Goal: Transaction & Acquisition: Purchase product/service

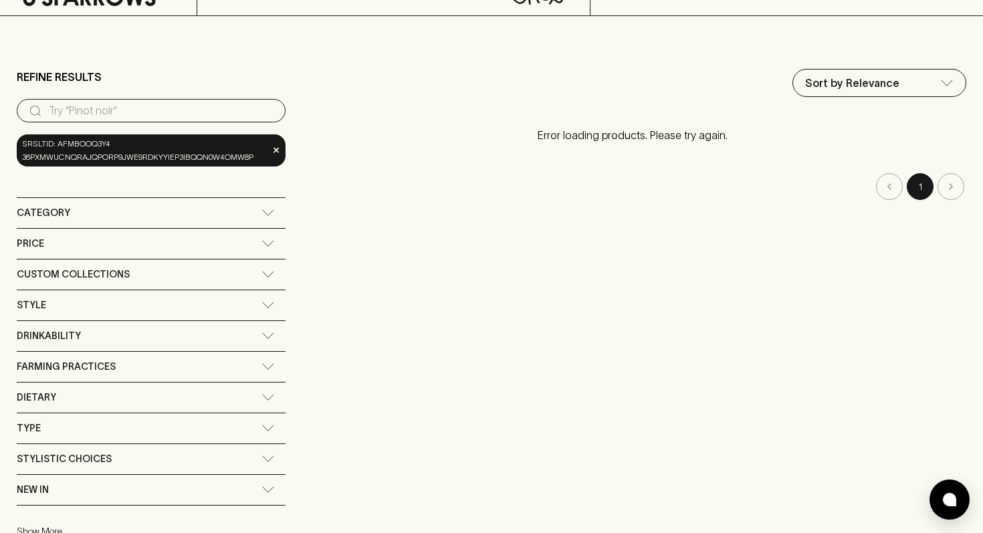
scroll to position [91, 0]
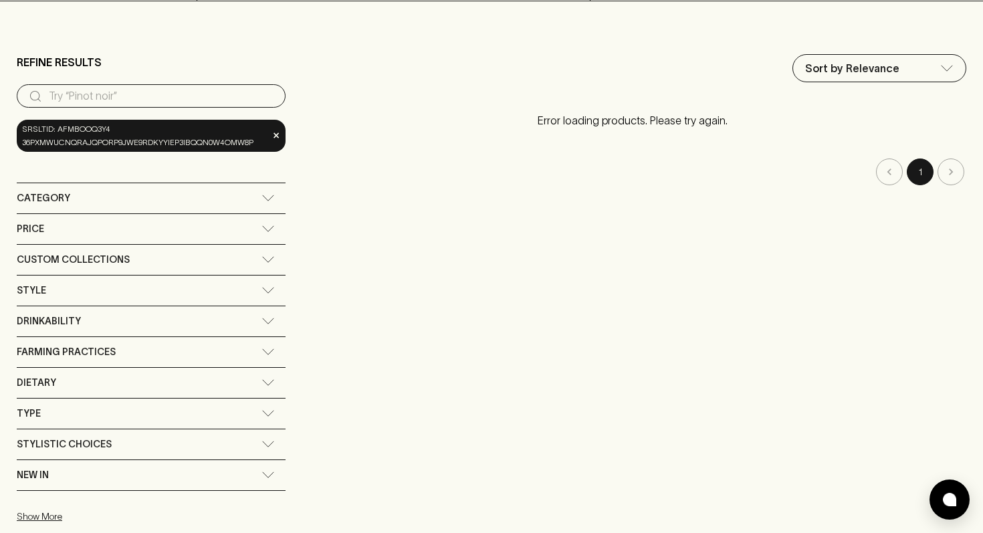
click at [263, 209] on div "Category" at bounding box center [151, 198] width 269 height 30
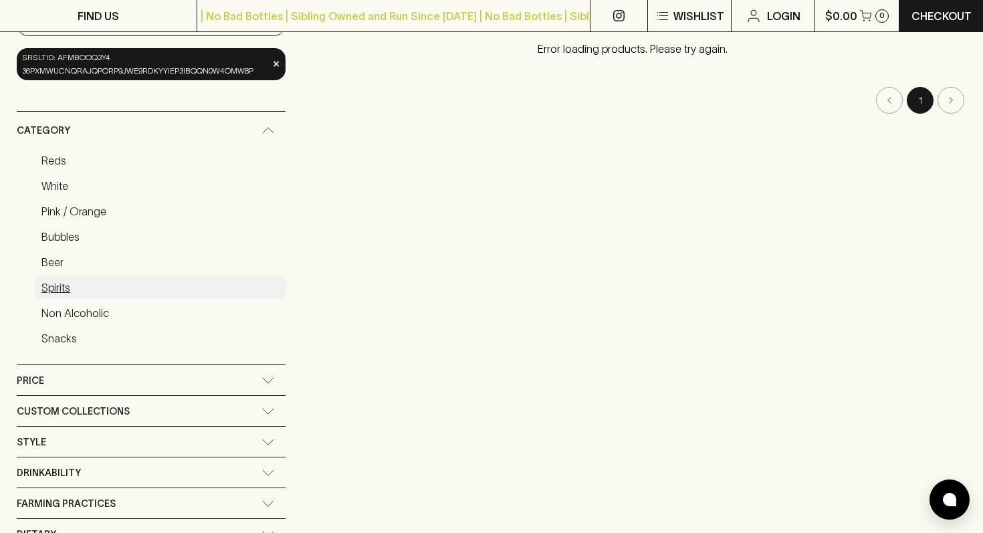
scroll to position [164, 0]
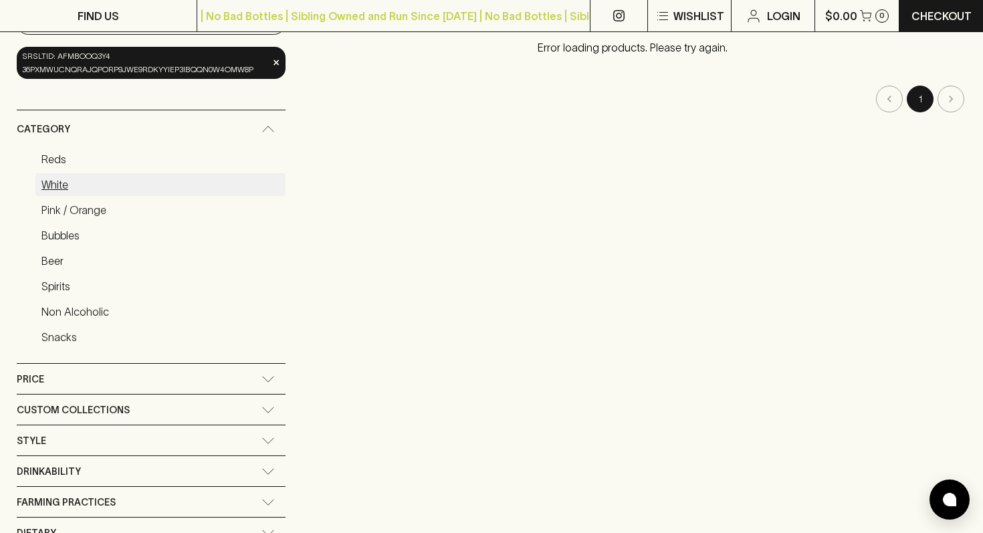
click at [61, 185] on link "White" at bounding box center [160, 184] width 250 height 23
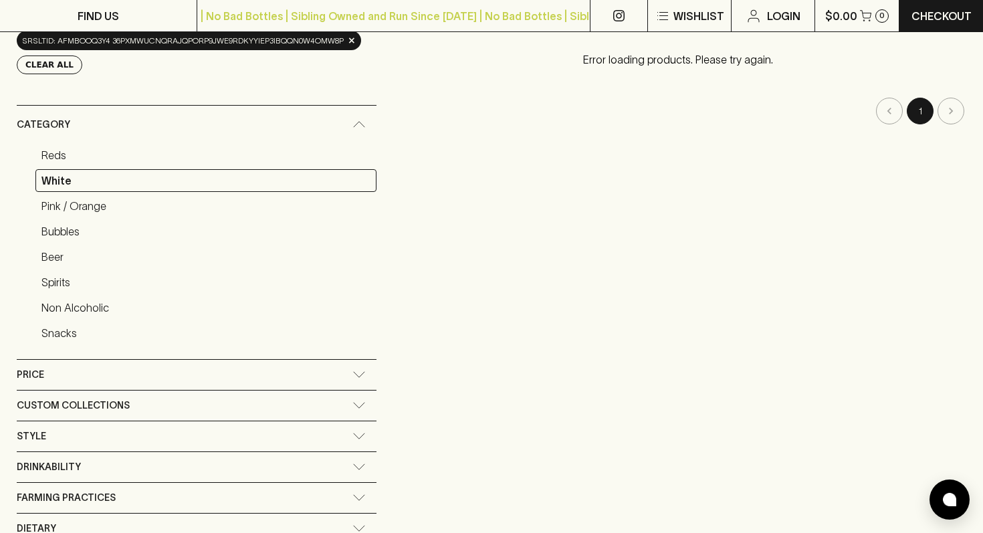
scroll to position [233, 0]
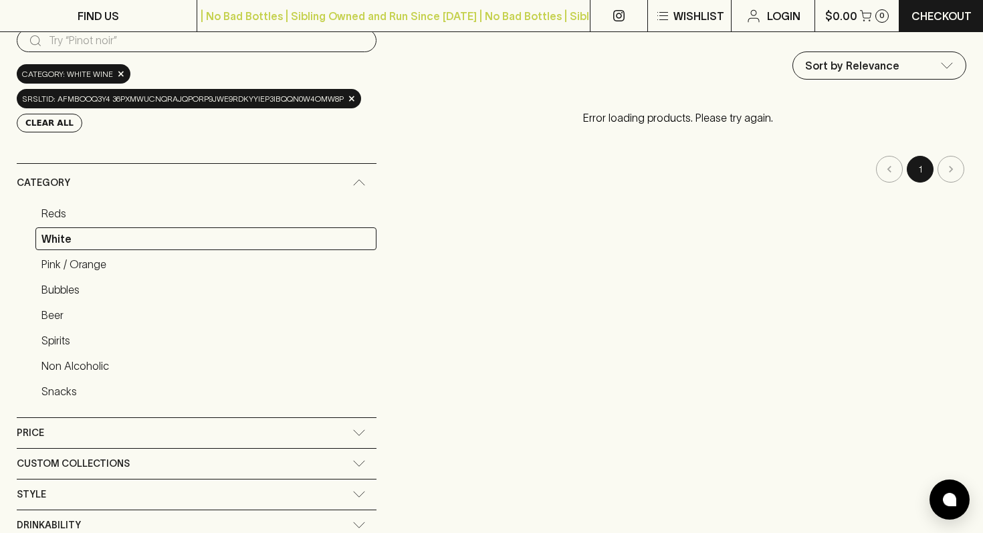
scroll to position [146, 0]
click at [353, 101] on span "×" at bounding box center [352, 99] width 8 height 14
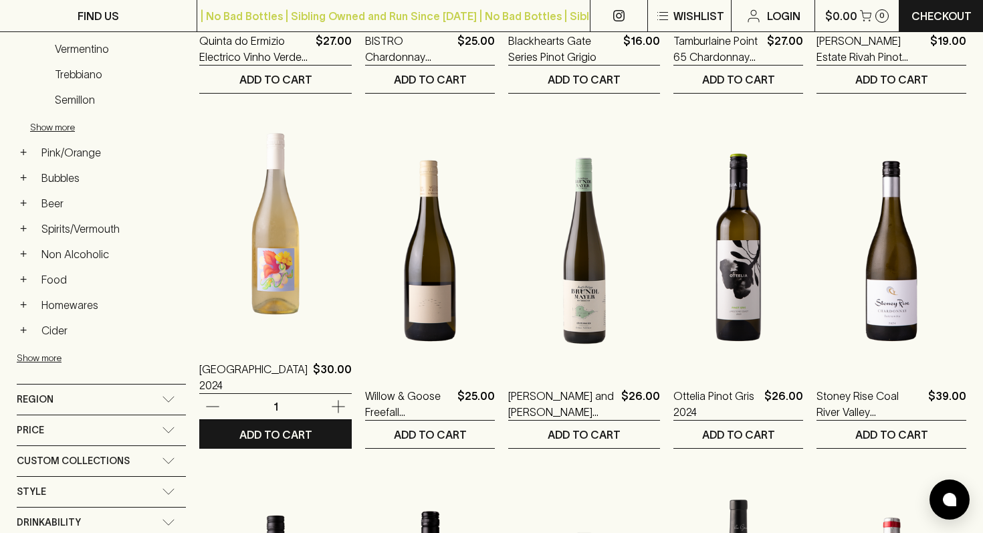
scroll to position [495, 0]
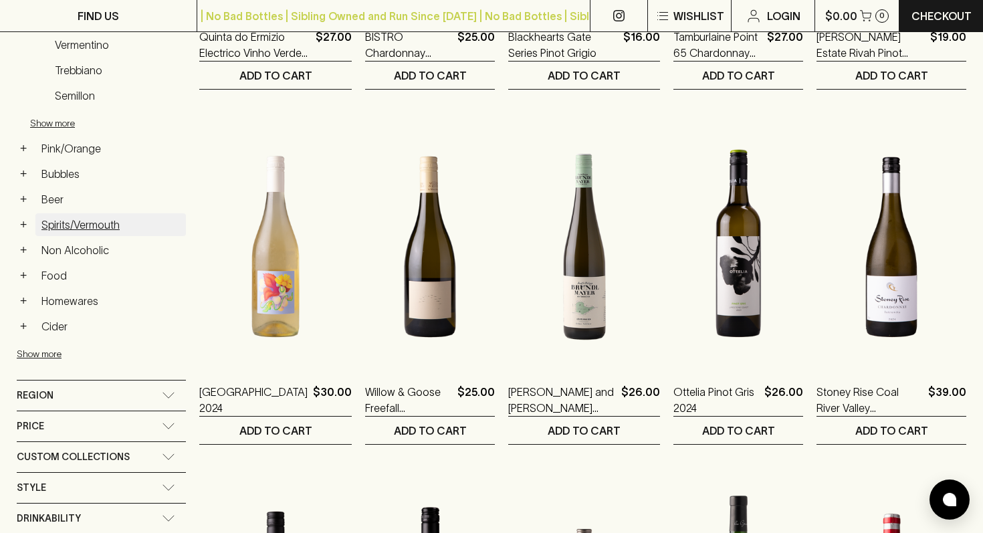
click at [53, 223] on link "Spirits/Vermouth" at bounding box center [110, 224] width 150 height 23
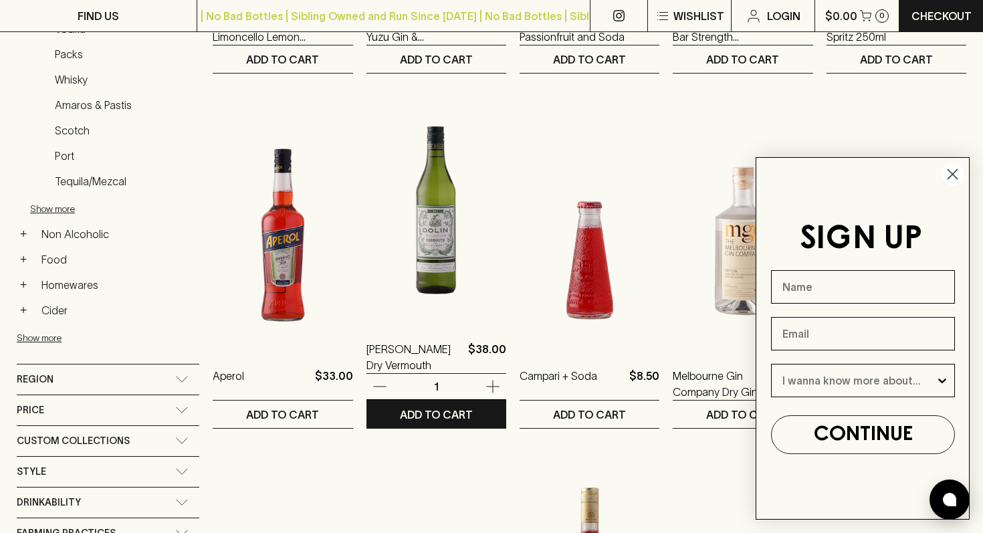
scroll to position [513, 0]
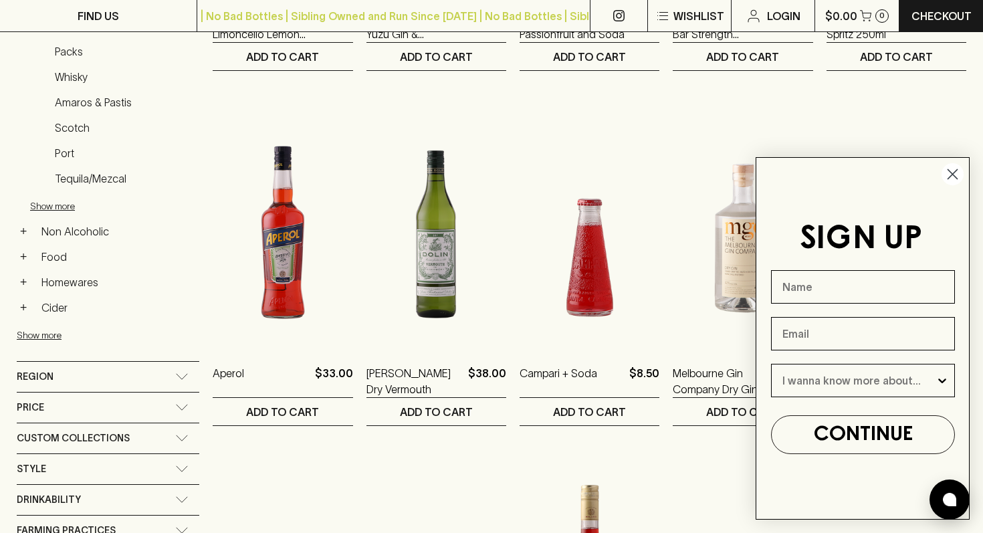
click at [948, 179] on circle "Close dialog" at bounding box center [952, 174] width 22 height 22
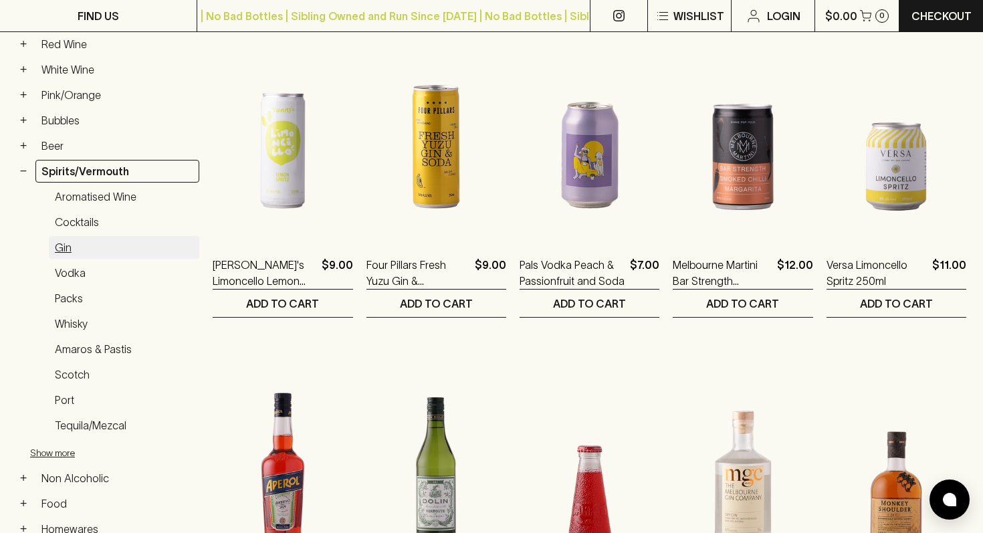
scroll to position [276, 0]
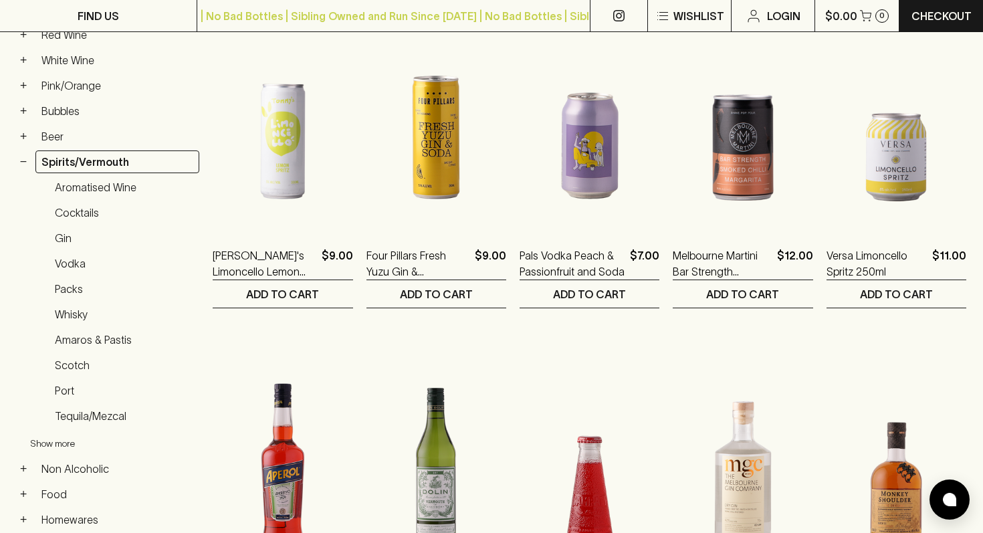
click at [59, 440] on button "Show more" at bounding box center [117, 443] width 175 height 27
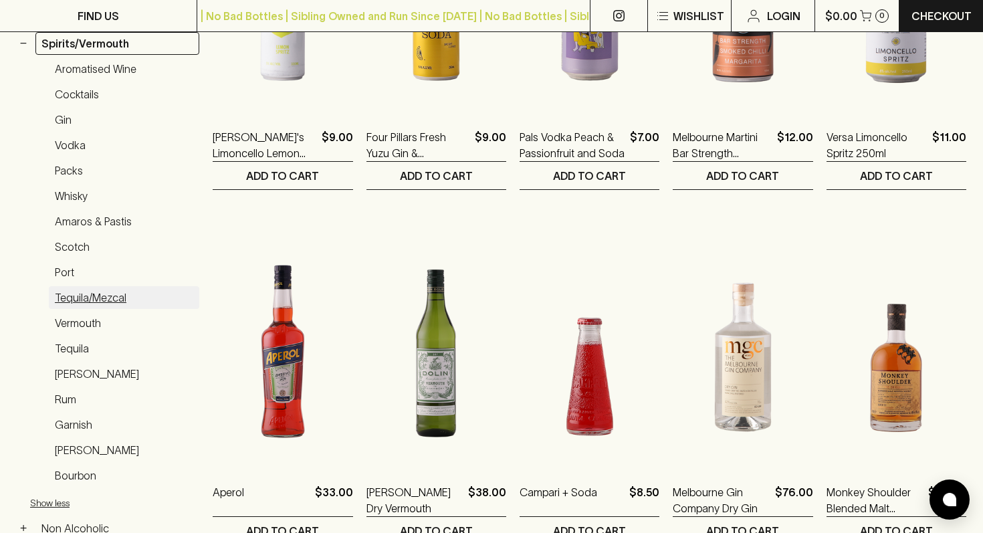
scroll to position [333, 0]
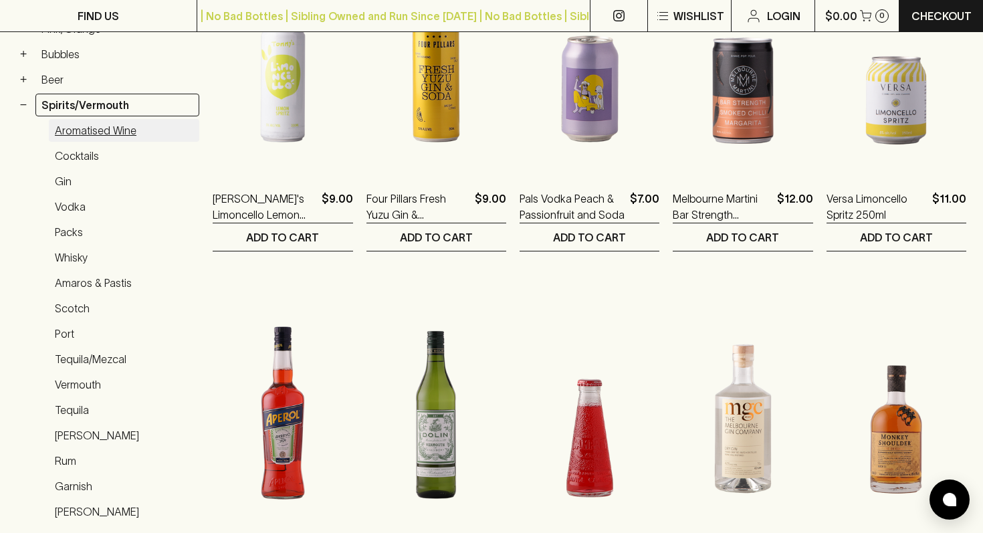
click at [104, 133] on link "Aromatised Wine" at bounding box center [124, 130] width 150 height 23
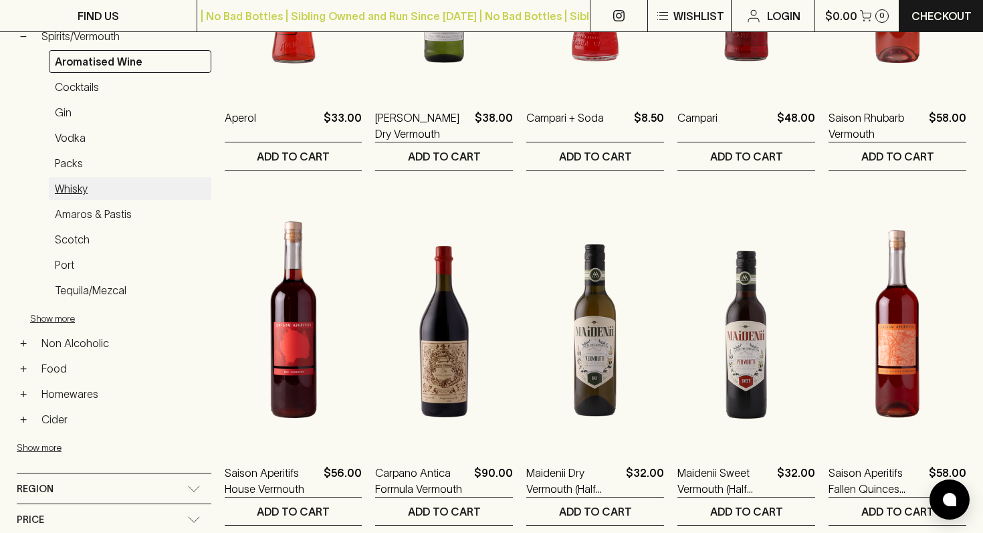
scroll to position [421, 0]
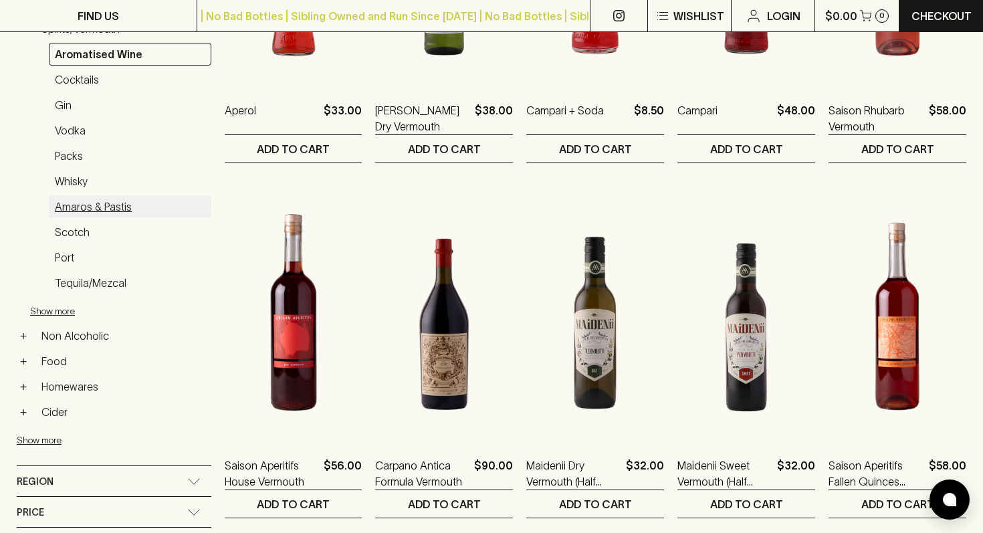
click at [88, 201] on link "Amaros & Pastis" at bounding box center [130, 206] width 162 height 23
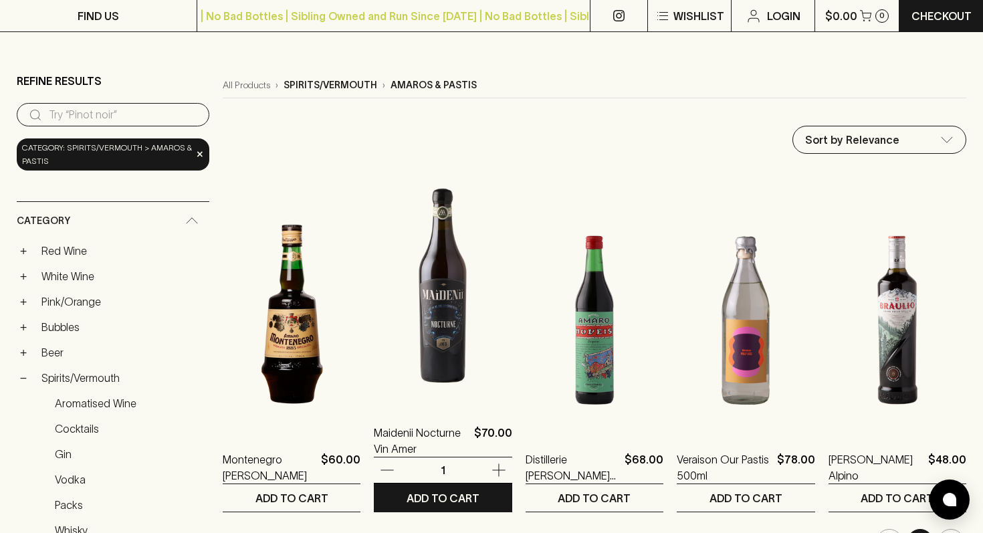
scroll to position [177, 0]
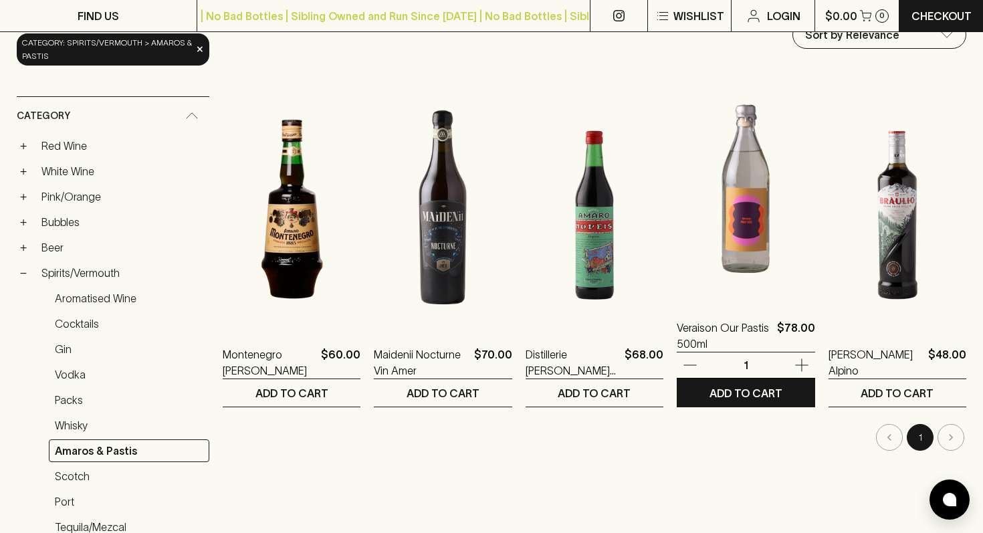
click at [721, 235] on img at bounding box center [745, 183] width 138 height 234
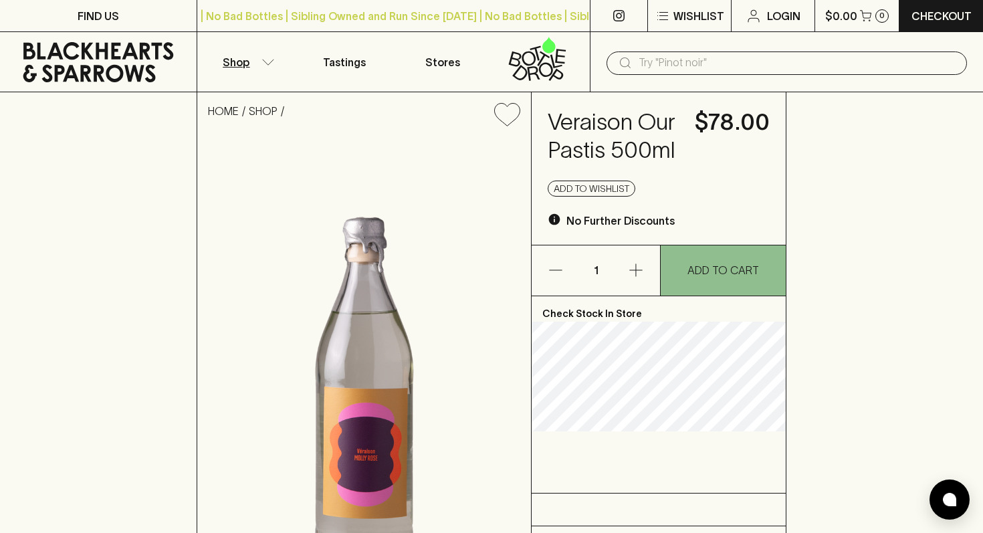
click at [260, 66] on button "Shop" at bounding box center [246, 61] width 98 height 59
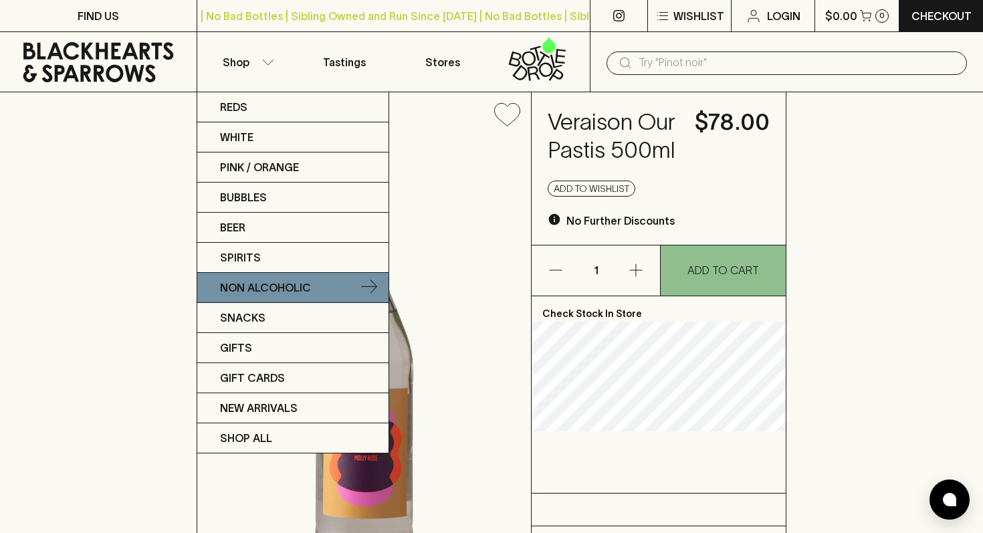
click at [373, 289] on icon at bounding box center [369, 287] width 16 height 16
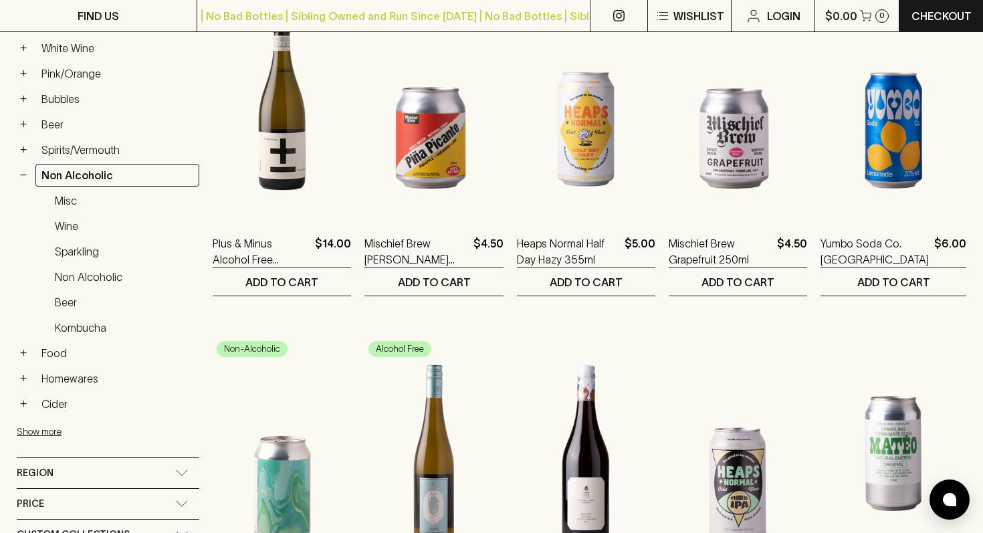
scroll to position [289, 0]
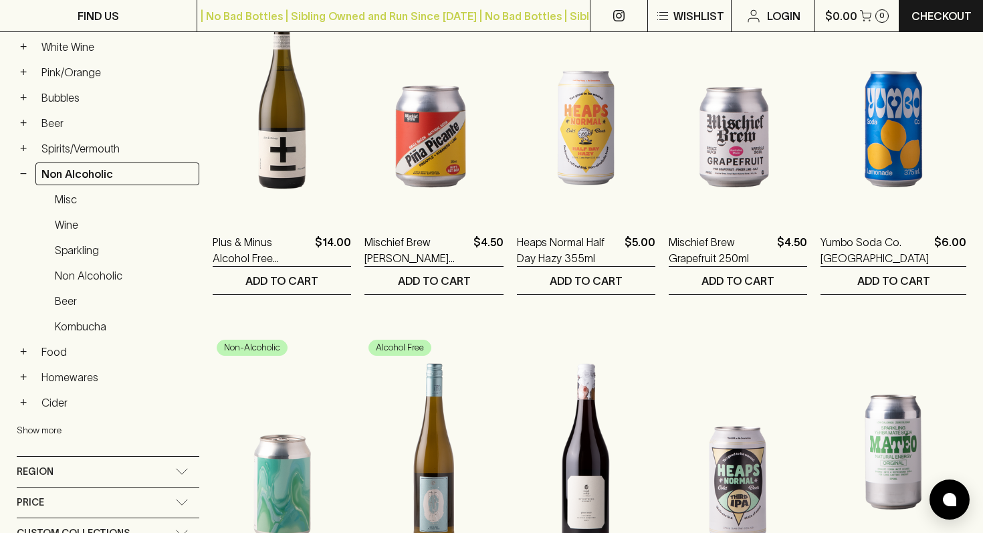
click at [42, 429] on button "Show more" at bounding box center [104, 429] width 175 height 27
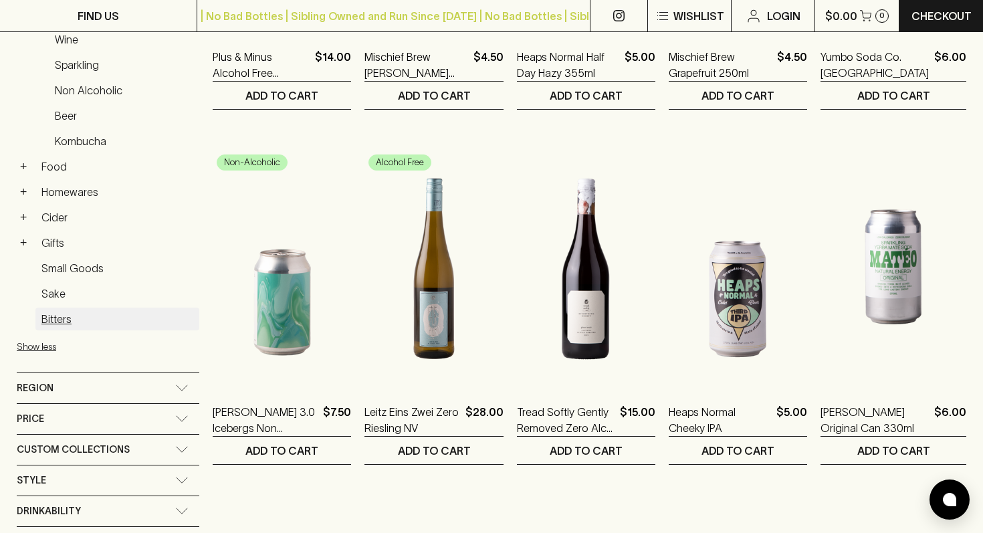
scroll to position [483, 0]
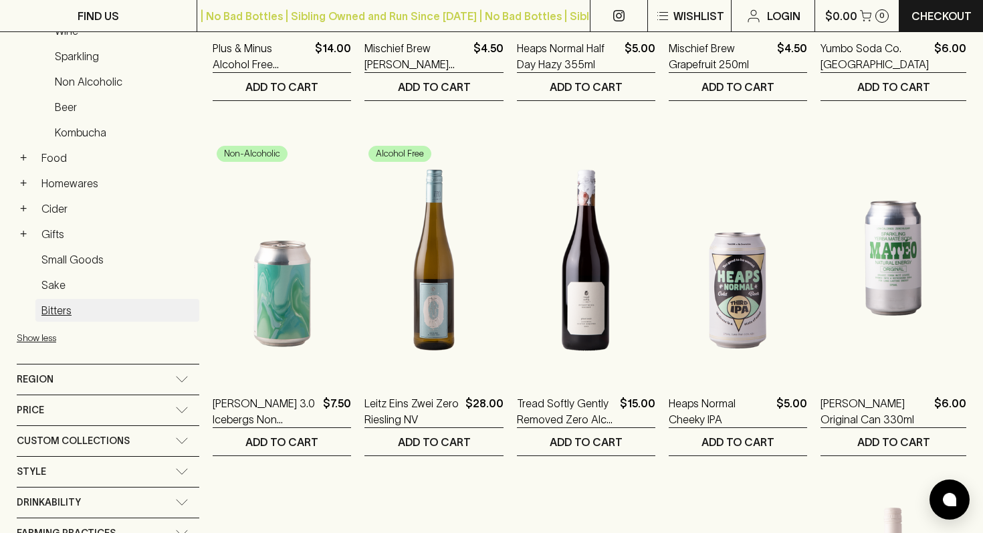
click at [59, 317] on link "Bitters" at bounding box center [117, 310] width 164 height 23
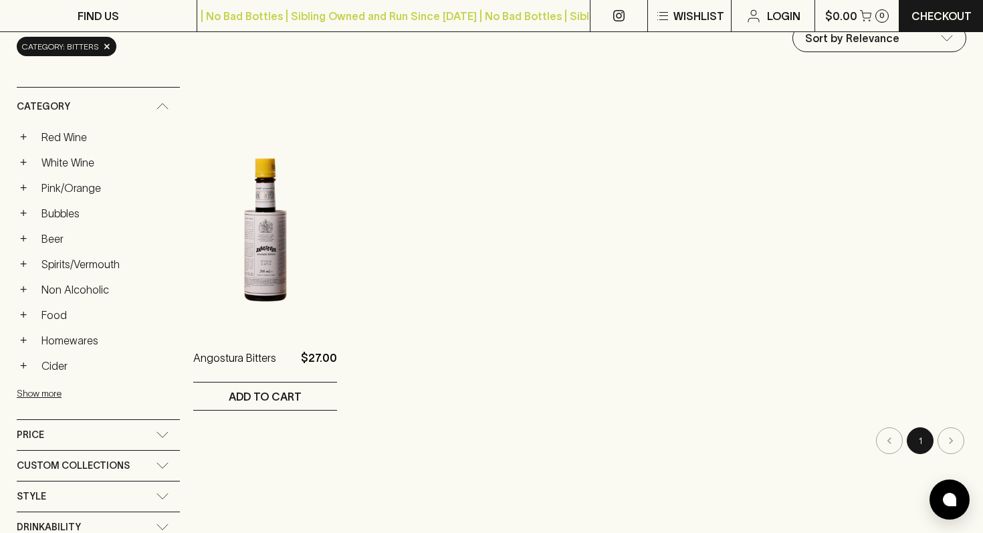
scroll to position [273, 0]
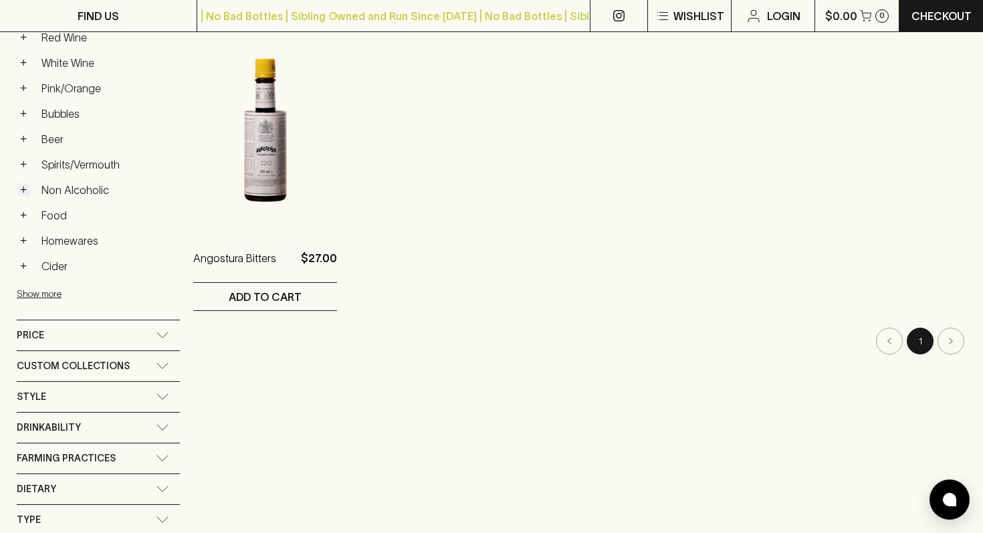
click at [20, 191] on button "+" at bounding box center [23, 189] width 13 height 13
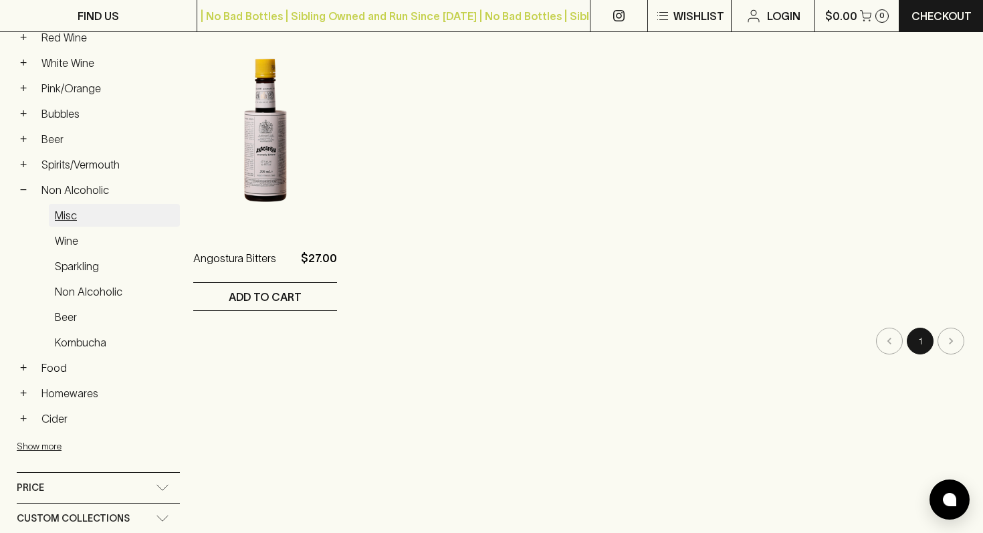
click at [65, 215] on link "Misc" at bounding box center [114, 215] width 131 height 23
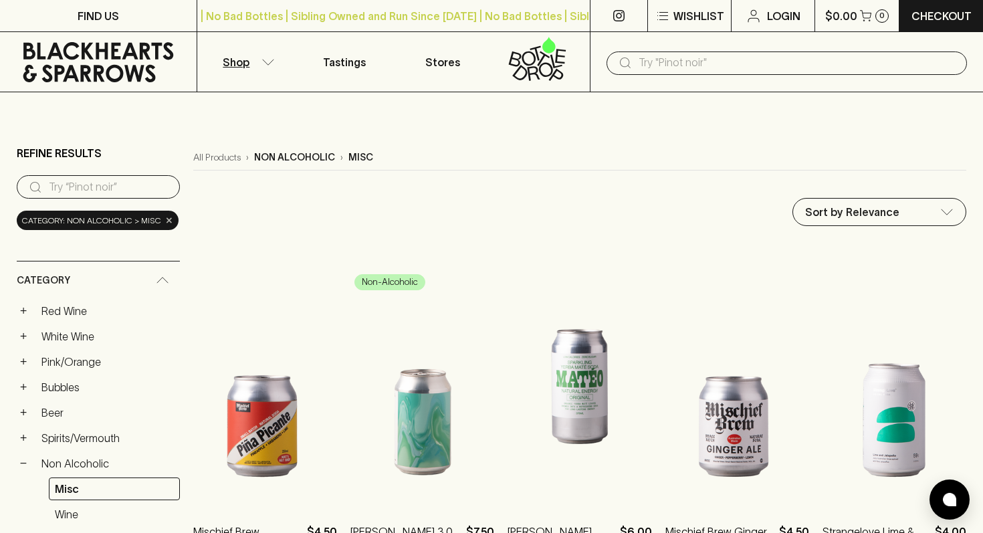
click at [167, 221] on span "×" at bounding box center [169, 220] width 8 height 14
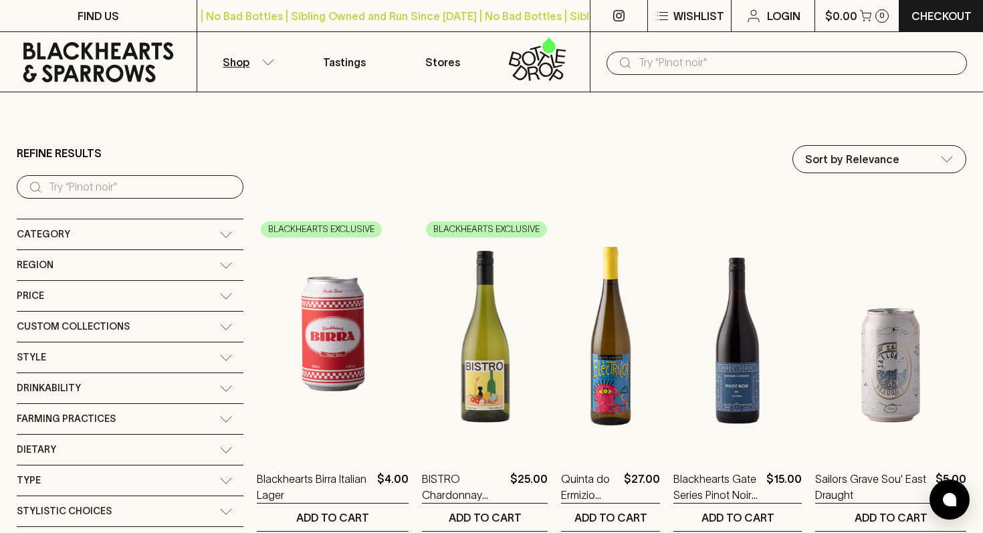
click at [72, 189] on input "search" at bounding box center [141, 186] width 184 height 21
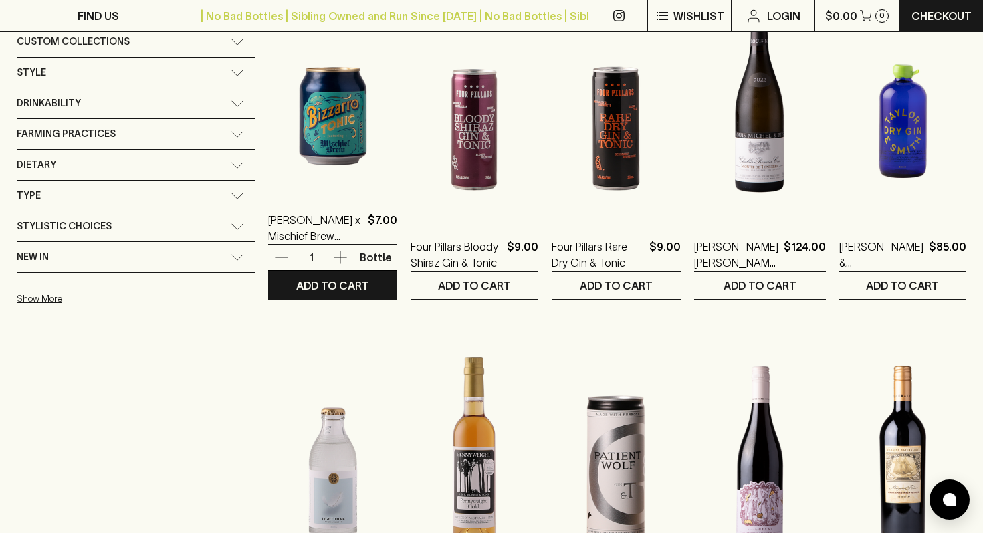
scroll to position [257, 0]
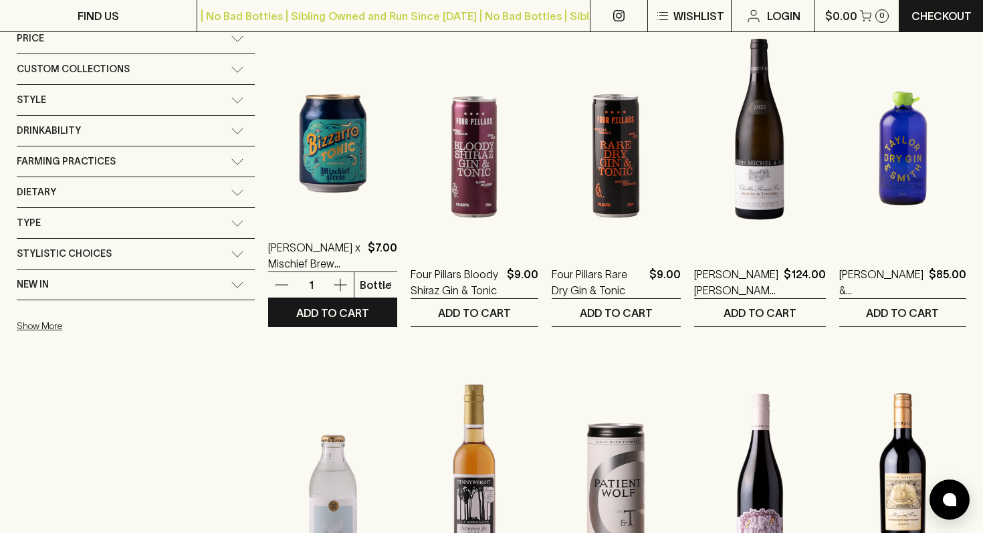
type input "tonic"
click at [269, 154] on img at bounding box center [332, 102] width 129 height 234
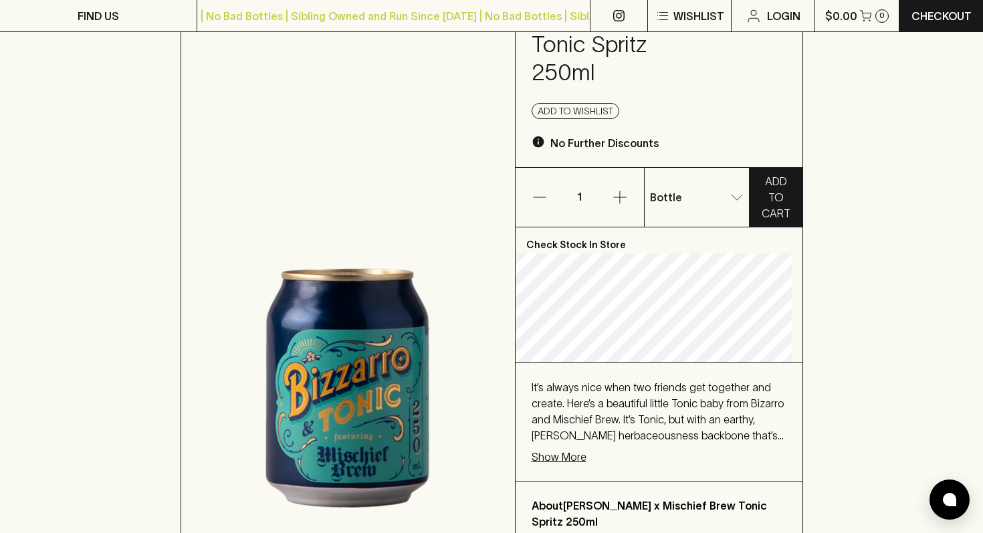
scroll to position [138, 0]
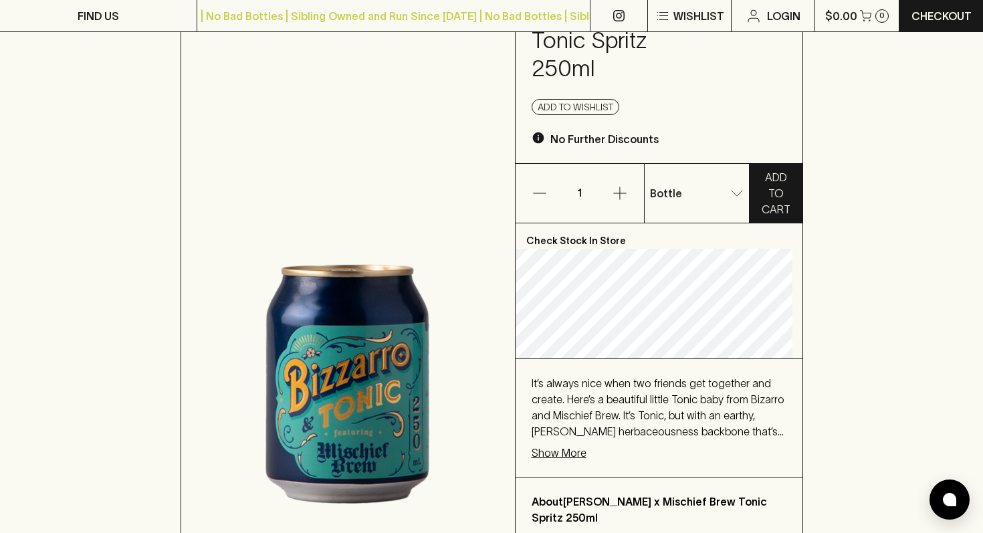
click at [653, 399] on span "It’s always nice when two friends get together and create. Here’s a beautiful l…" at bounding box center [657, 423] width 253 height 92
click at [604, 415] on span "It’s always nice when two friends get together and create. Here’s a beautiful l…" at bounding box center [657, 423] width 253 height 92
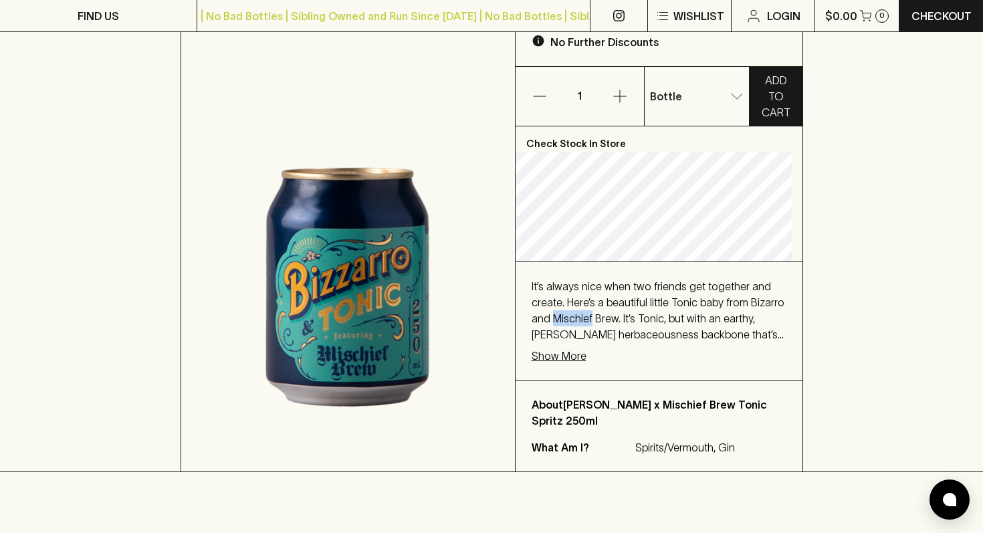
scroll to position [286, 0]
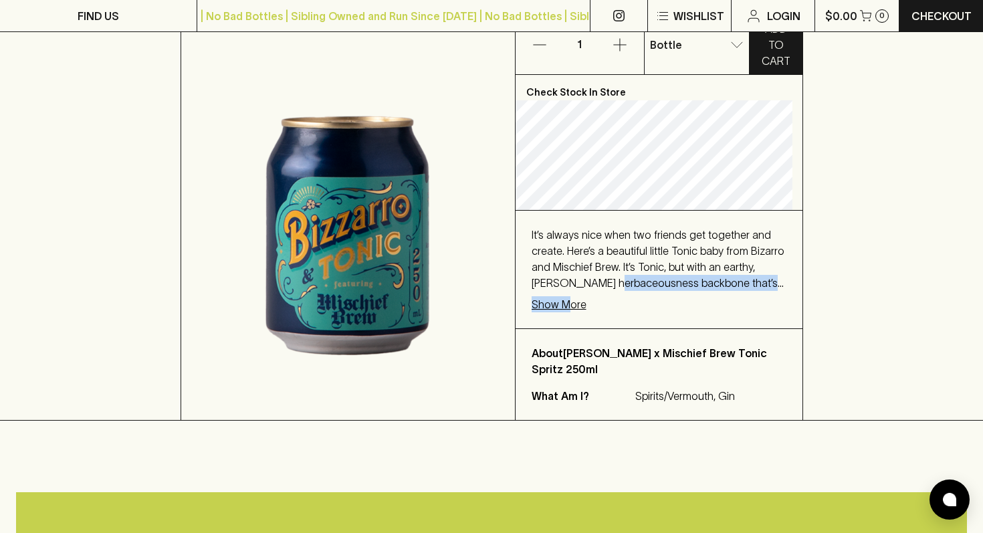
drag, startPoint x: 645, startPoint y: 280, endPoint x: 574, endPoint y: 301, distance: 74.0
click at [574, 301] on div "It’s always nice when two friends get together and create. Here’s a beautiful l…" at bounding box center [658, 270] width 287 height 118
click at [646, 279] on span "It’s always nice when two friends get together and create. Here’s a beautiful l…" at bounding box center [657, 275] width 253 height 92
click at [570, 302] on p "Show More" at bounding box center [558, 304] width 55 height 16
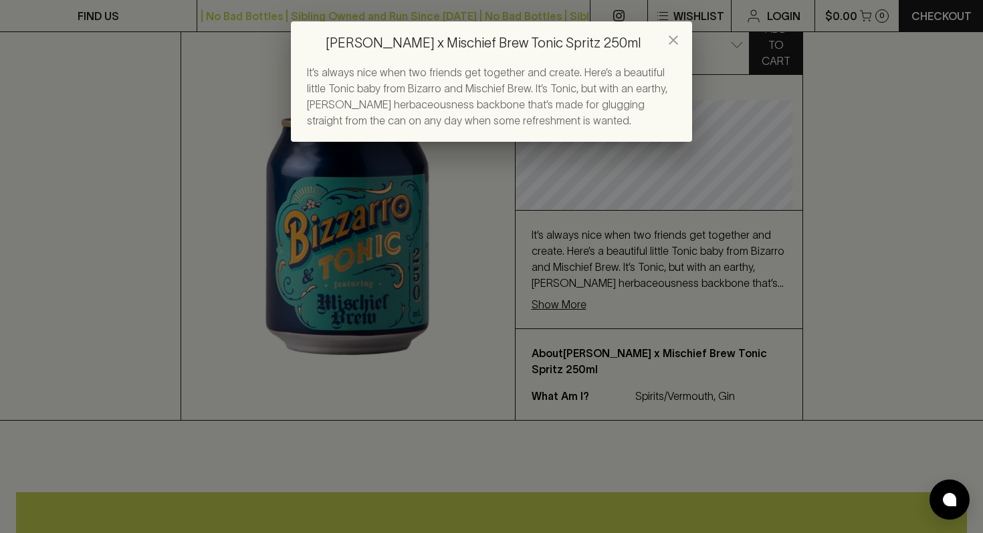
click at [602, 247] on div "Bizzarro x Mischief Brew Tonic Spritz 250ml It’s always nice when two friends g…" at bounding box center [491, 266] width 983 height 533
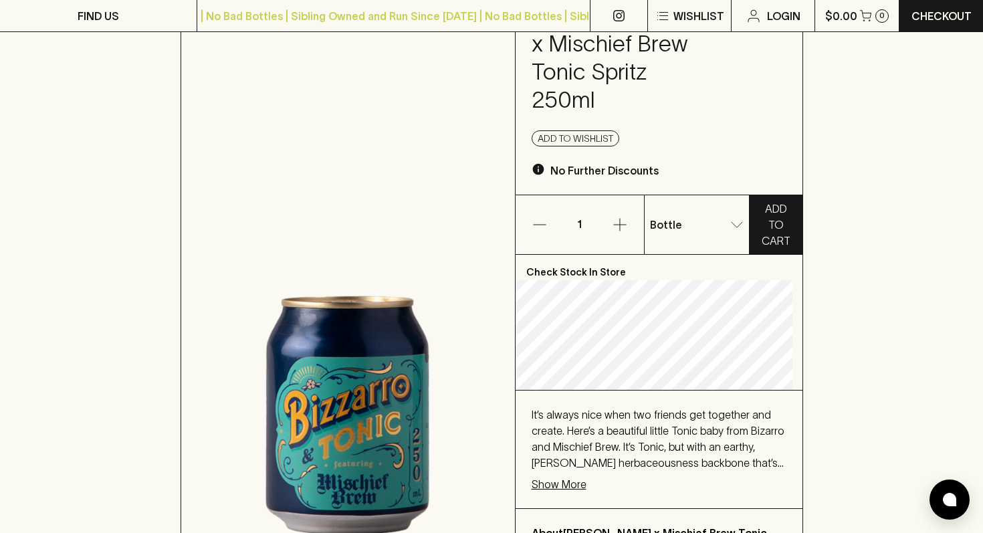
scroll to position [0, 0]
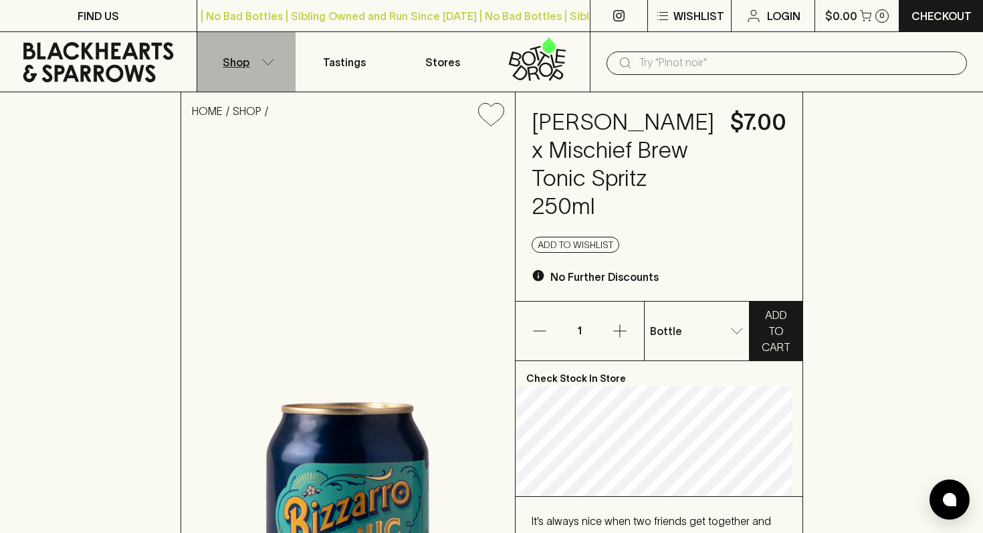
click at [269, 63] on icon "button" at bounding box center [267, 62] width 13 height 7
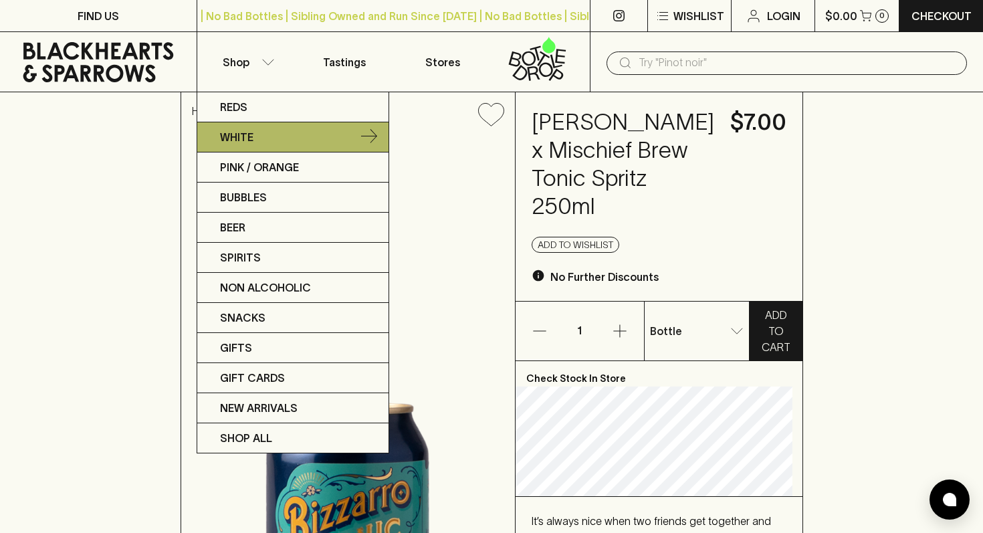
click at [240, 140] on p "White" at bounding box center [236, 137] width 33 height 16
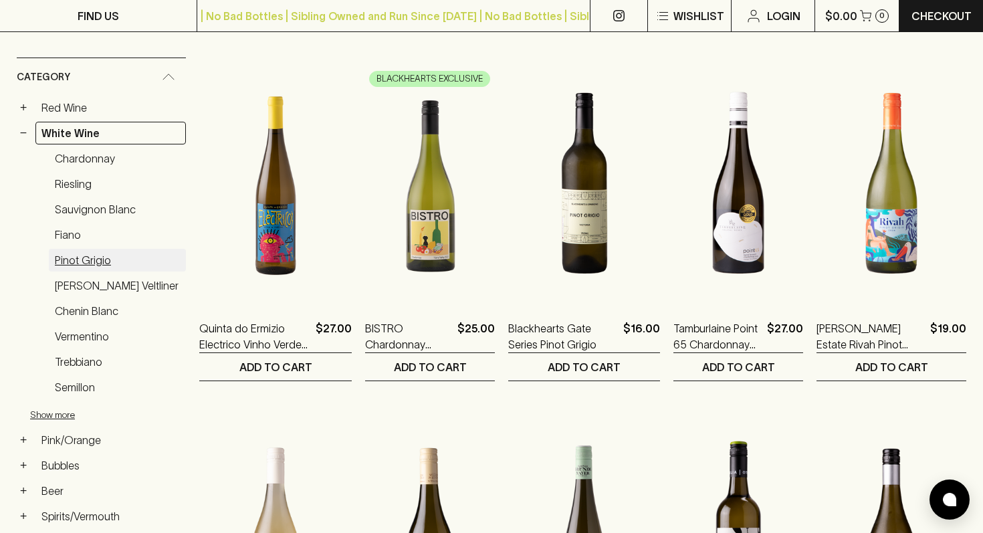
scroll to position [205, 0]
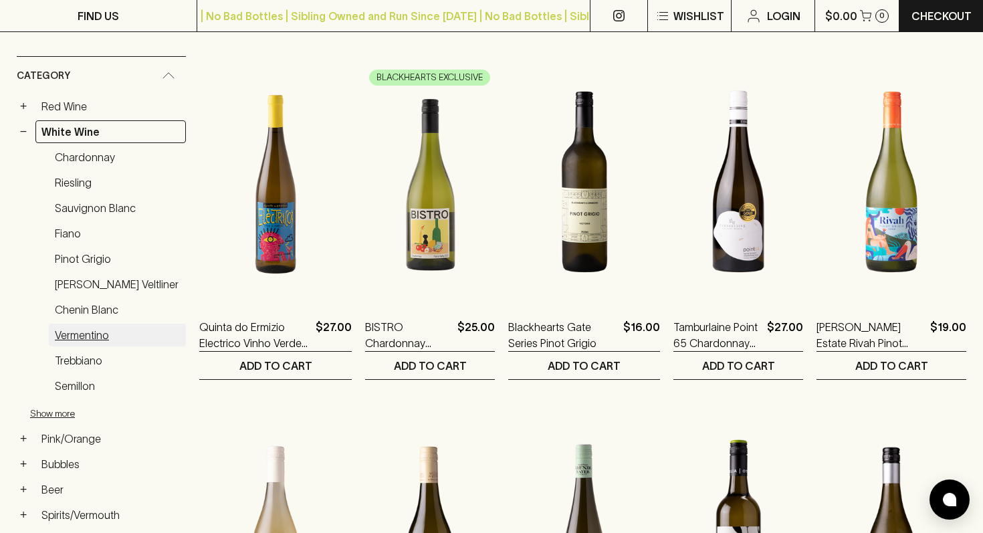
click at [88, 341] on link "Vermentino" at bounding box center [117, 334] width 137 height 23
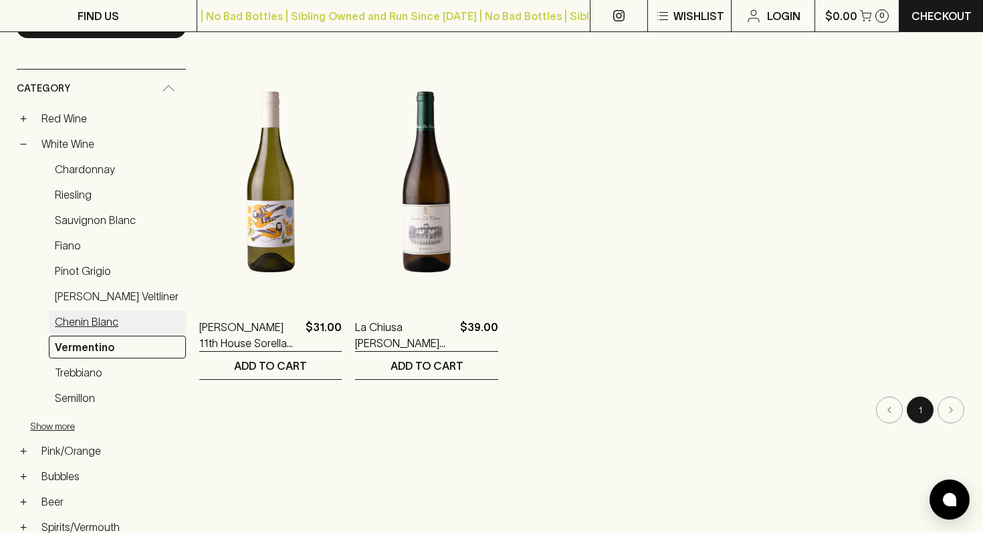
click at [76, 310] on link "Chenin Blanc" at bounding box center [117, 321] width 137 height 23
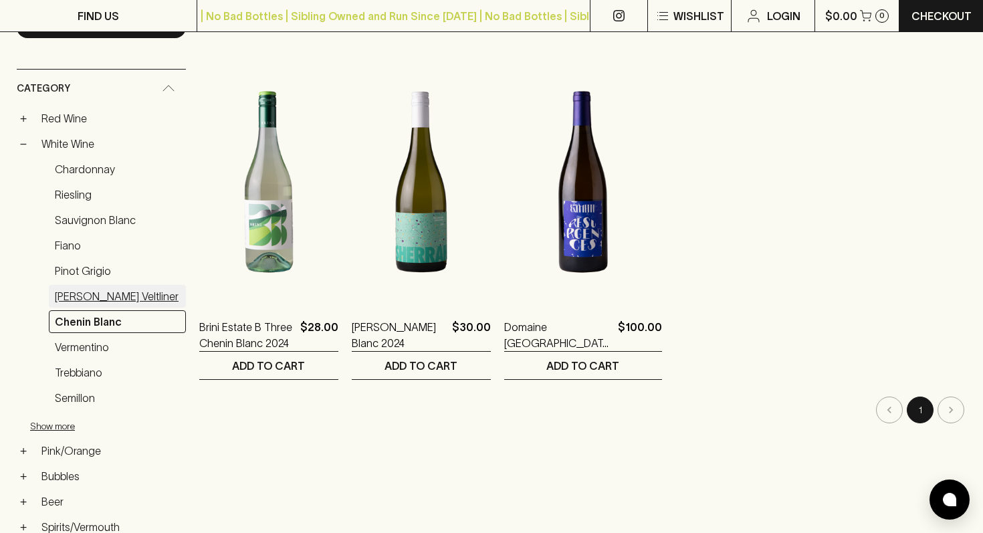
click at [88, 296] on link "Gruner Veltliner" at bounding box center [117, 296] width 137 height 23
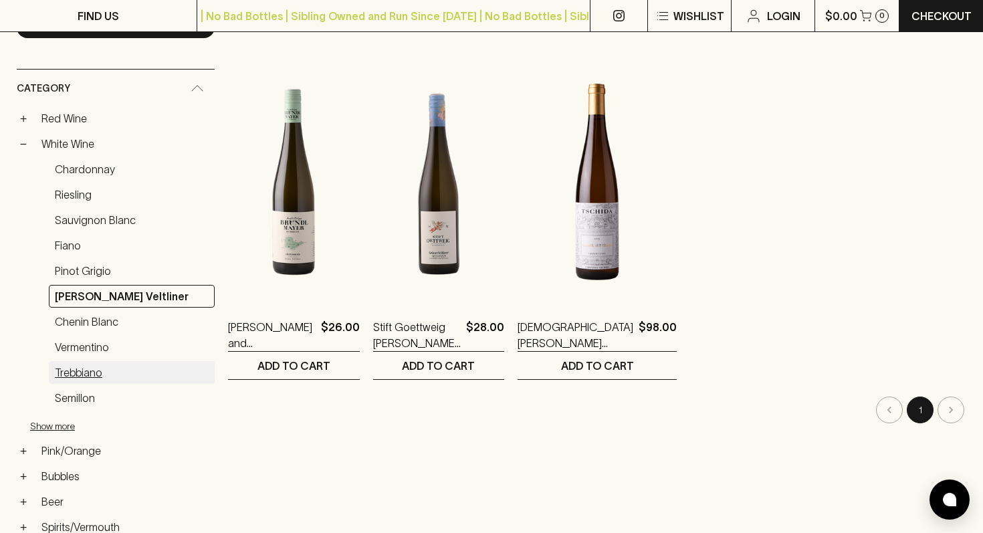
click at [73, 372] on link "Trebbiano" at bounding box center [132, 372] width 166 height 23
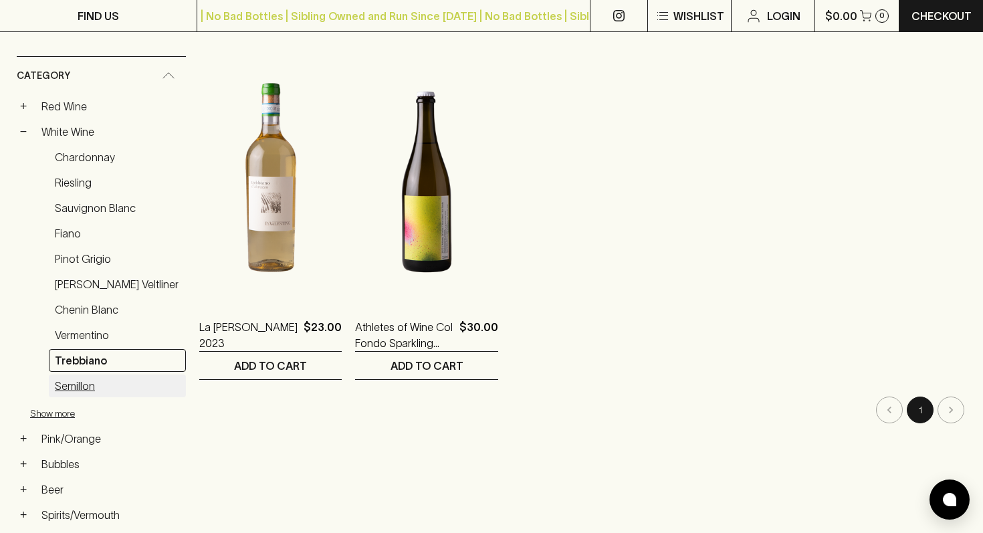
click at [91, 386] on link "Semillon" at bounding box center [117, 385] width 137 height 23
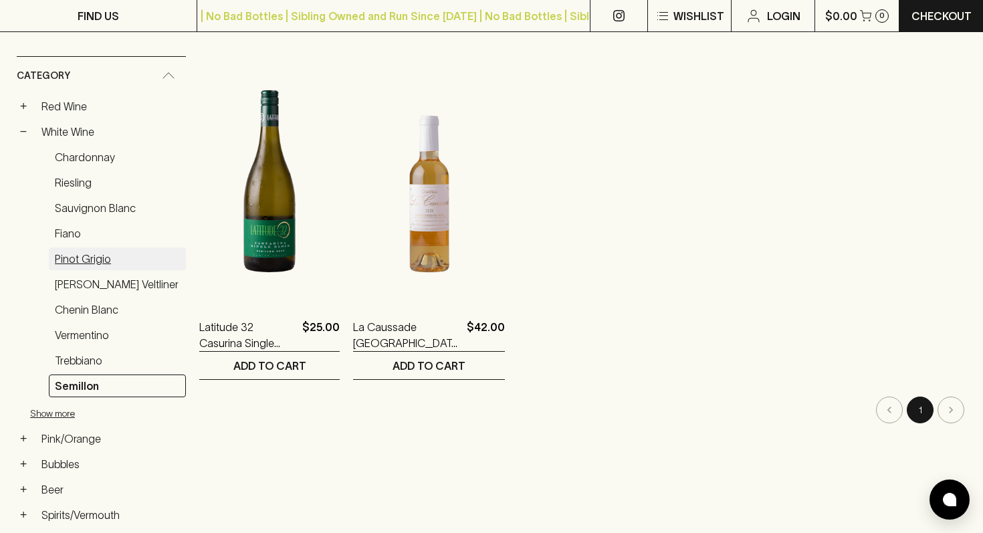
click at [88, 259] on link "Pinot Grigio" at bounding box center [117, 258] width 137 height 23
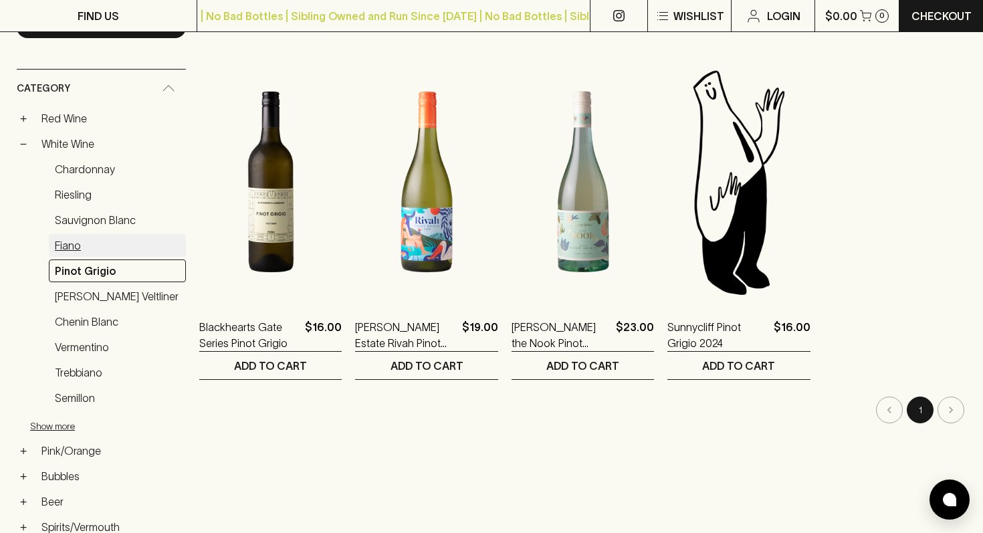
click at [63, 247] on link "Fiano" at bounding box center [117, 245] width 137 height 23
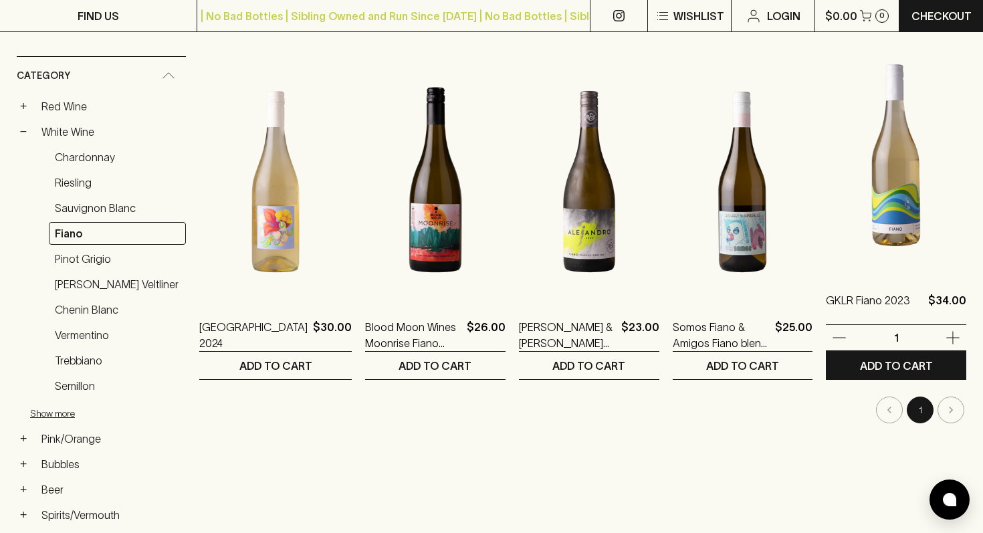
click at [890, 217] on img at bounding box center [895, 155] width 140 height 234
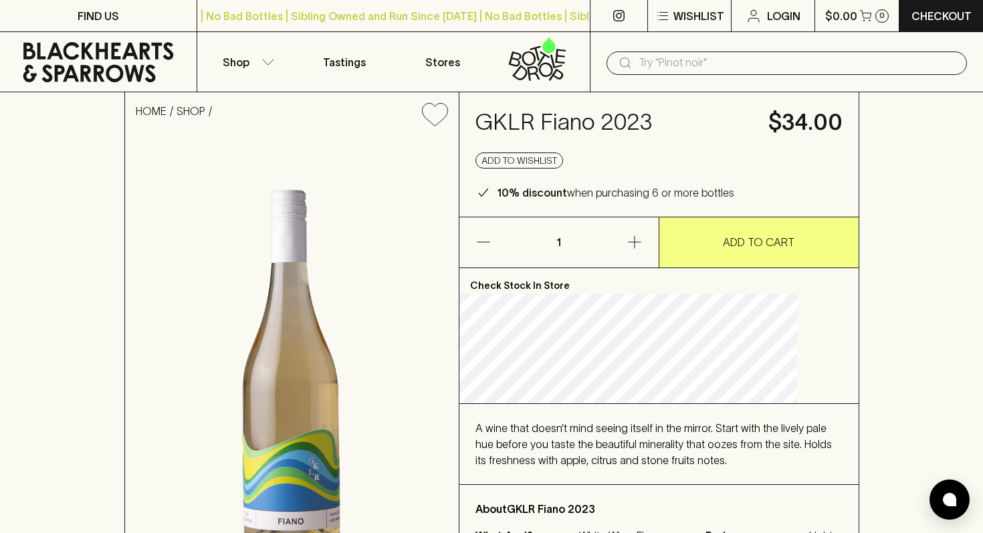
click at [644, 434] on div "A wine that doesn’t mind seeing itself in the mirror. Start with the lively pal…" at bounding box center [658, 444] width 367 height 48
click at [656, 434] on div "A wine that doesn’t mind seeing itself in the mirror. Start with the lively pal…" at bounding box center [658, 444] width 367 height 48
click at [608, 446] on span "A wine that doesn’t mind seeing itself in the mirror. Start with the lively pal…" at bounding box center [653, 444] width 356 height 44
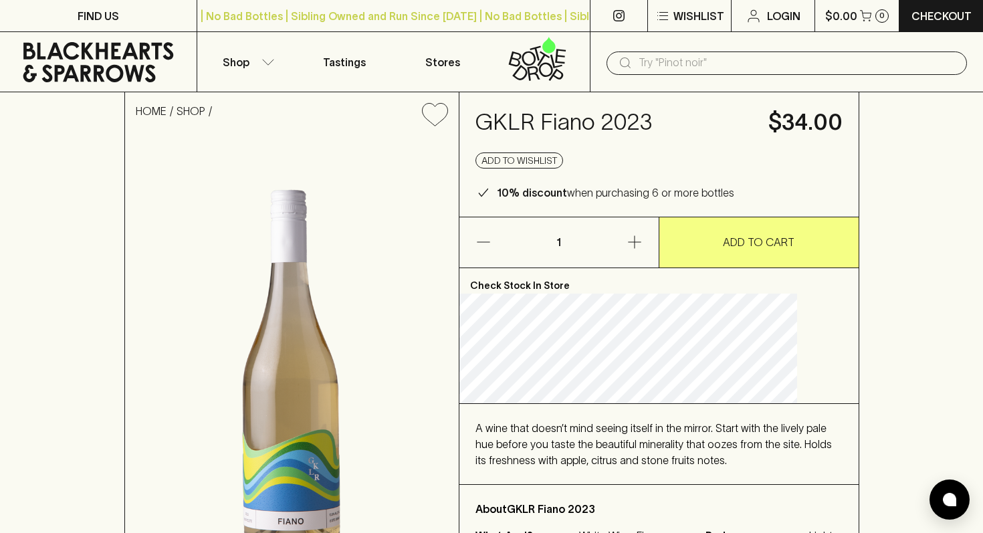
click at [569, 449] on div "A wine that doesn’t mind seeing itself in the mirror. Start with the lively pal…" at bounding box center [658, 444] width 367 height 48
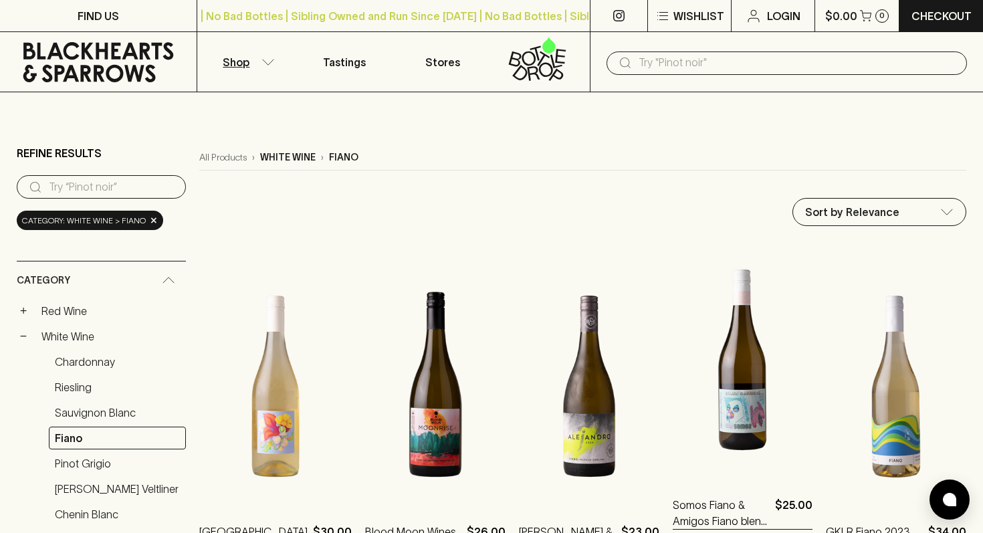
scroll to position [153, 0]
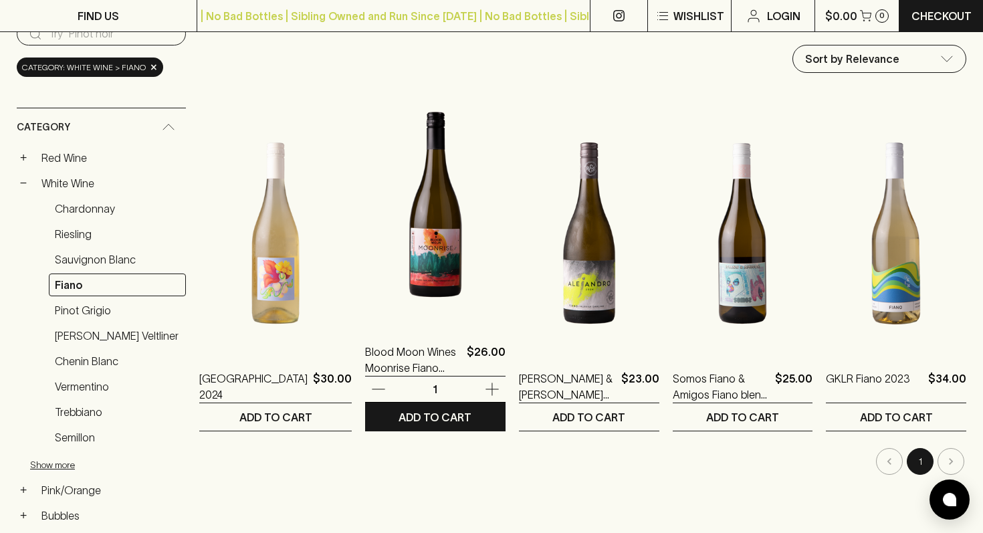
click at [402, 279] on img at bounding box center [435, 207] width 140 height 234
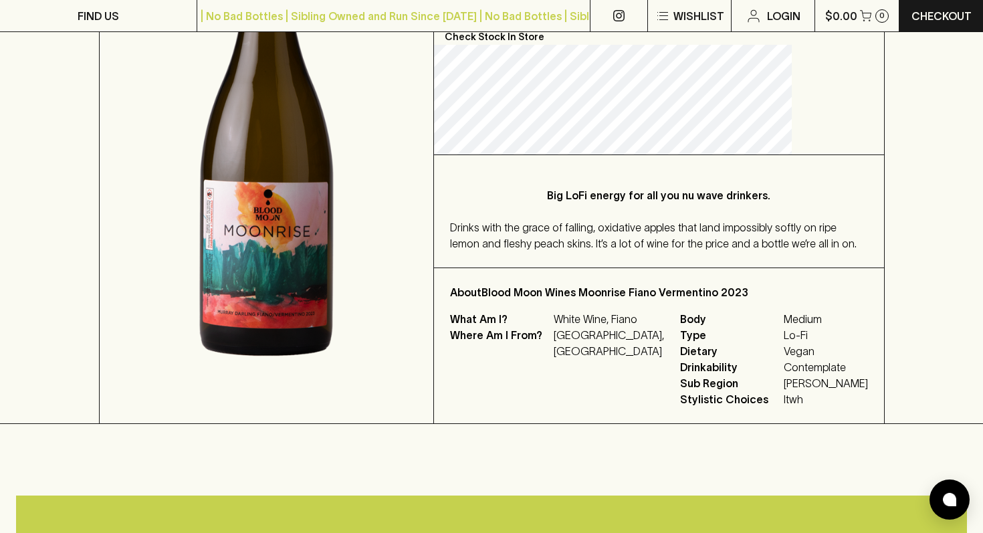
scroll to position [379, 0]
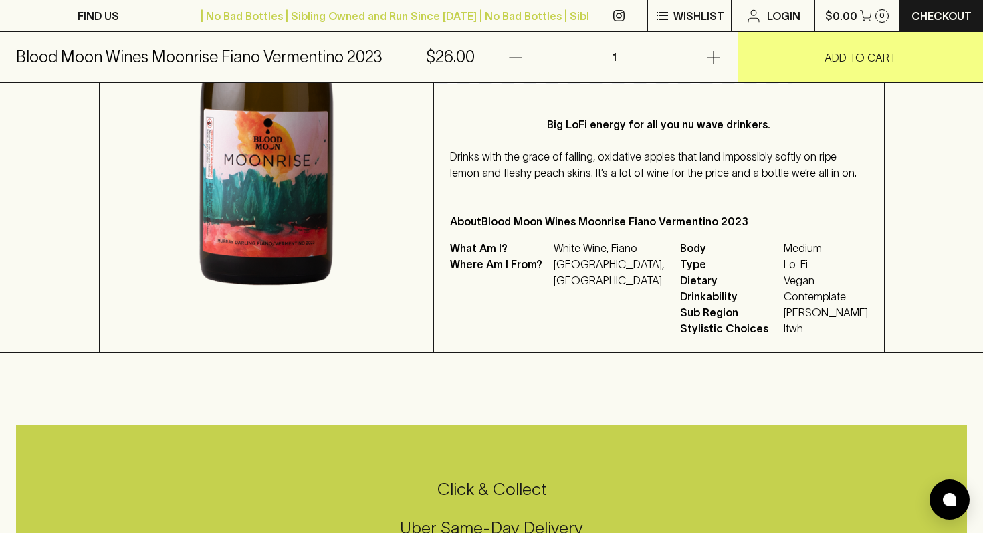
click at [588, 178] on span "Drinks with the grace of falling, oxidative apples that land impossibly softly …" at bounding box center [653, 164] width 406 height 28
click at [567, 178] on span "Drinks with the grace of falling, oxidative apples that land impossibly softly …" at bounding box center [653, 164] width 406 height 28
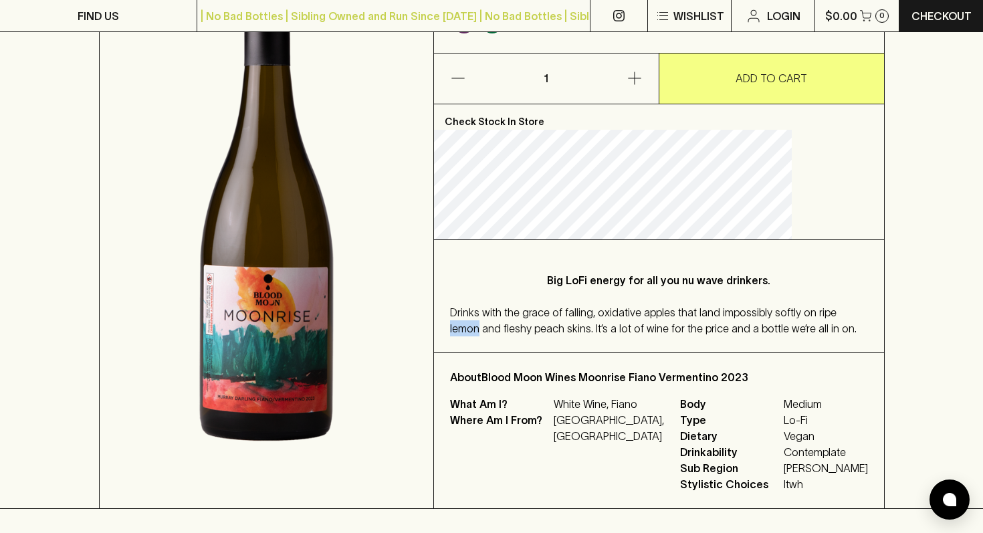
scroll to position [0, 0]
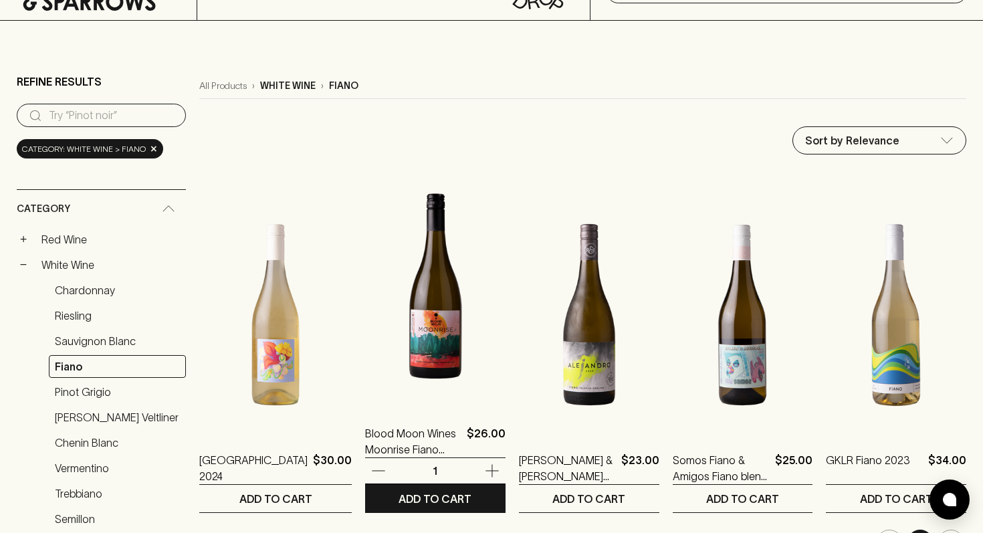
scroll to position [77, 0]
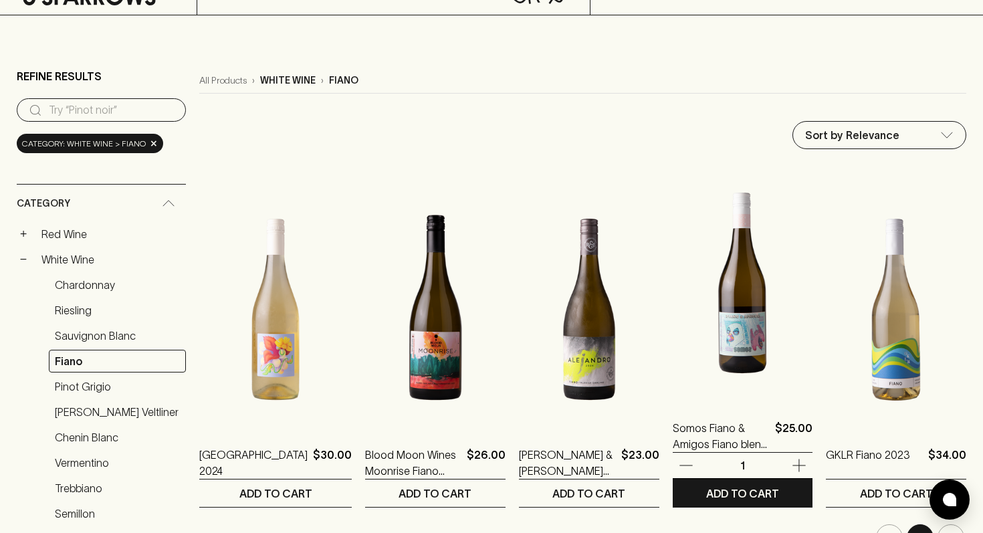
click at [737, 360] on img at bounding box center [742, 283] width 140 height 234
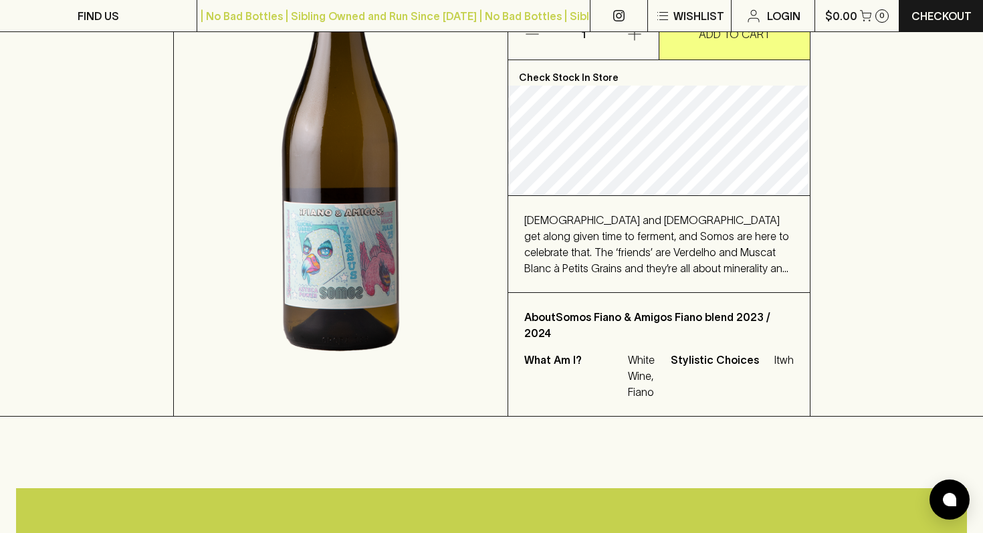
scroll to position [326, 0]
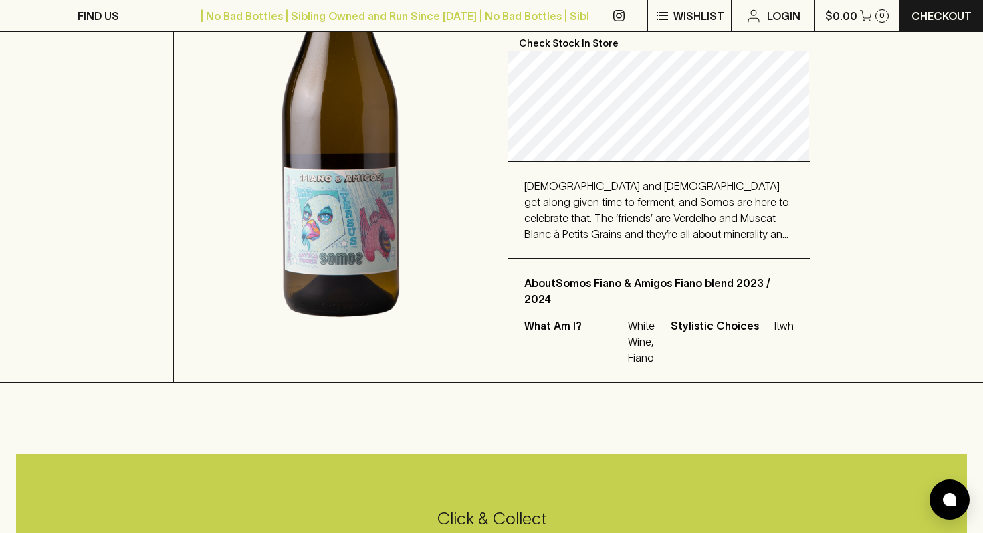
click at [691, 190] on span "Italians and Spaniards get along given time to ferment, and Somos are here to c…" at bounding box center [656, 218] width 265 height 76
click at [654, 200] on span "Italians and Spaniards get along given time to ferment, and Somos are here to c…" at bounding box center [656, 218] width 265 height 76
click at [609, 217] on span "Italians and Spaniards get along given time to ferment, and Somos are here to c…" at bounding box center [656, 218] width 265 height 76
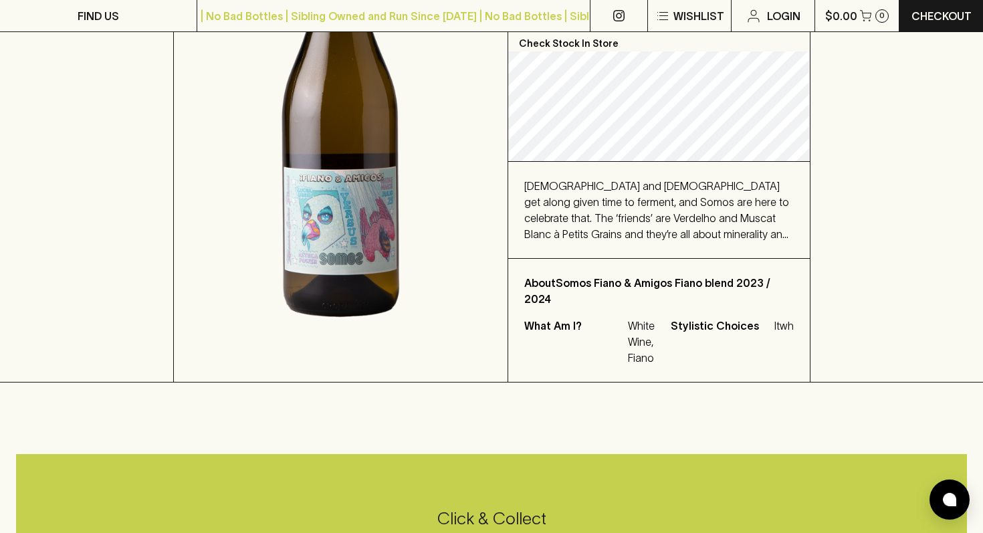
click at [609, 217] on span "Italians and Spaniards get along given time to ferment, and Somos are here to c…" at bounding box center [656, 218] width 265 height 76
click at [546, 206] on span "Italians and Spaniards get along given time to ferment, and Somos are here to c…" at bounding box center [656, 218] width 265 height 76
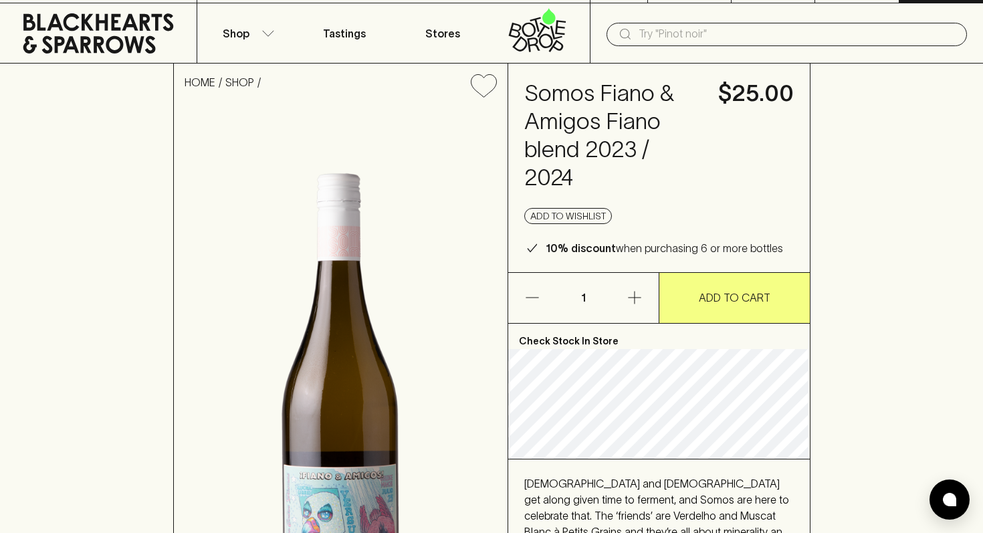
scroll to position [0, 0]
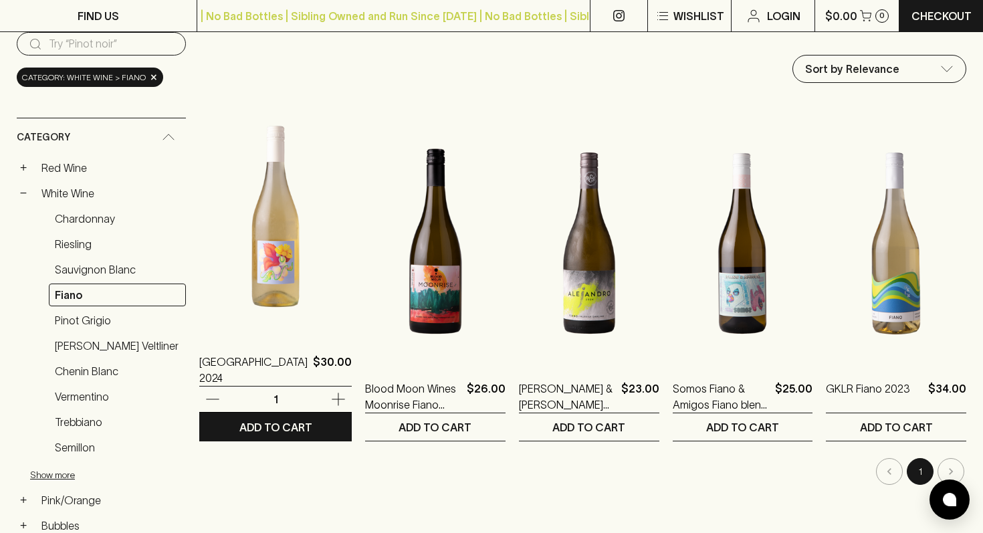
scroll to position [144, 0]
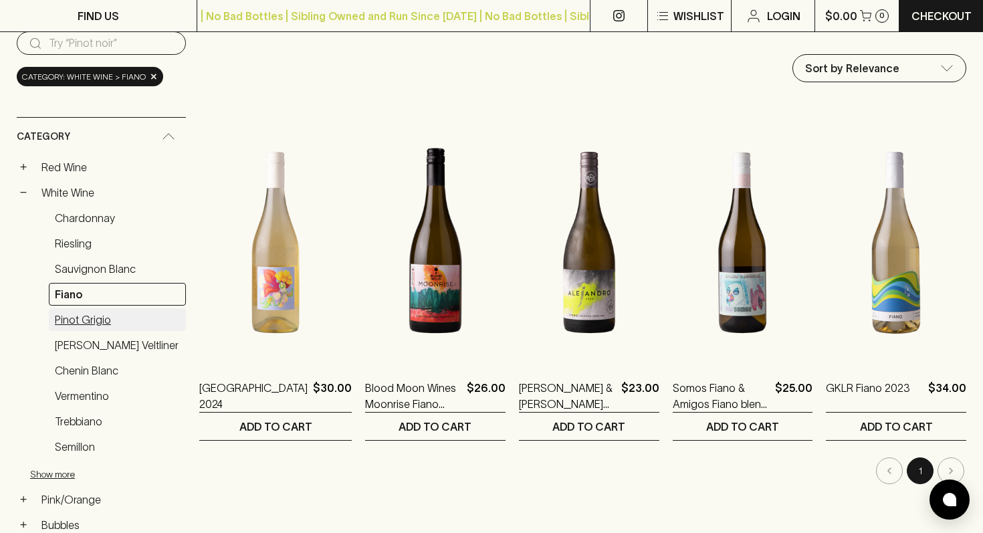
click at [102, 316] on link "Pinot Grigio" at bounding box center [117, 319] width 137 height 23
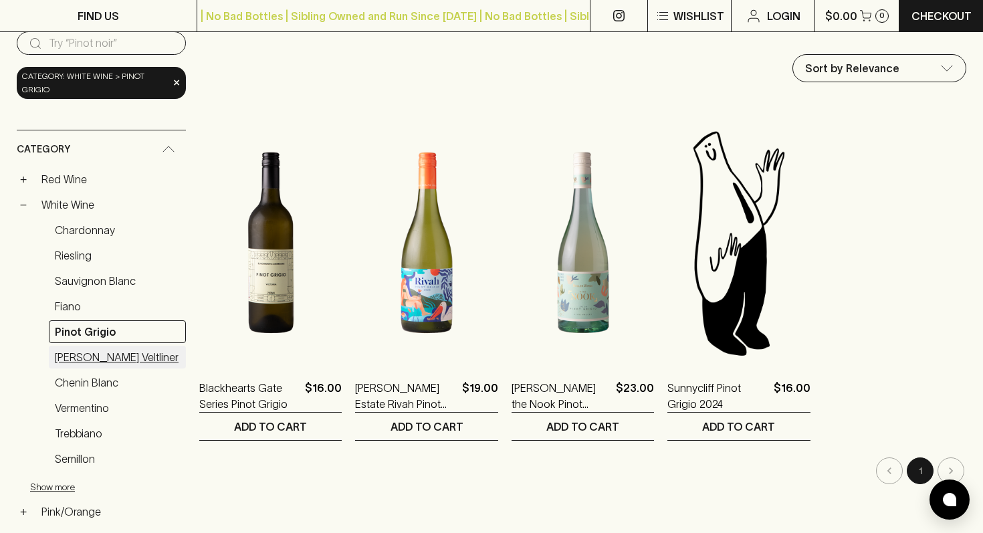
click at [106, 355] on link "Gruner Veltliner" at bounding box center [117, 357] width 137 height 23
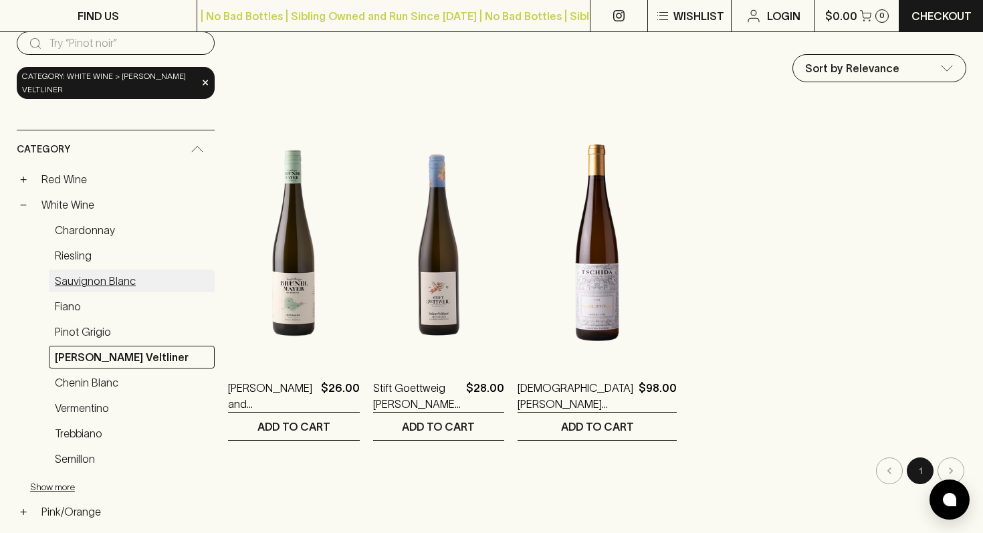
click at [92, 280] on link "Sauvignon Blanc" at bounding box center [132, 280] width 166 height 23
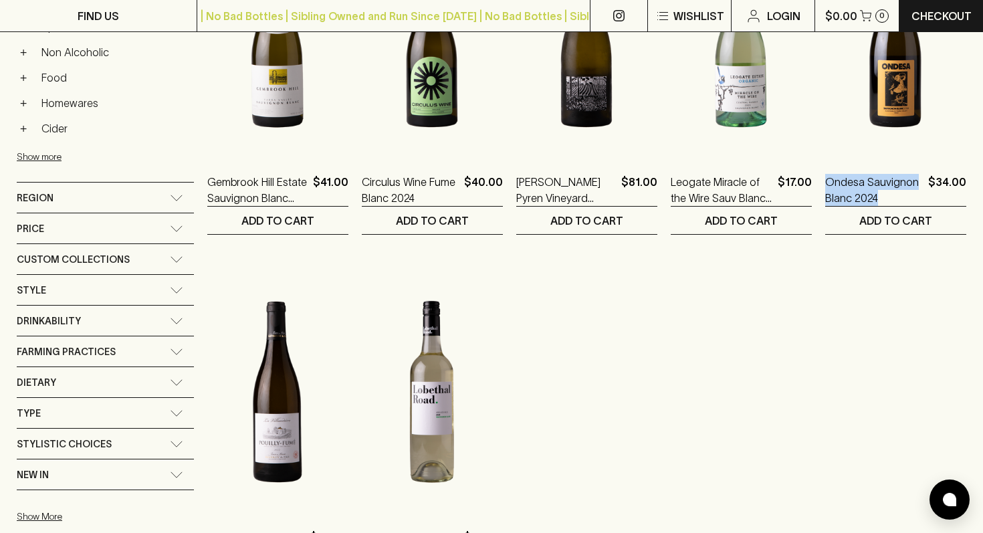
scroll to position [627, 0]
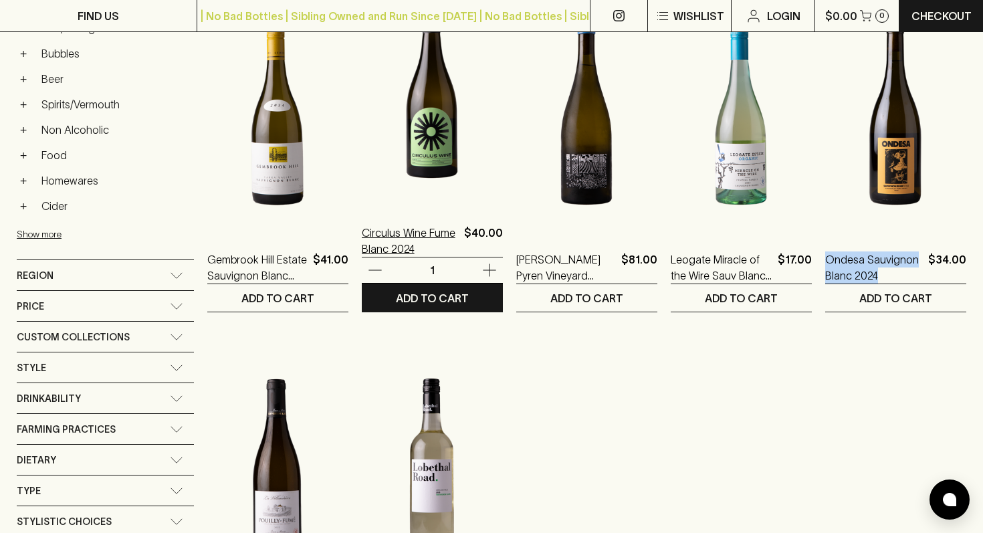
click at [404, 245] on p "Circulus Wine Fume Blanc 2024" at bounding box center [410, 241] width 97 height 32
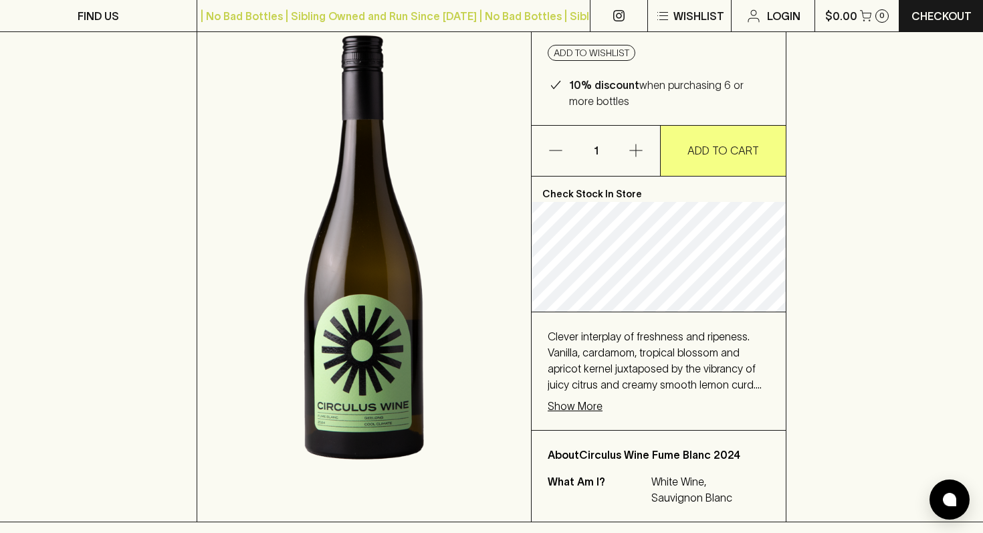
scroll to position [221, 0]
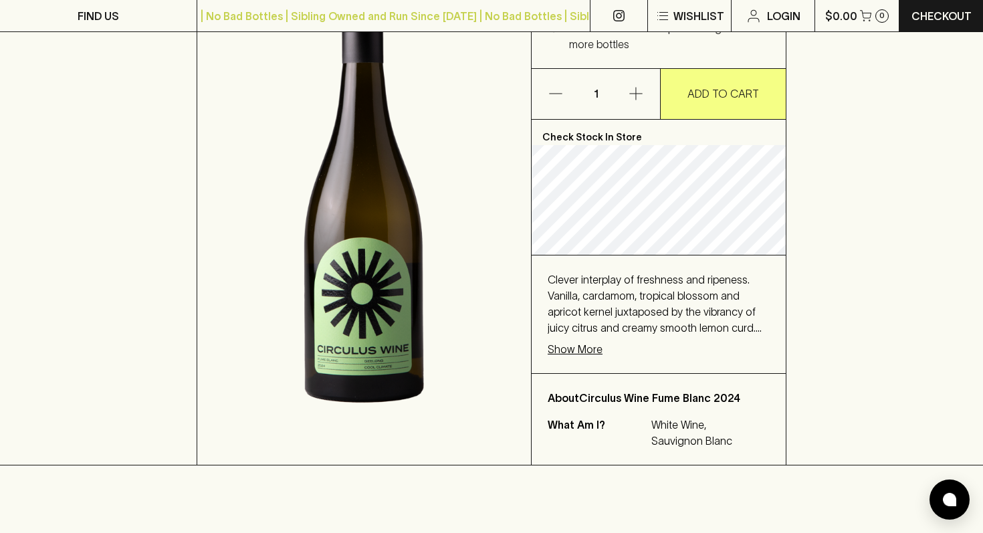
click at [662, 301] on div "Clever interplay of freshness and ripeness. Vanilla, cardamom, tropical blossom…" at bounding box center [658, 303] width 222 height 64
click at [563, 352] on p "Show More" at bounding box center [574, 349] width 55 height 16
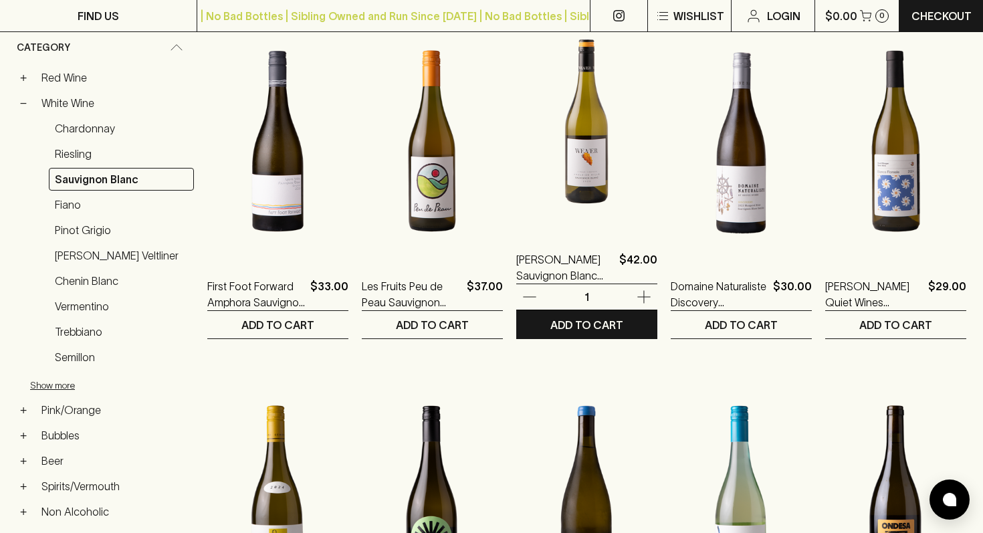
scroll to position [247, 0]
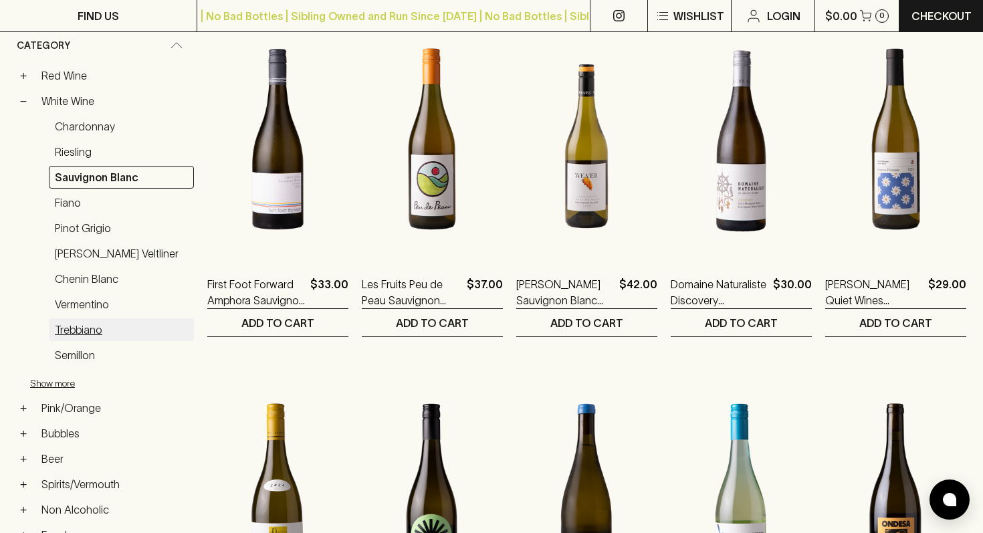
click at [79, 328] on link "Trebbiano" at bounding box center [121, 329] width 145 height 23
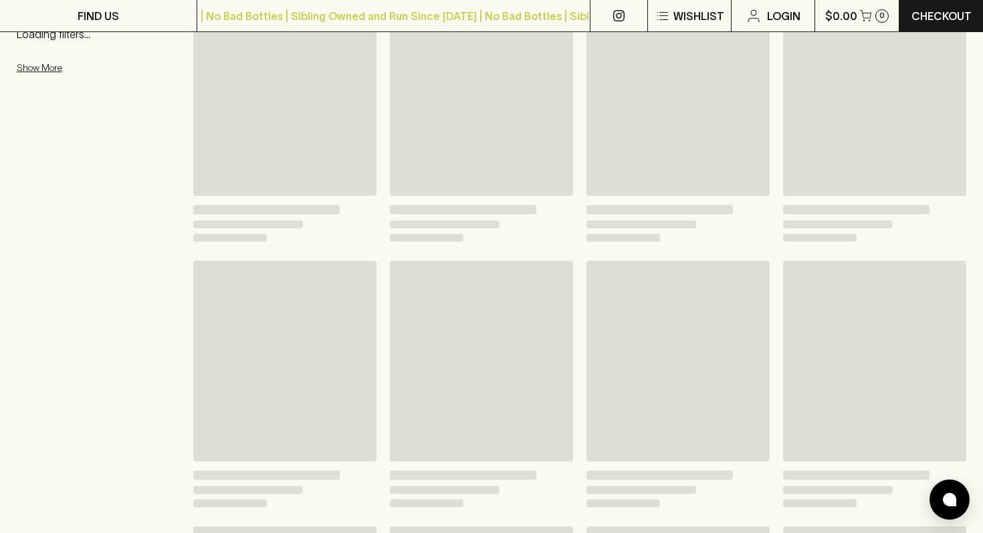
scroll to position [235, 0]
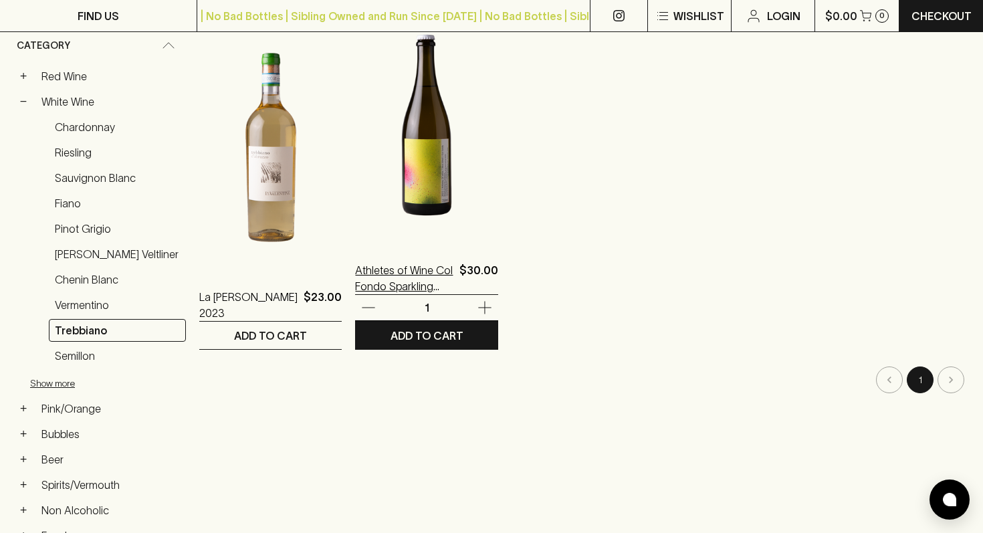
click at [389, 286] on p "Athletes of Wine Col Fondo Sparkling 2022" at bounding box center [404, 278] width 98 height 32
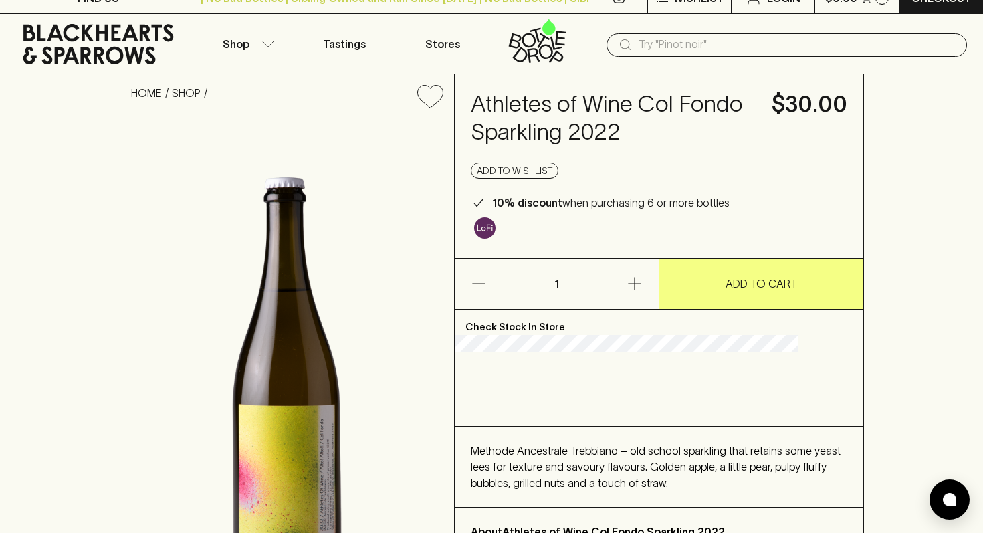
scroll to position [19, 0]
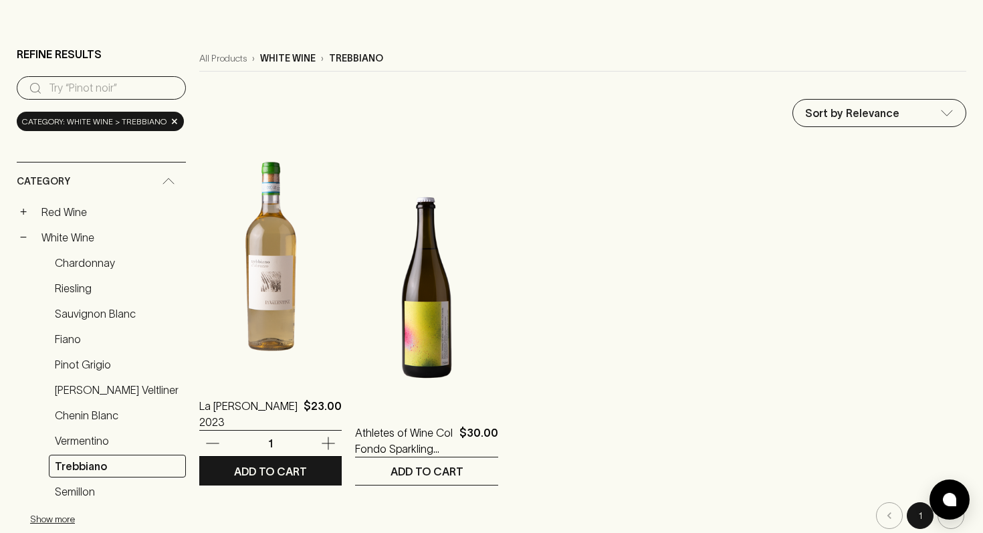
scroll to position [169, 0]
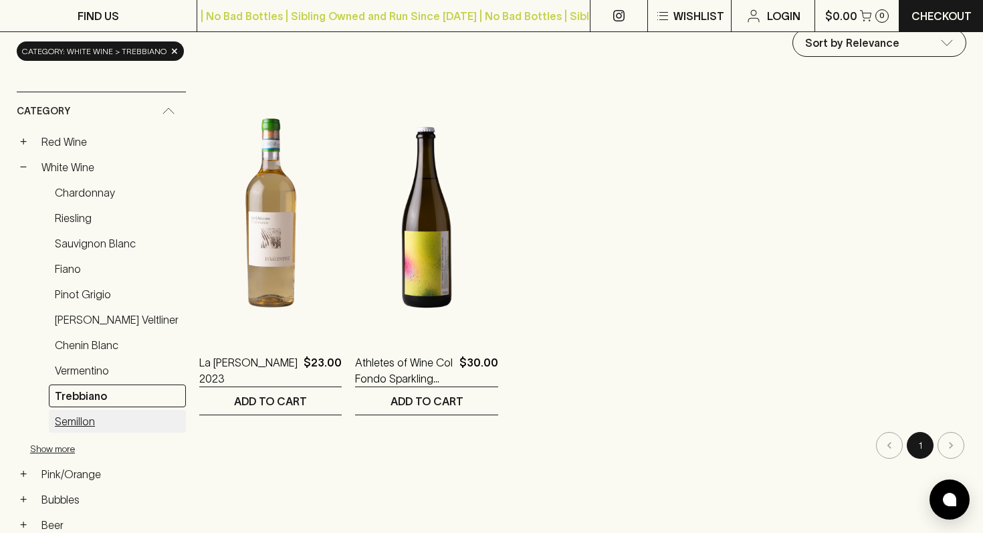
click at [78, 423] on link "Semillon" at bounding box center [117, 421] width 137 height 23
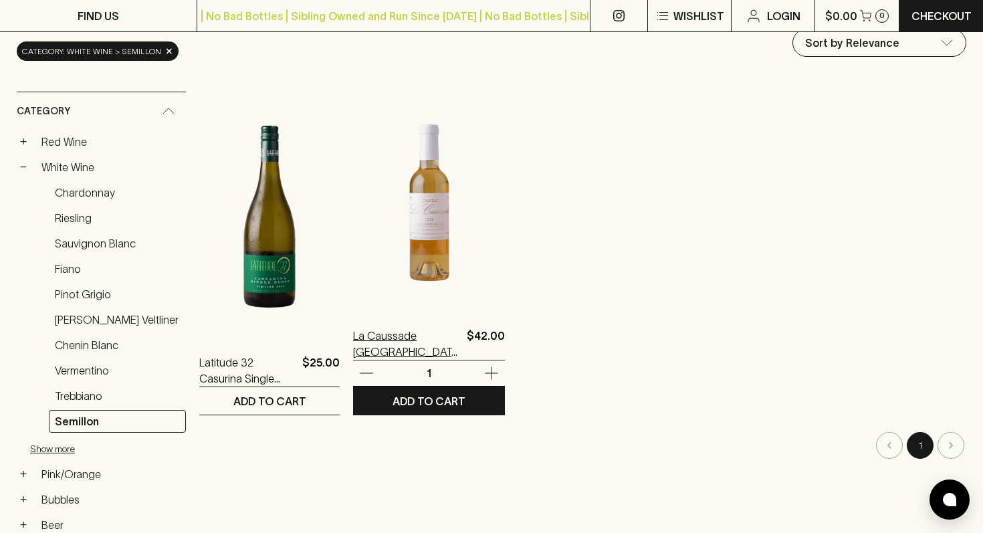
click at [406, 338] on p "La Caussade Sainte Croix-du-Mont Sauternes 2021" at bounding box center [407, 344] width 108 height 32
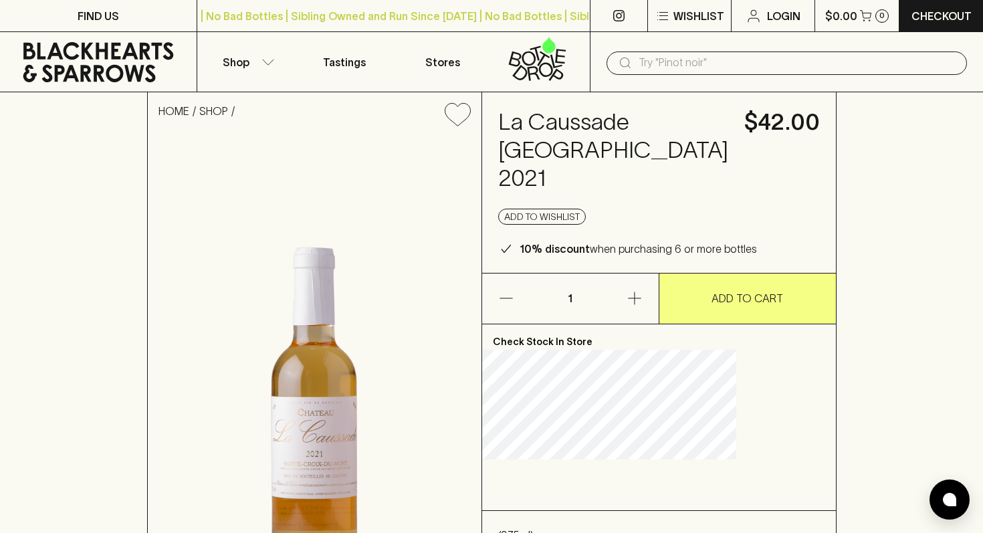
scroll to position [351, 0]
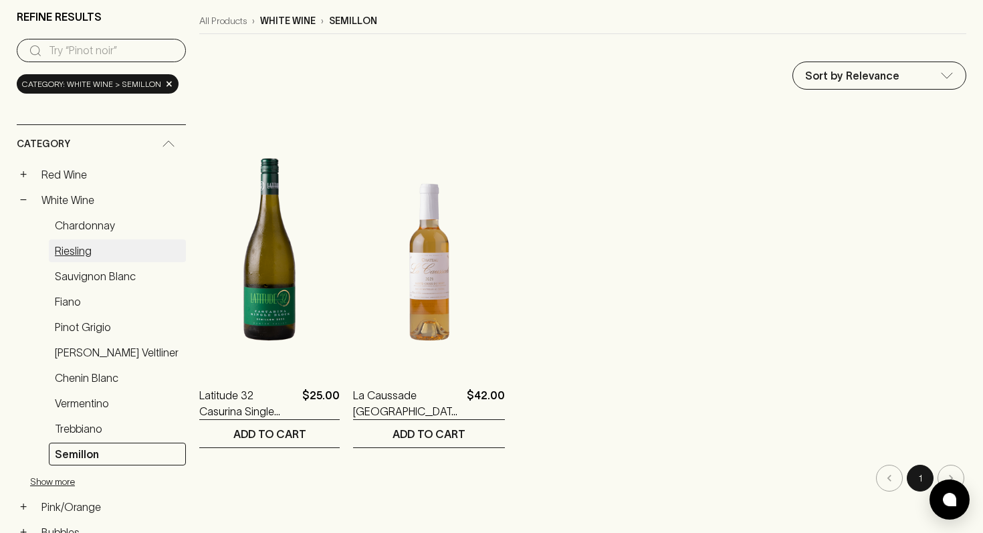
scroll to position [222, 0]
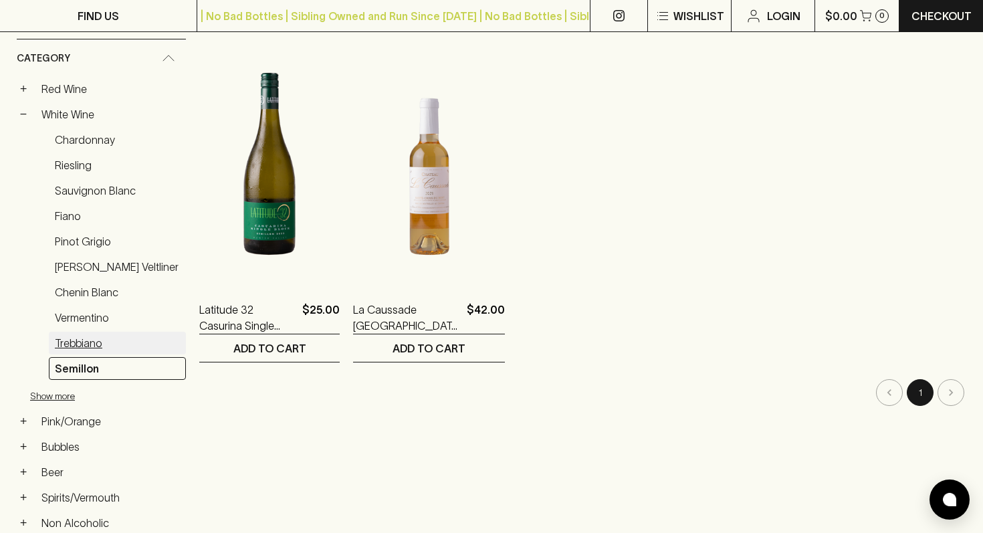
click at [83, 333] on link "Trebbiano" at bounding box center [117, 343] width 137 height 23
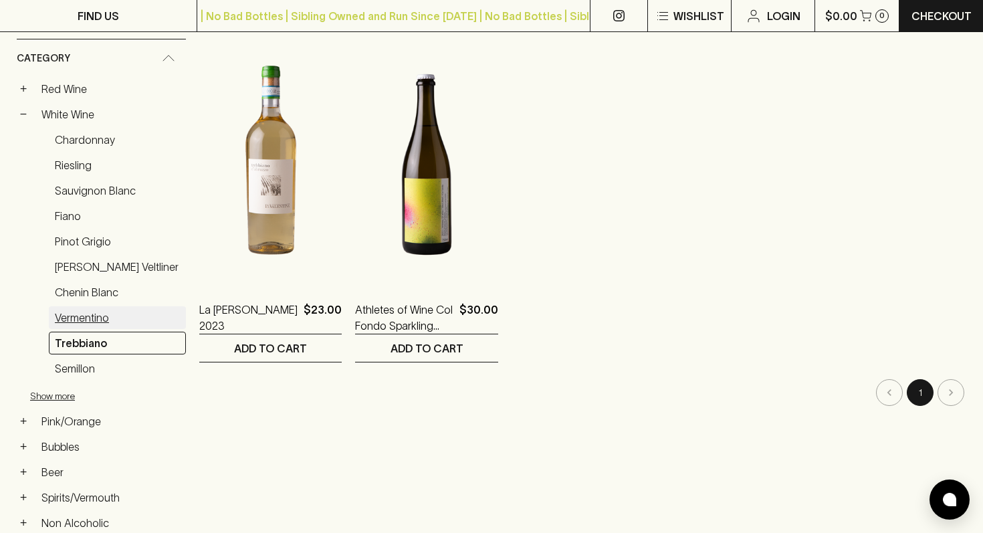
click at [83, 319] on link "Vermentino" at bounding box center [117, 317] width 137 height 23
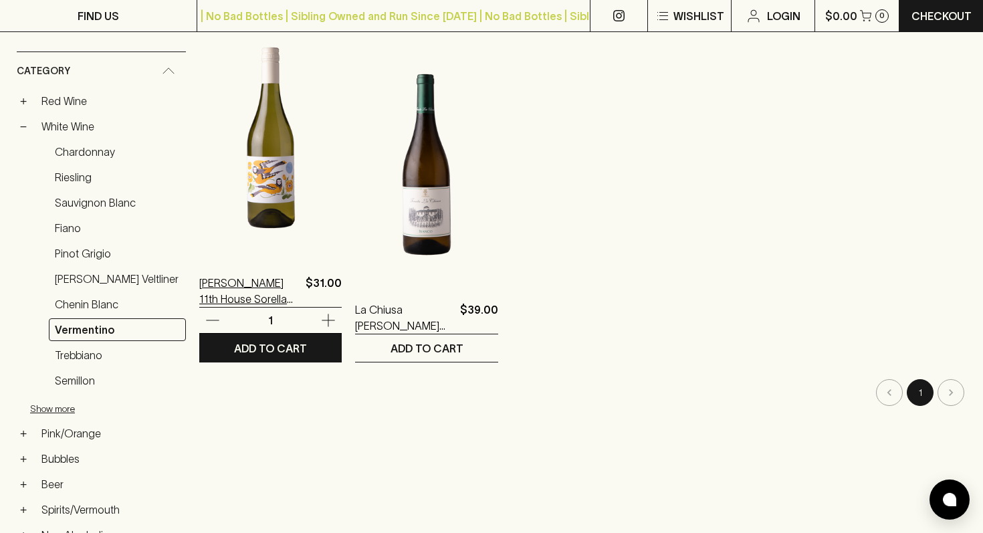
click at [249, 297] on p "Little Frances 11th House Sorella 2024" at bounding box center [249, 291] width 101 height 32
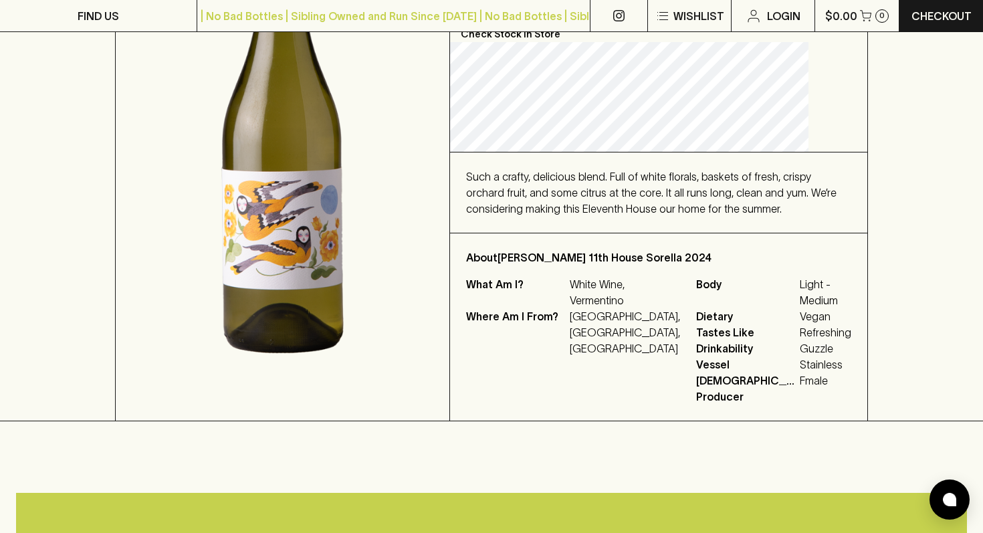
scroll to position [334, 0]
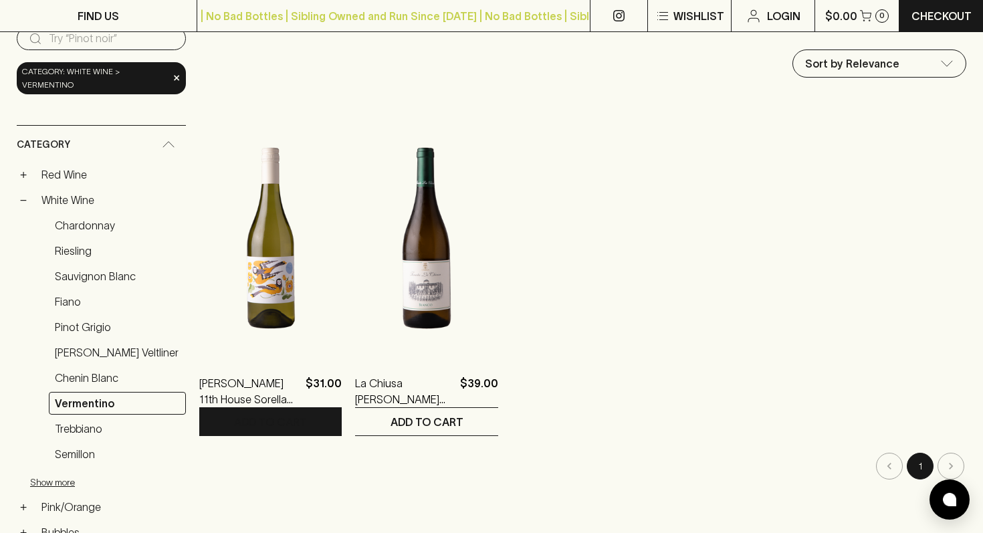
scroll to position [159, 0]
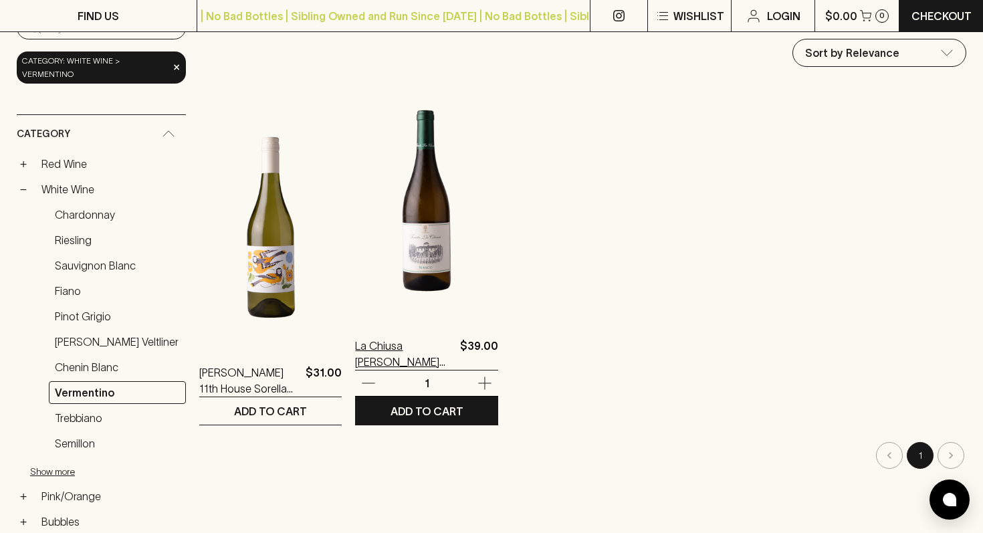
click at [372, 354] on p "La Chiusa Bianco 2023" at bounding box center [404, 354] width 99 height 32
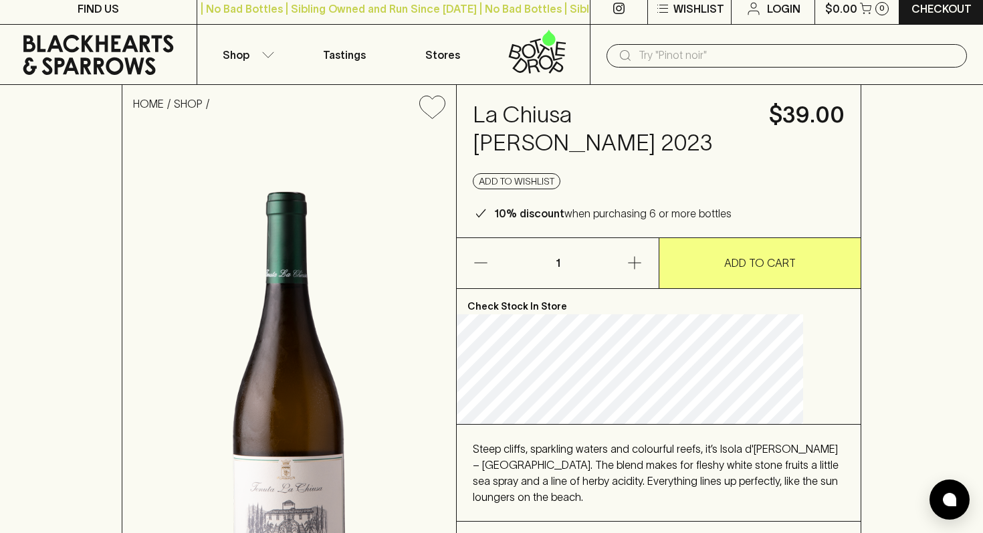
scroll to position [13, 0]
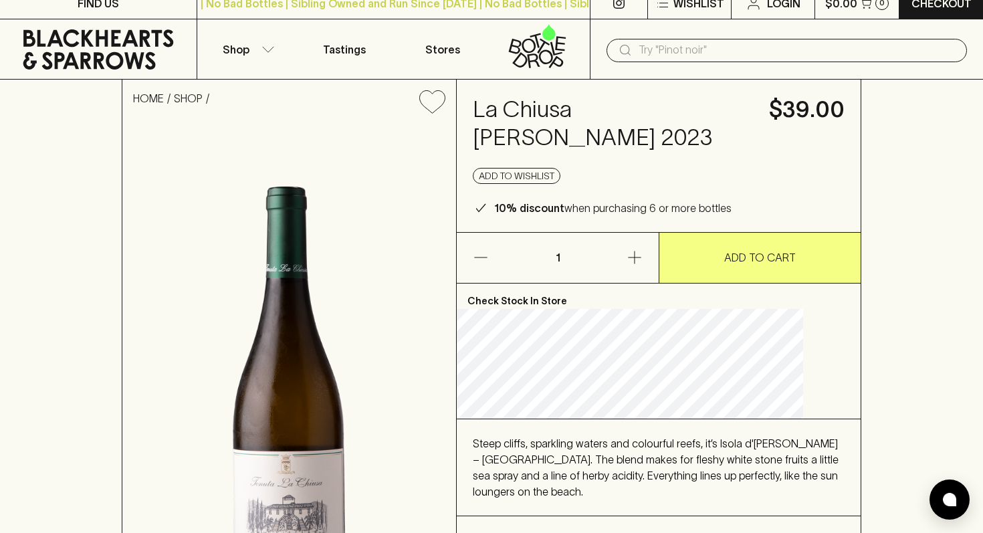
click at [612, 450] on div "Steep cliffs, sparkling waters and colourful reefs, it’s Isola d'Elba – Tuscany…" at bounding box center [659, 467] width 372 height 64
click at [594, 467] on div "Steep cliffs, sparkling waters and colourful reefs, it’s Isola d'Elba – Tuscany…" at bounding box center [659, 467] width 372 height 64
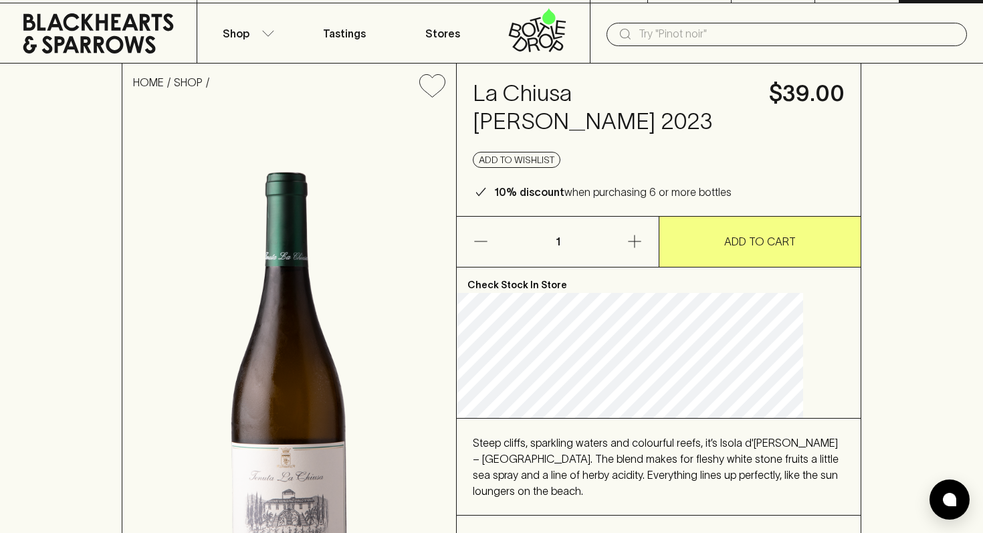
scroll to position [0, 0]
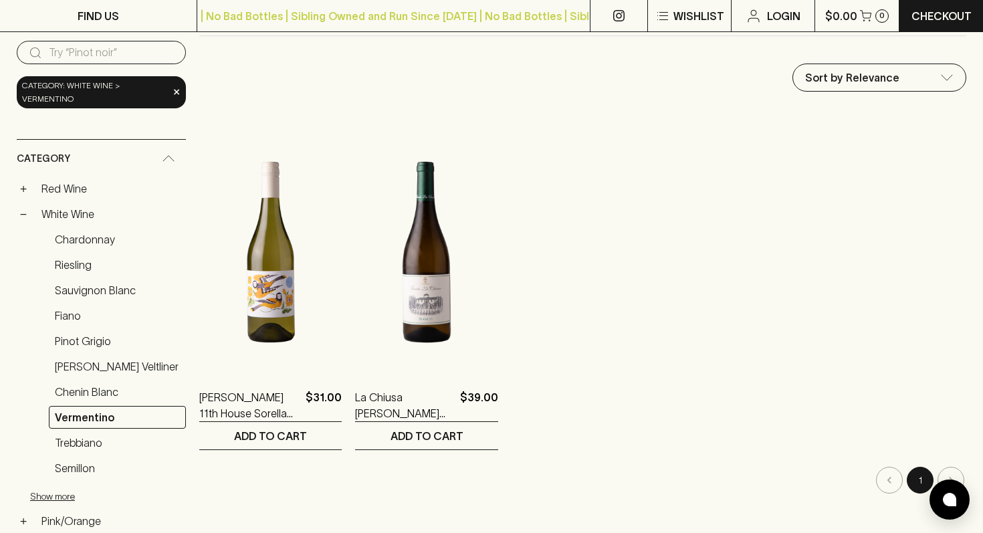
scroll to position [144, 0]
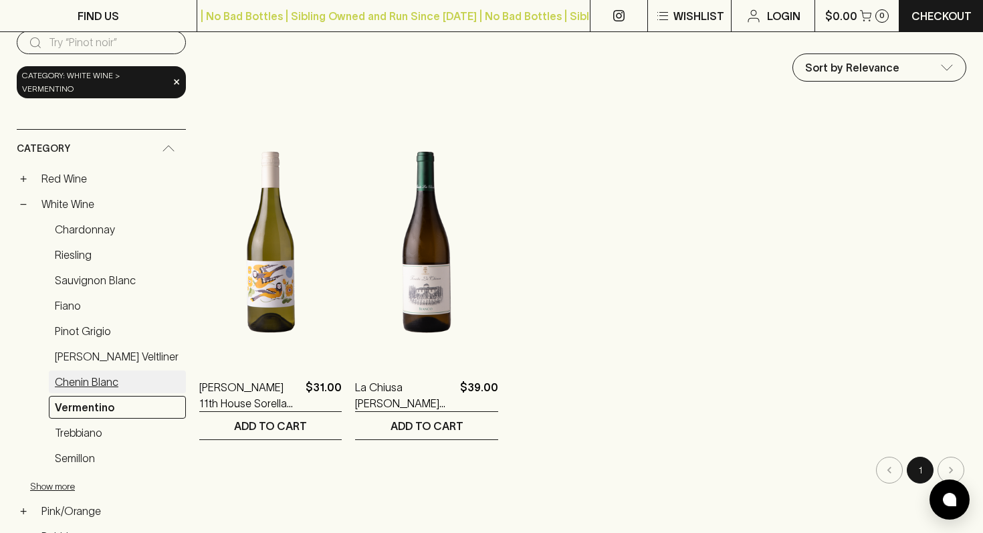
click at [91, 376] on link "Chenin Blanc" at bounding box center [117, 381] width 137 height 23
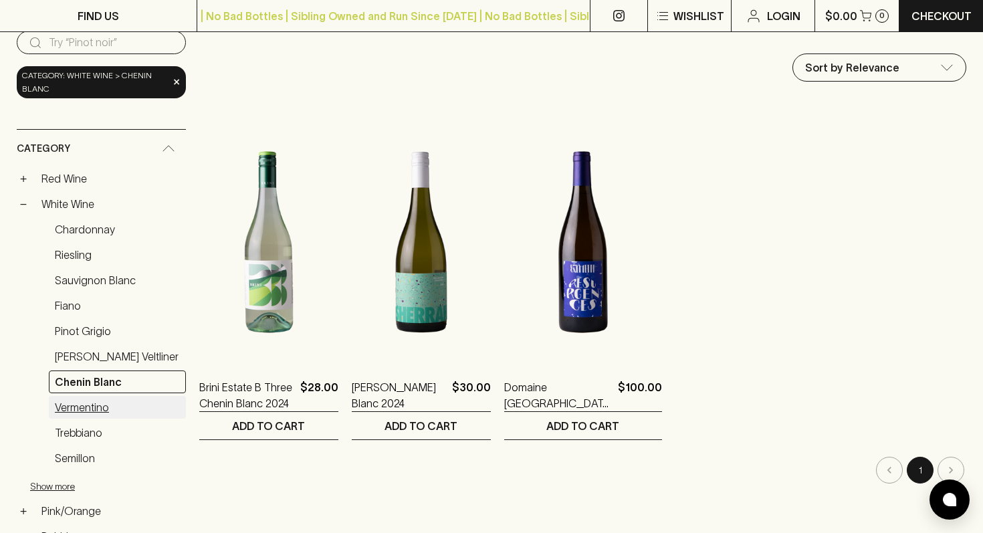
click at [81, 407] on link "Vermentino" at bounding box center [117, 407] width 137 height 23
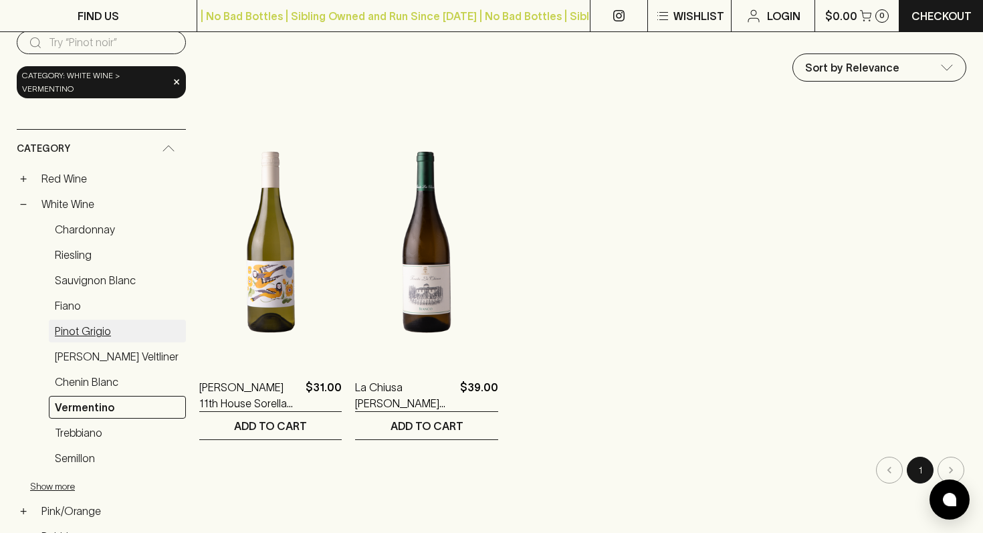
click at [90, 321] on link "Pinot Grigio" at bounding box center [117, 330] width 137 height 23
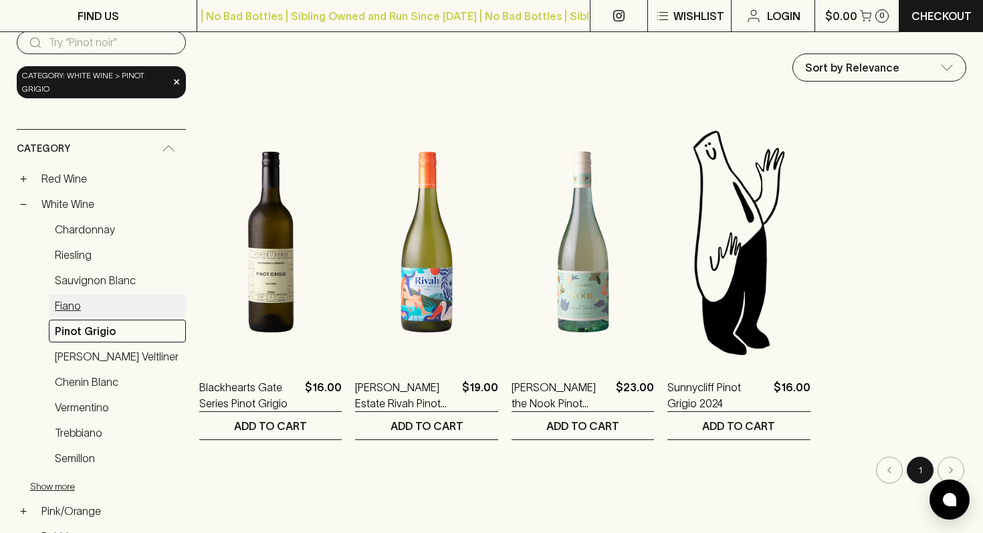
click at [84, 307] on link "Fiano" at bounding box center [117, 305] width 137 height 23
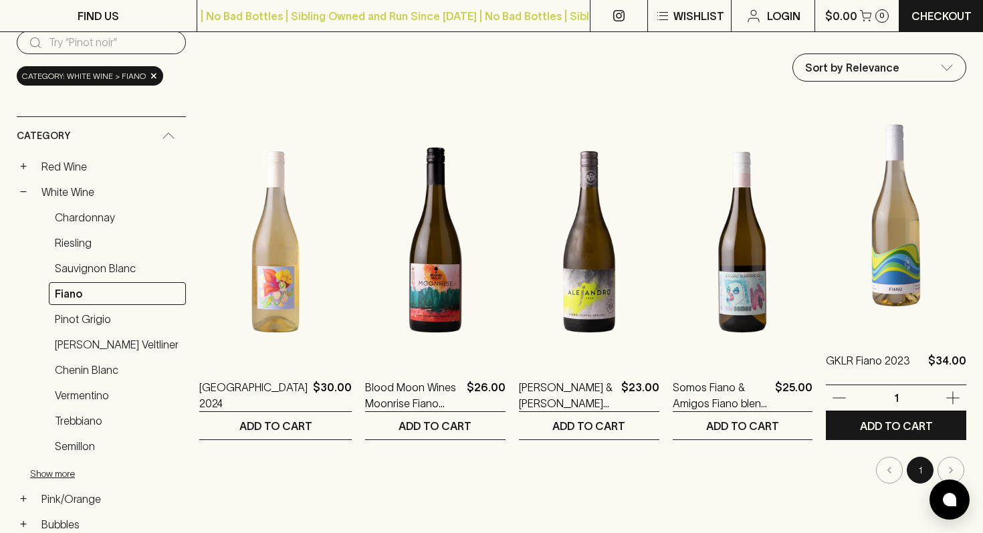
click at [865, 267] on img at bounding box center [895, 215] width 140 height 234
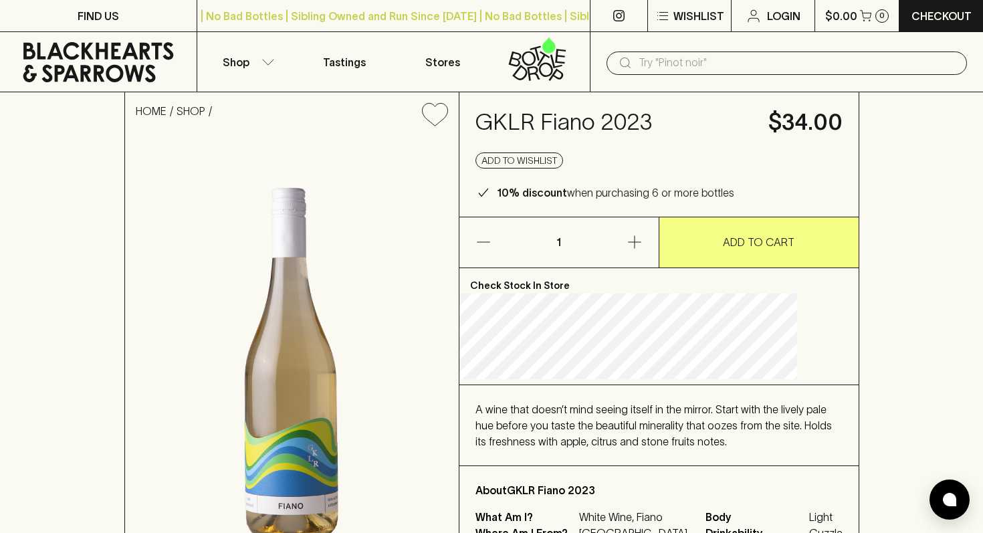
scroll to position [18, 0]
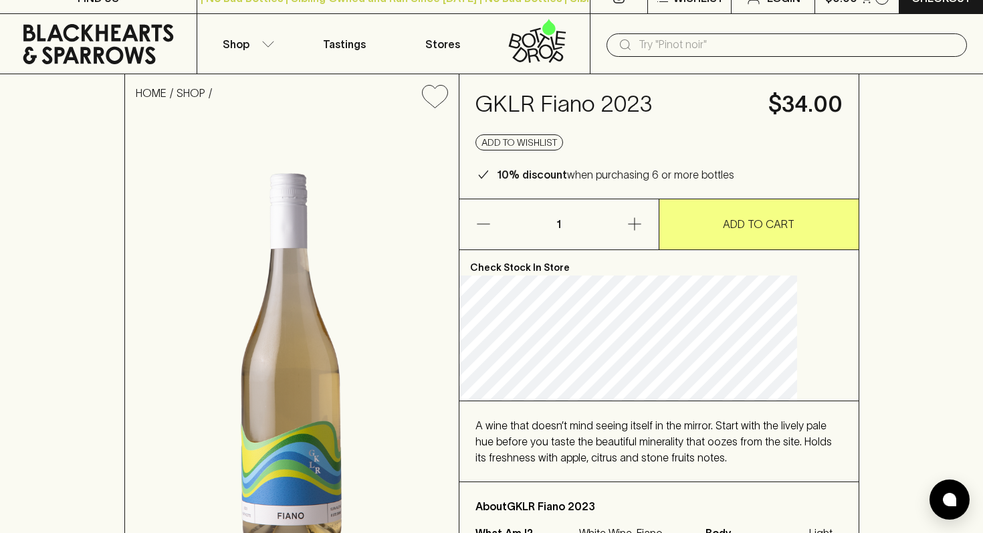
click at [604, 456] on span "A wine that doesn’t mind seeing itself in the mirror. Start with the lively pal…" at bounding box center [653, 441] width 356 height 44
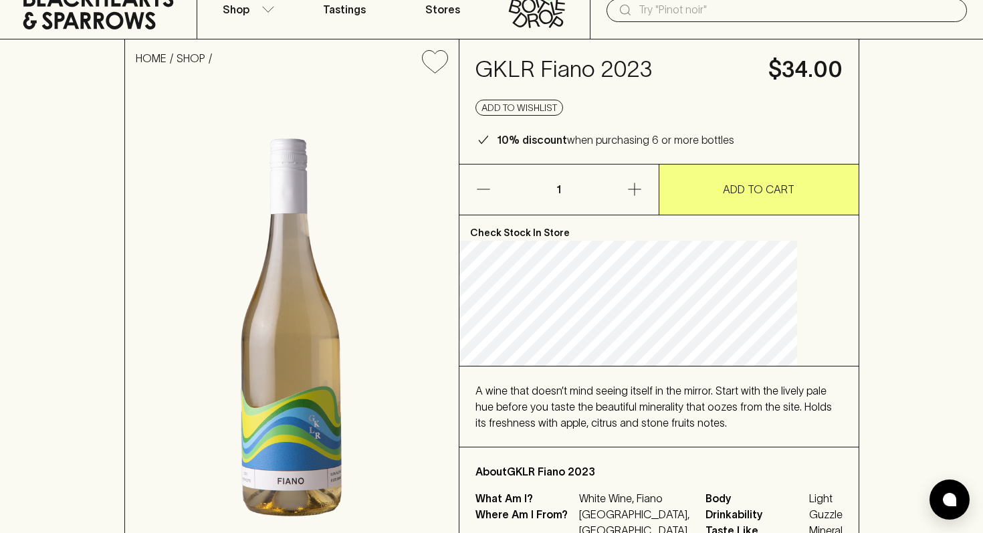
scroll to position [53, 0]
click at [739, 397] on div "A wine that doesn’t mind seeing itself in the mirror. Start with the lively pal…" at bounding box center [658, 406] width 367 height 48
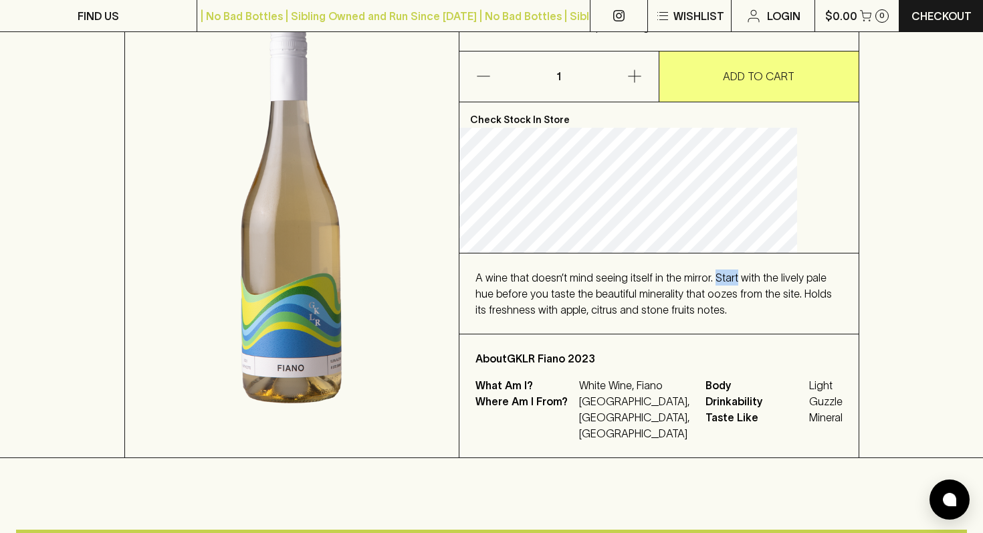
scroll to position [194, 0]
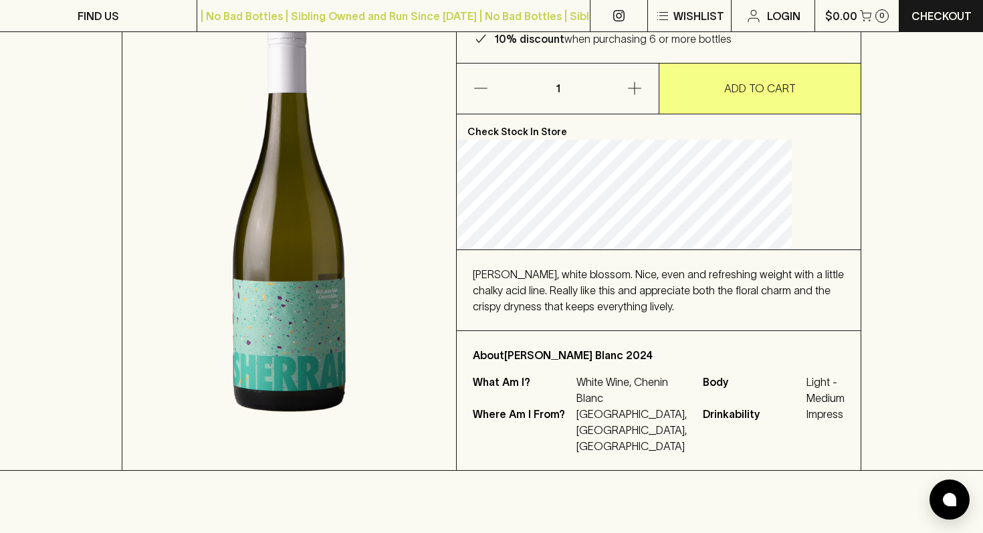
scroll to position [237, 0]
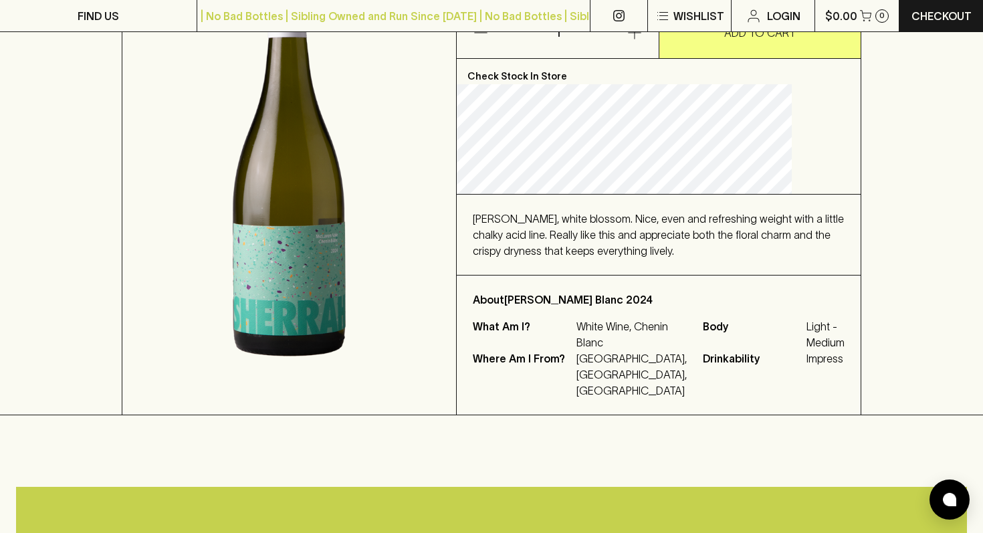
click at [629, 237] on span "Jasmine, white blossom. Nice, even and refreshing weight with a little chalky a…" at bounding box center [658, 235] width 371 height 44
click at [659, 227] on div "Jasmine, white blossom. Nice, even and refreshing weight with a little chalky a…" at bounding box center [659, 235] width 372 height 48
click at [638, 229] on span "Jasmine, white blossom. Nice, even and refreshing weight with a little chalky a…" at bounding box center [658, 235] width 371 height 44
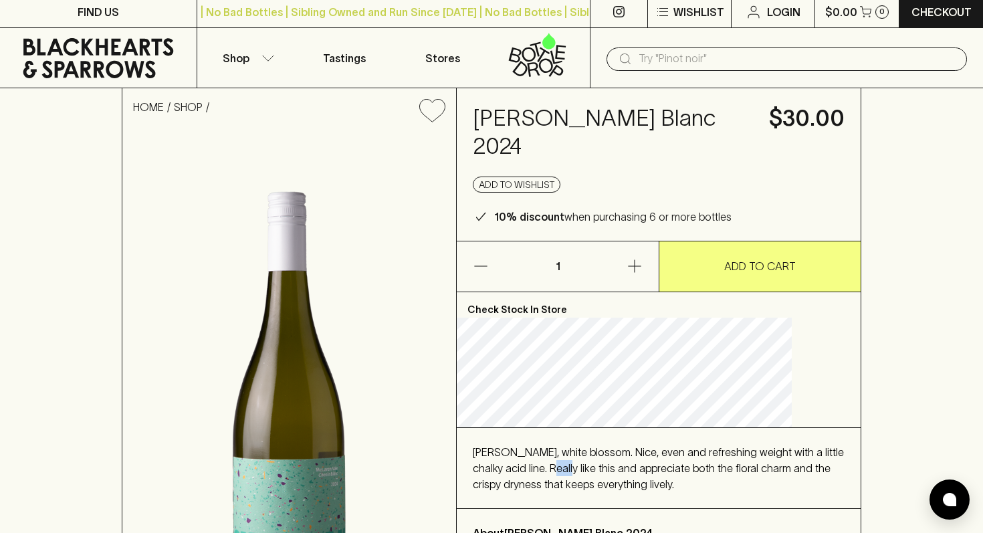
scroll to position [1, 0]
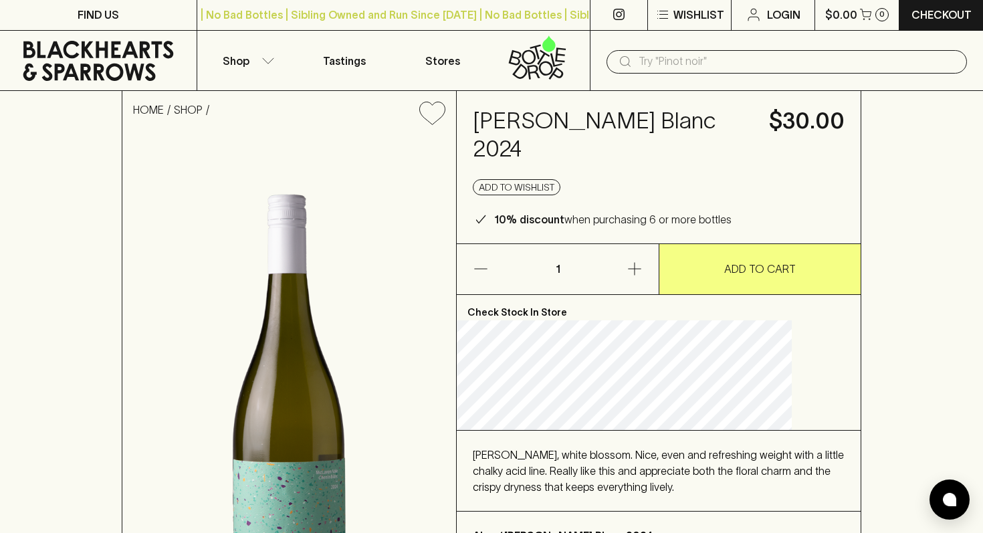
click at [591, 472] on span "Jasmine, white blossom. Nice, even and refreshing weight with a little chalky a…" at bounding box center [658, 470] width 371 height 44
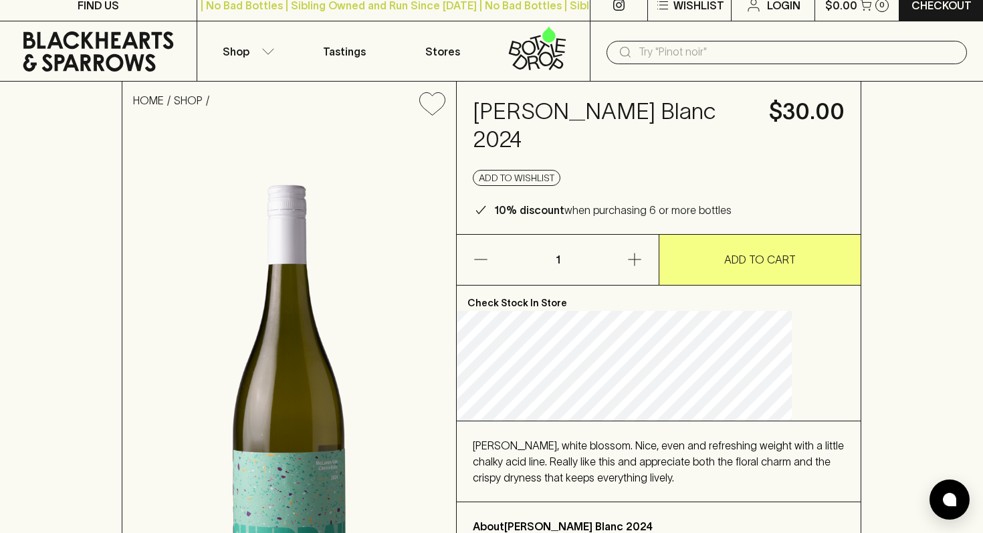
scroll to position [17, 0]
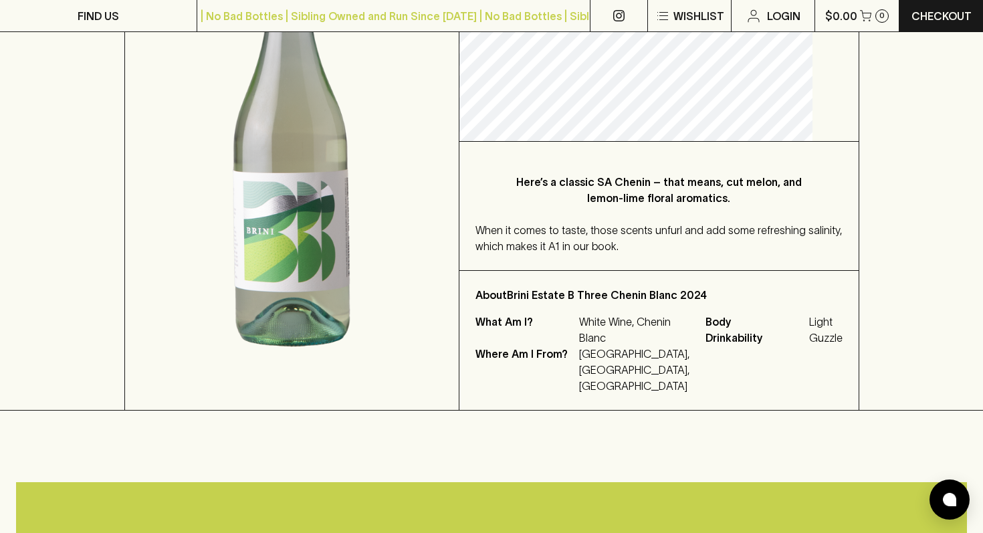
scroll to position [282, 0]
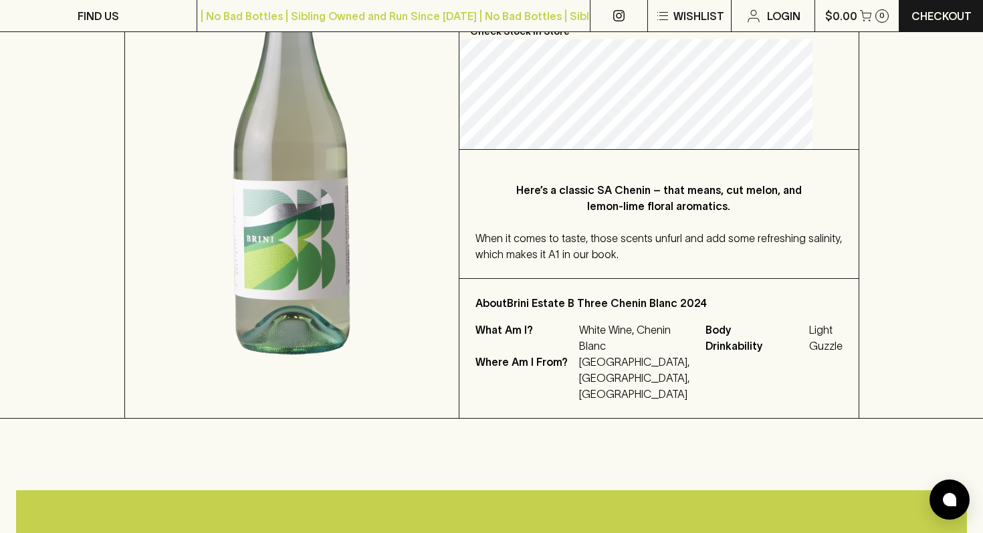
click at [630, 249] on span "When it comes to taste, those scents unfurl and add some refreshing salinity, w…" at bounding box center [658, 246] width 366 height 28
click at [608, 251] on span "When it comes to taste, those scents unfurl and add some refreshing salinity, w…" at bounding box center [658, 246] width 366 height 28
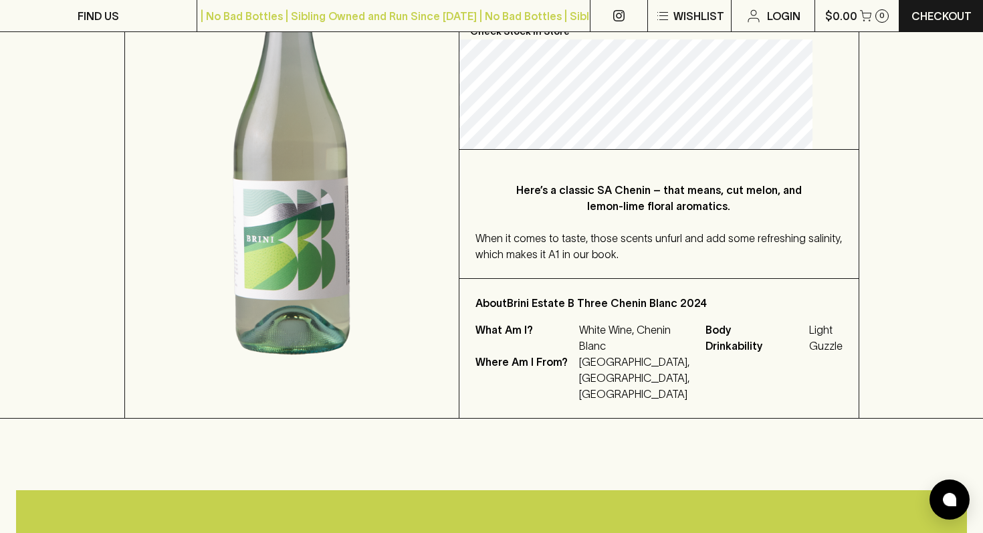
click at [608, 251] on span "When it comes to taste, those scents unfurl and add some refreshing salinity, w…" at bounding box center [658, 246] width 366 height 28
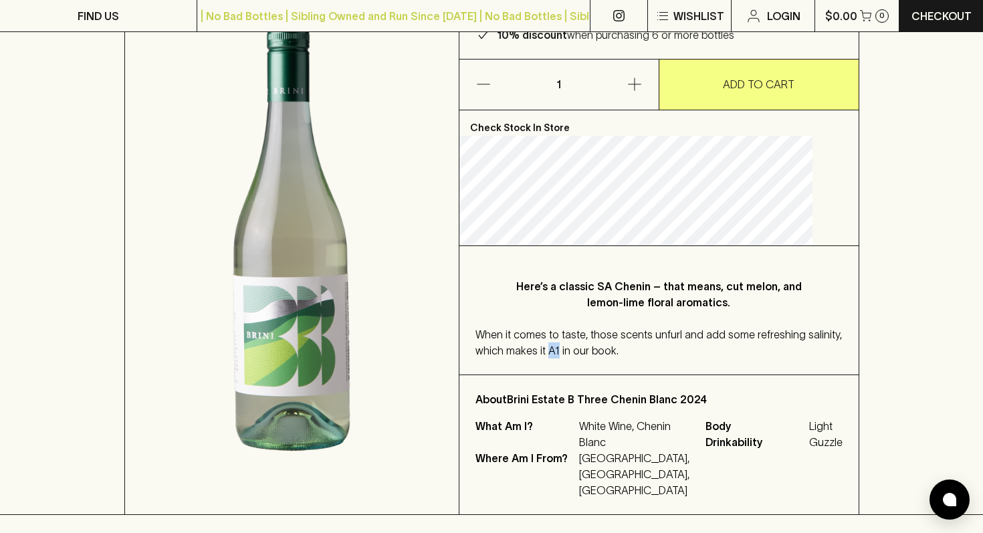
scroll to position [195, 0]
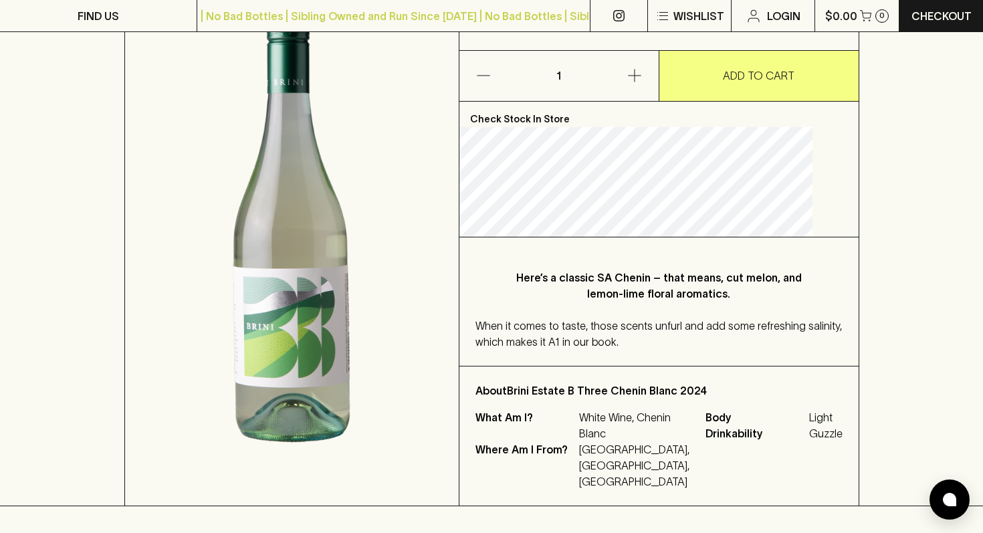
click at [624, 273] on p "Here’s a classic SA Chenin – that means, cut melon, and lemon-lime floral aroma…" at bounding box center [658, 285] width 313 height 32
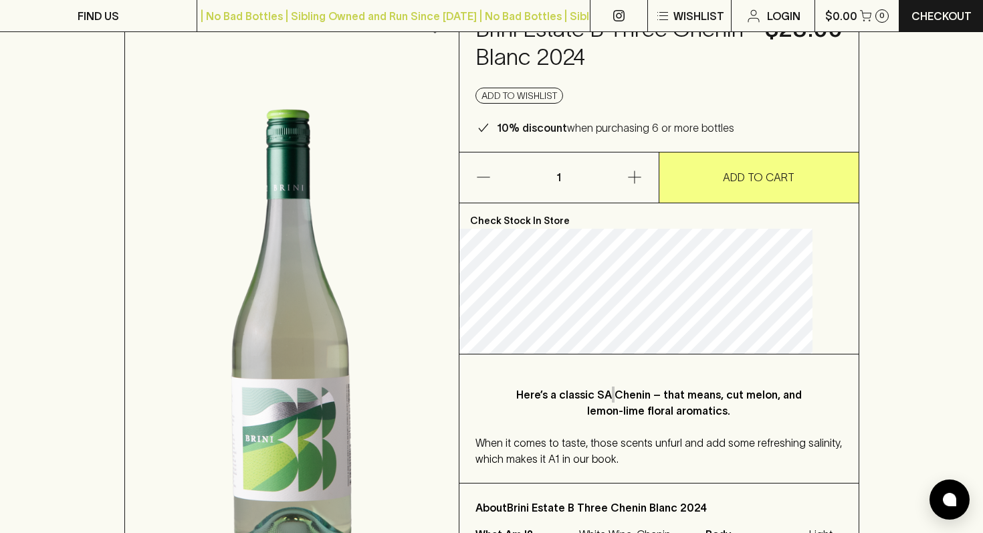
scroll to position [121, 0]
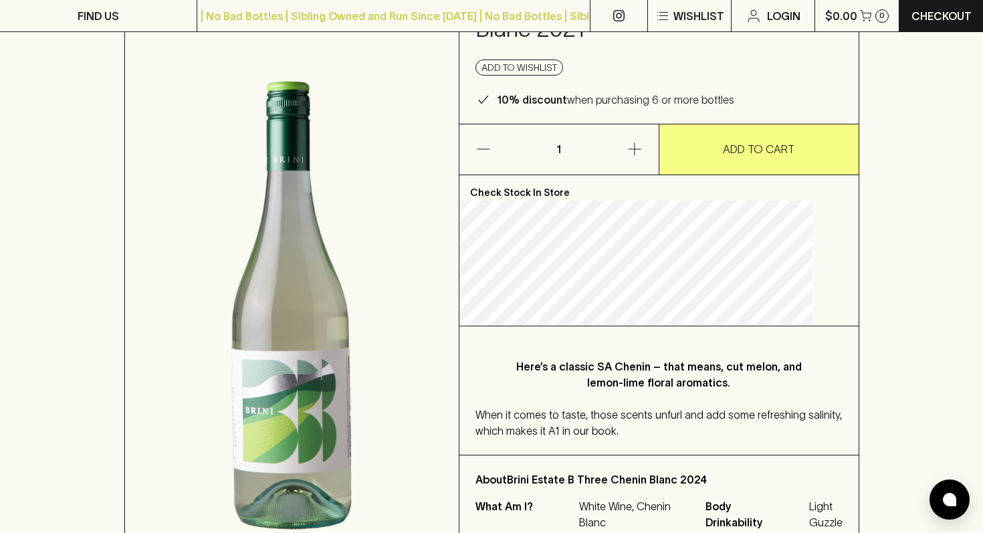
click at [600, 103] on p "10% discount when purchasing 6 or more bottles" at bounding box center [615, 100] width 237 height 16
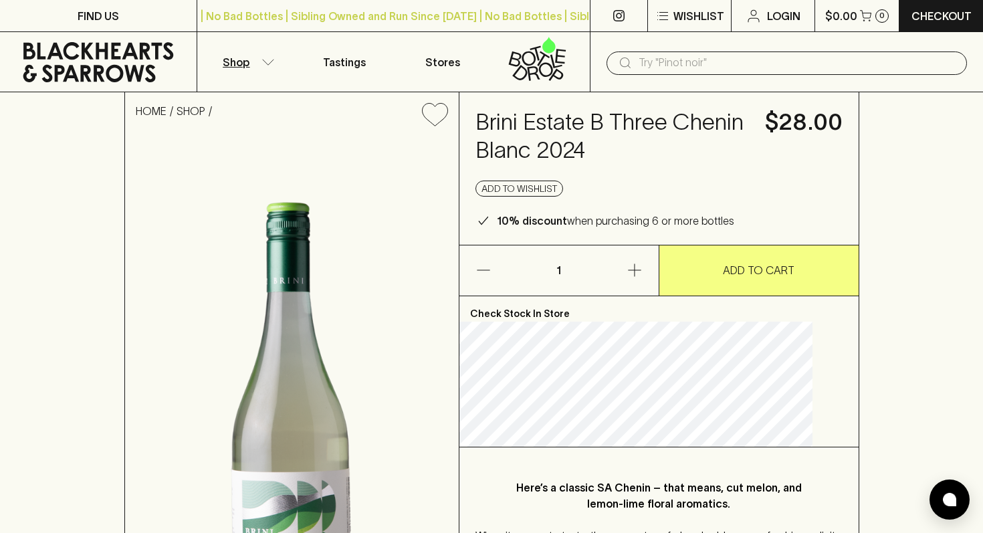
click at [263, 61] on icon "button" at bounding box center [267, 62] width 13 height 7
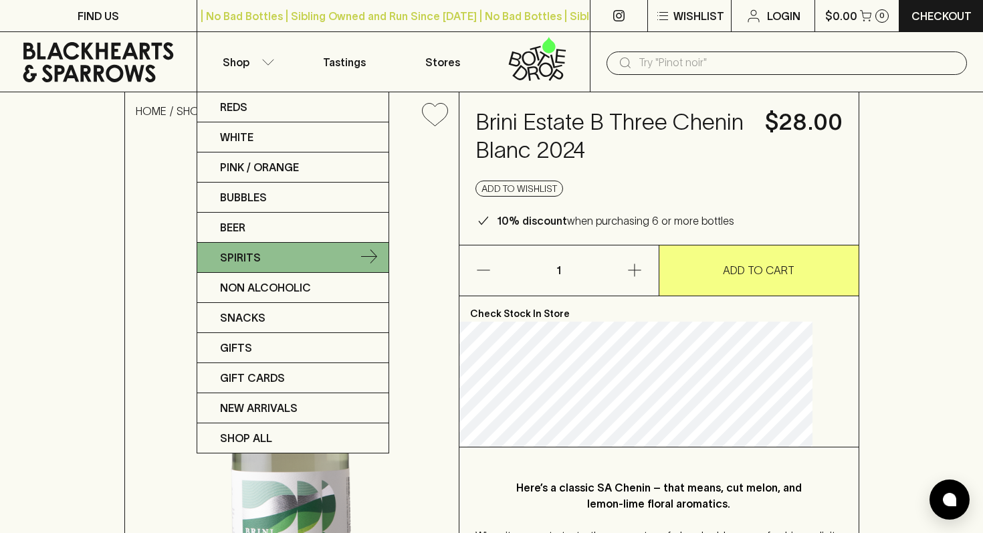
click at [354, 257] on link "Spirits" at bounding box center [292, 258] width 191 height 30
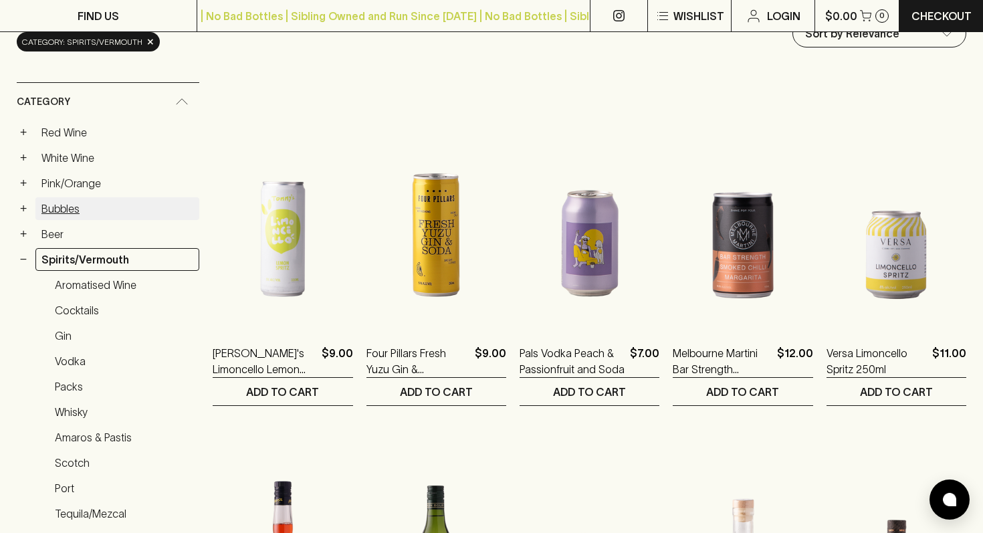
scroll to position [283, 0]
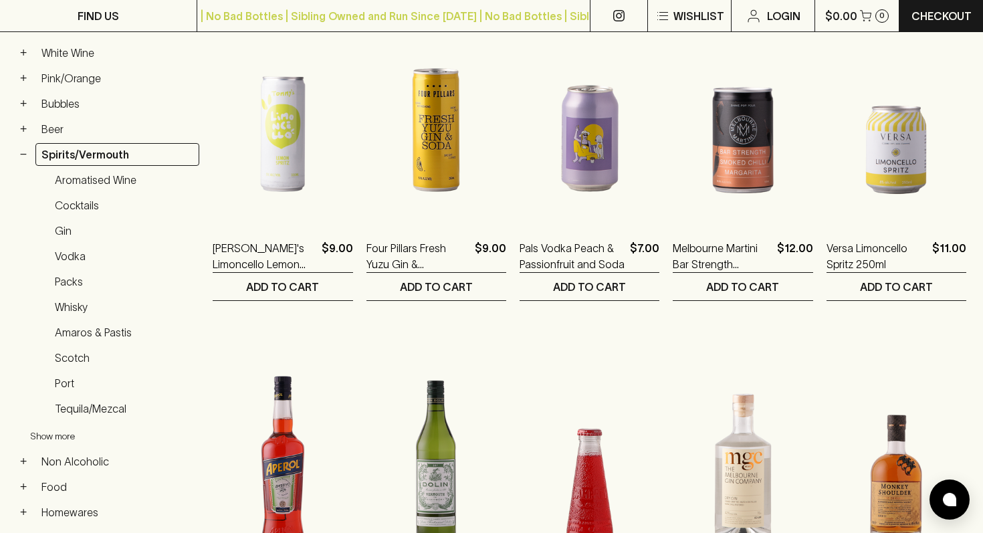
click at [56, 433] on button "Show more" at bounding box center [117, 435] width 175 height 27
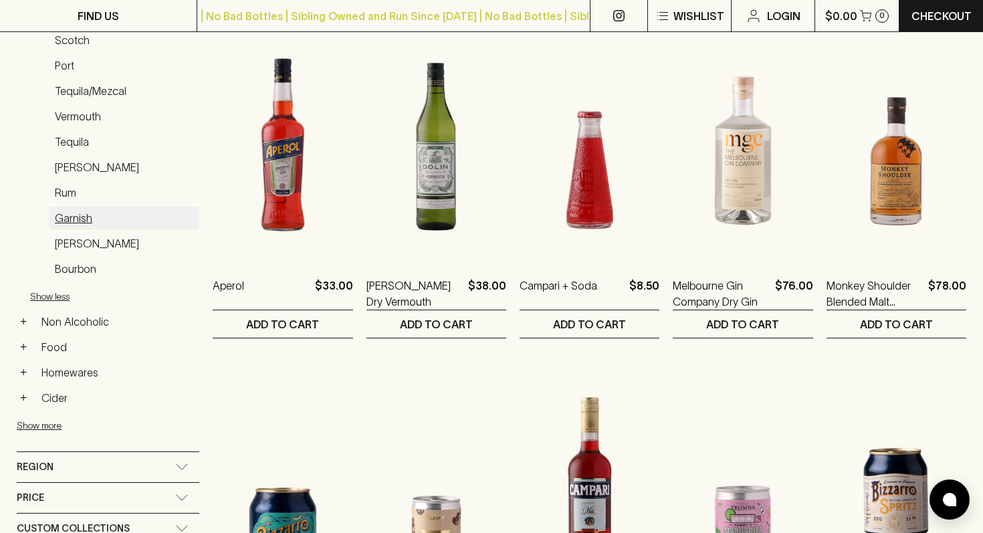
scroll to position [640, 0]
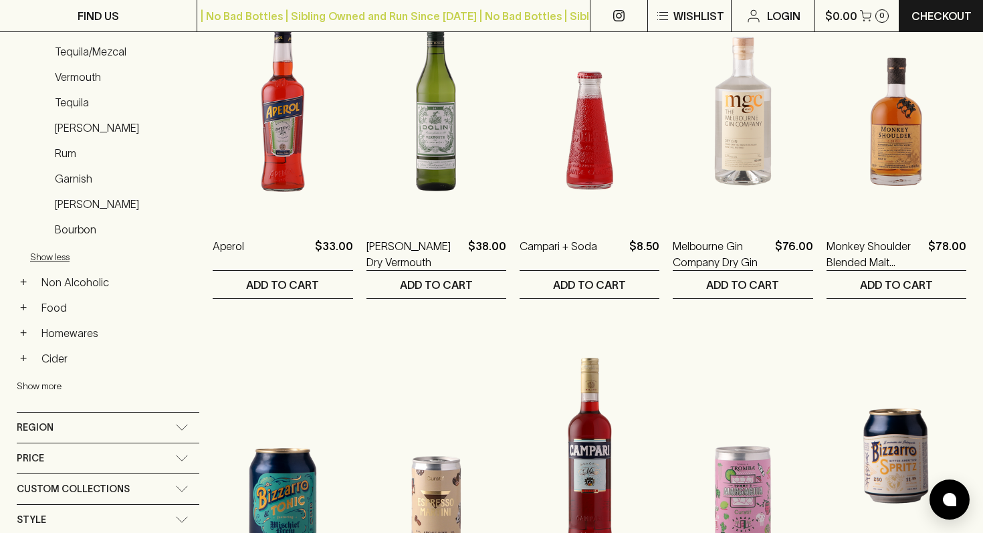
click at [35, 383] on button "Show more" at bounding box center [104, 385] width 175 height 27
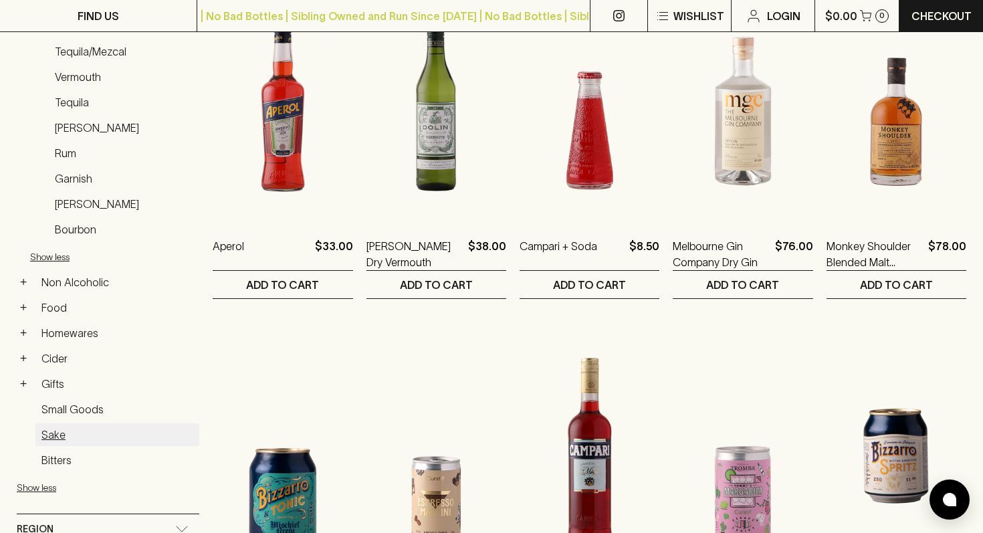
click at [56, 434] on link "Sake" at bounding box center [117, 434] width 164 height 23
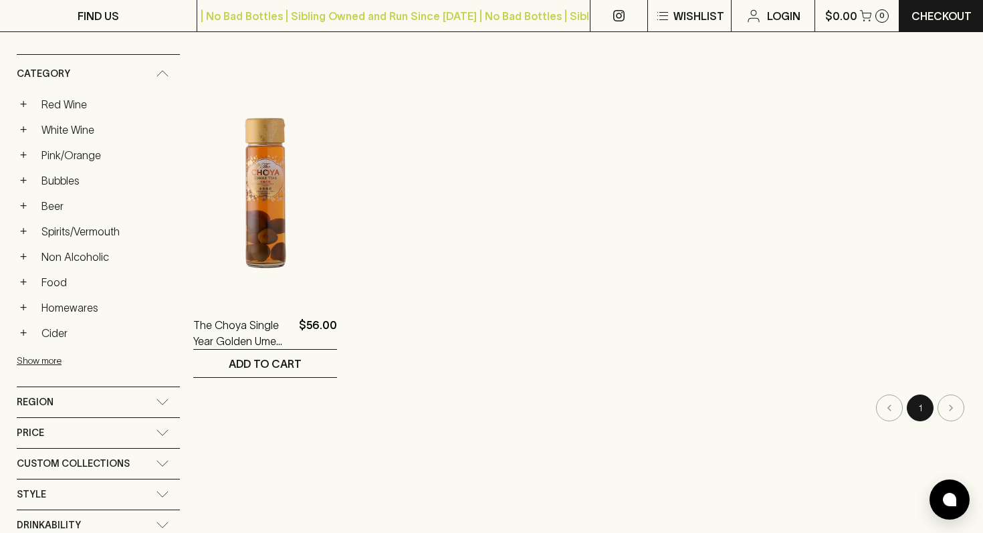
scroll to position [227, 0]
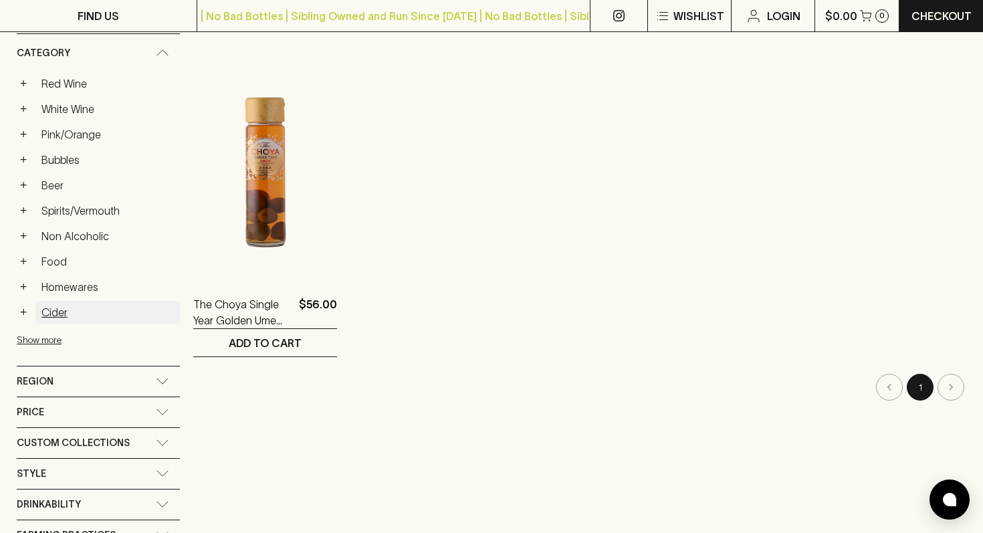
click at [56, 306] on link "Cider" at bounding box center [107, 312] width 144 height 23
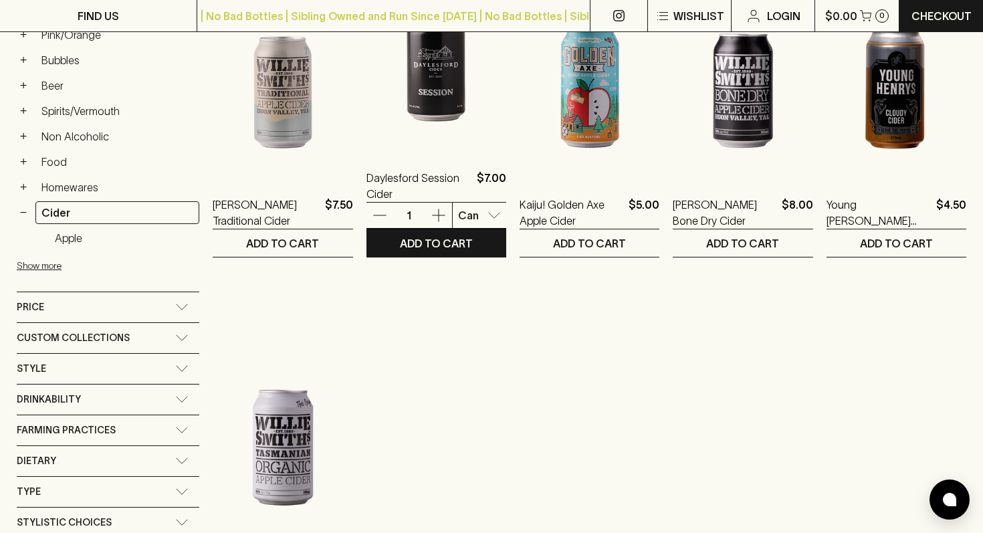
scroll to position [325, 0]
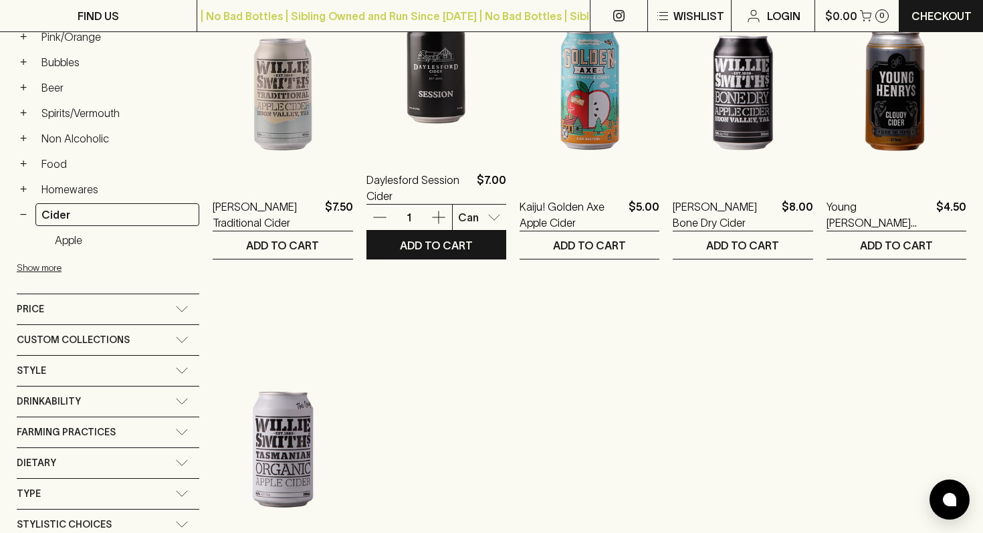
click at [426, 88] on img at bounding box center [436, 35] width 140 height 234
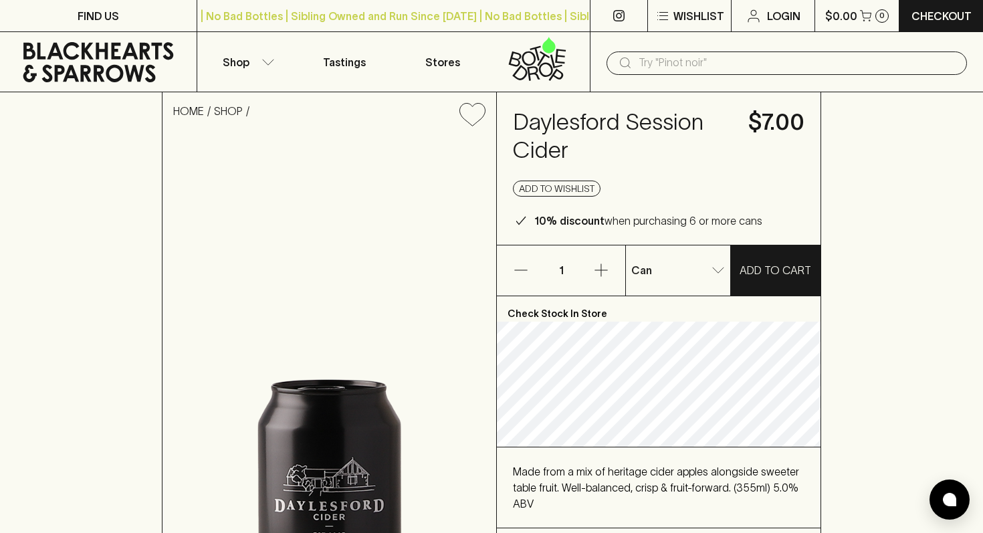
click at [540, 75] on icon at bounding box center [537, 59] width 81 height 44
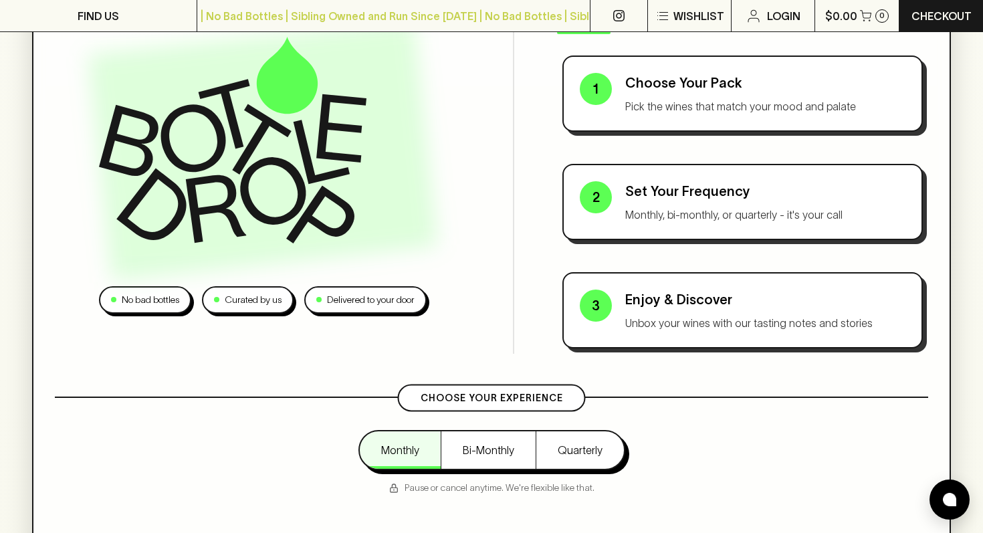
scroll to position [211, 0]
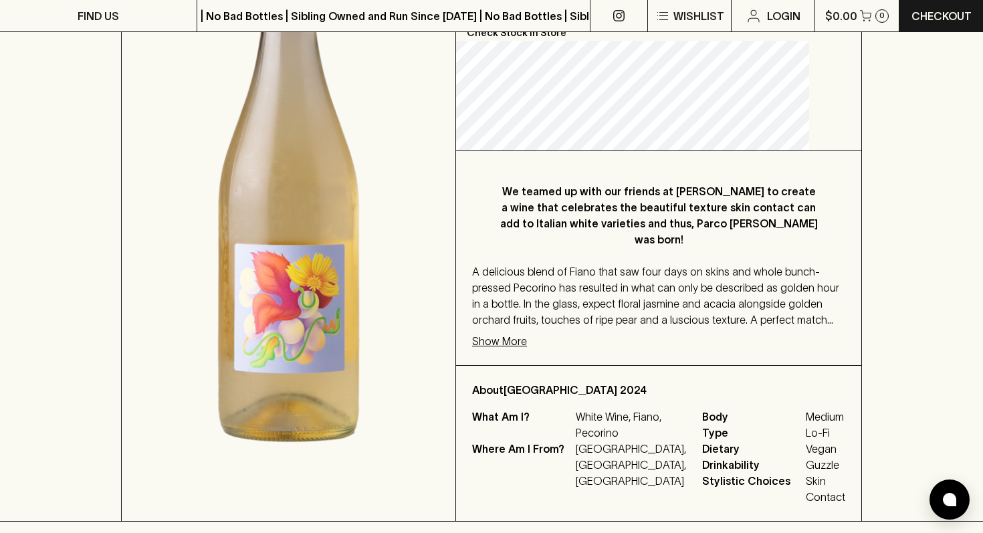
scroll to position [346, 0]
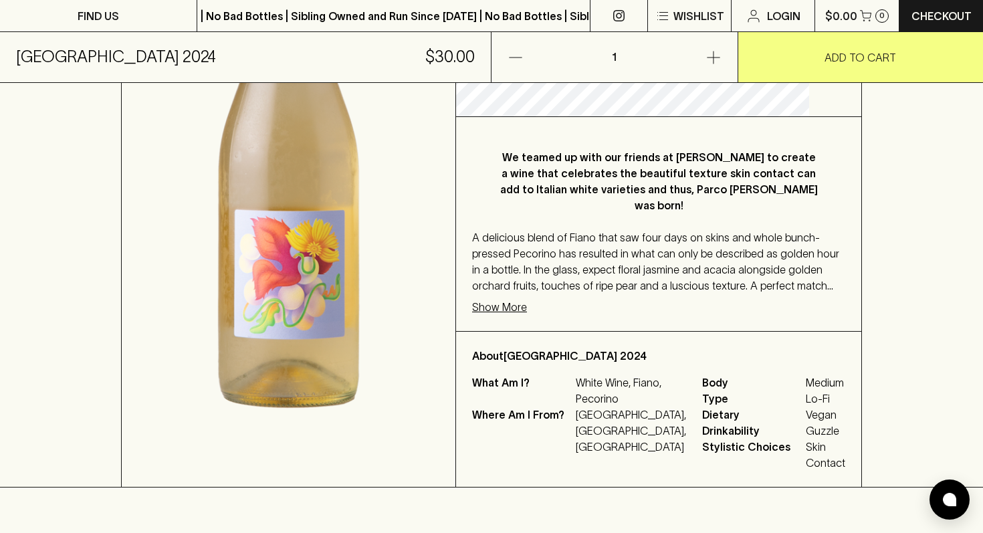
click at [687, 149] on p "We teamed up with our friends at [PERSON_NAME] to create a wine that celebrates…" at bounding box center [658, 181] width 319 height 64
click at [654, 149] on p "We teamed up with our friends at [PERSON_NAME] to create a wine that celebrates…" at bounding box center [658, 181] width 319 height 64
click at [565, 231] on span "A delicious blend of Fiano that saw four days on skins and whole bunch-pressed …" at bounding box center [655, 277] width 367 height 92
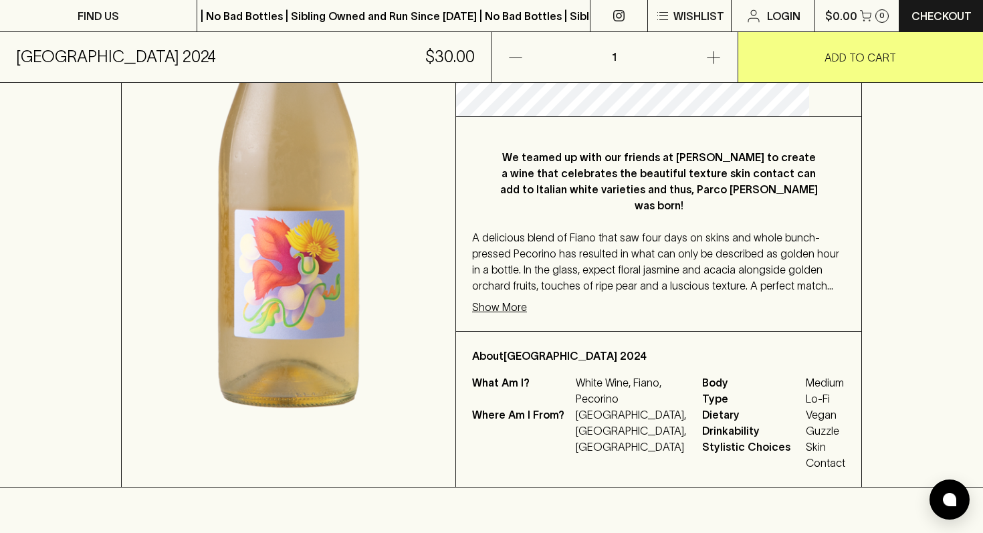
click at [565, 231] on span "A delicious blend of Fiano that saw four days on skins and whole bunch-pressed …" at bounding box center [655, 277] width 367 height 92
click at [660, 231] on span "A delicious blend of Fiano that saw four days on skins and whole bunch-pressed …" at bounding box center [655, 277] width 367 height 92
click at [634, 237] on span "A delicious blend of Fiano that saw four days on skins and whole bunch-pressed …" at bounding box center [655, 277] width 367 height 92
click at [527, 299] on p "Show More" at bounding box center [499, 307] width 55 height 16
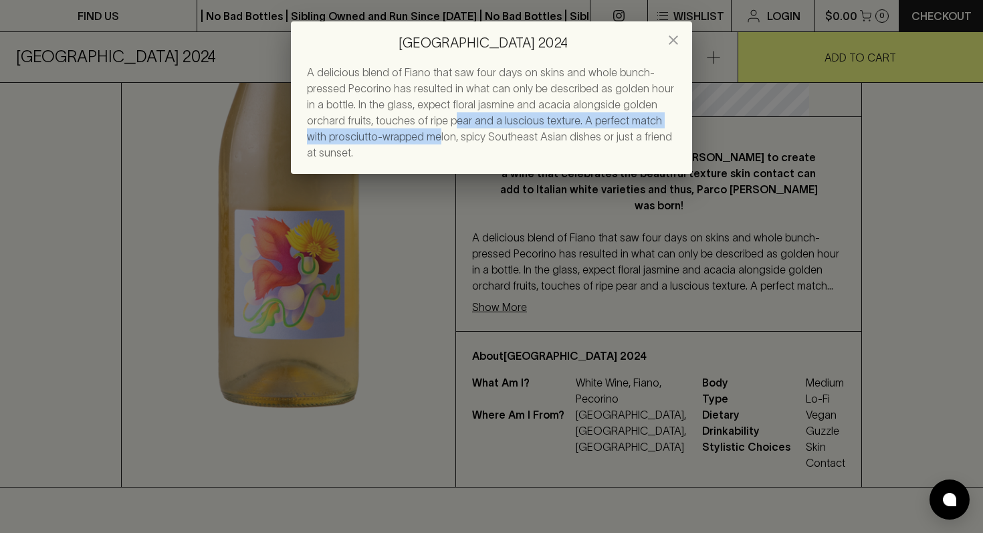
drag, startPoint x: 414, startPoint y: 134, endPoint x: 409, endPoint y: 124, distance: 11.4
click at [409, 124] on span "A delicious blend of Fiano that saw four days on skins and whole bunch-pressed …" at bounding box center [490, 112] width 367 height 92
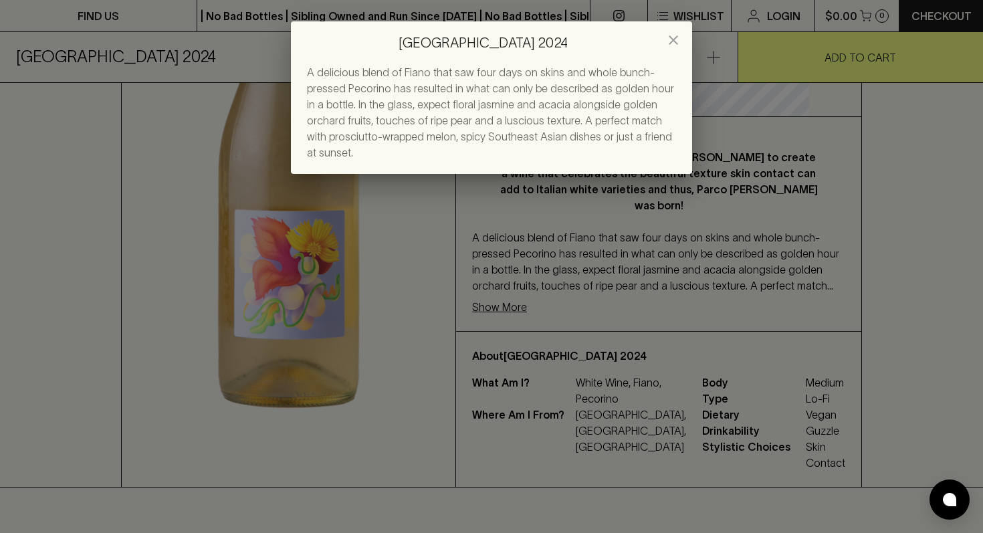
click at [707, 253] on div "Parco Giallo 2024 A delicious blend of Fiano that saw four days on skins and wh…" at bounding box center [491, 266] width 983 height 533
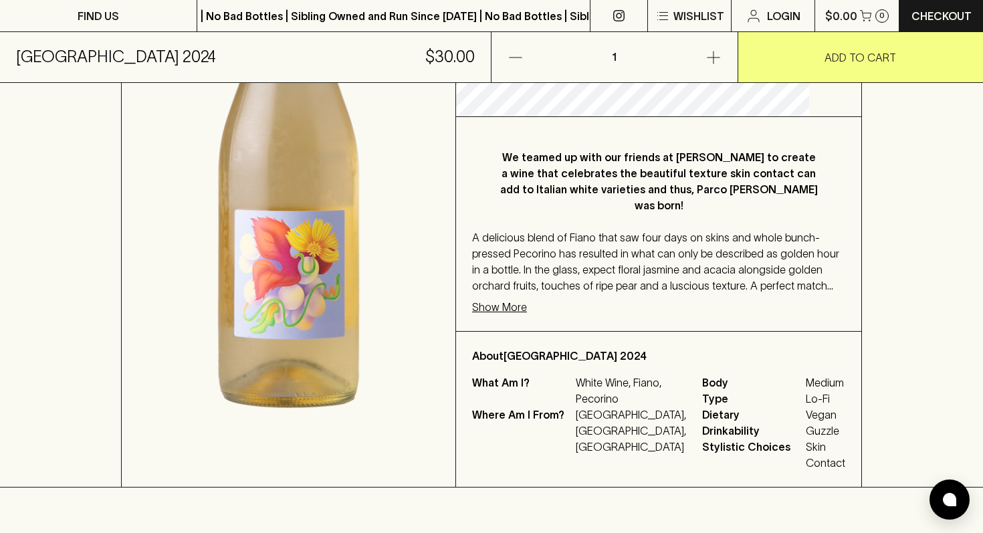
click at [623, 253] on span "A delicious blend of Fiano that saw four days on skins and whole bunch-pressed …" at bounding box center [655, 277] width 367 height 92
click at [527, 299] on p "Show More" at bounding box center [499, 307] width 55 height 16
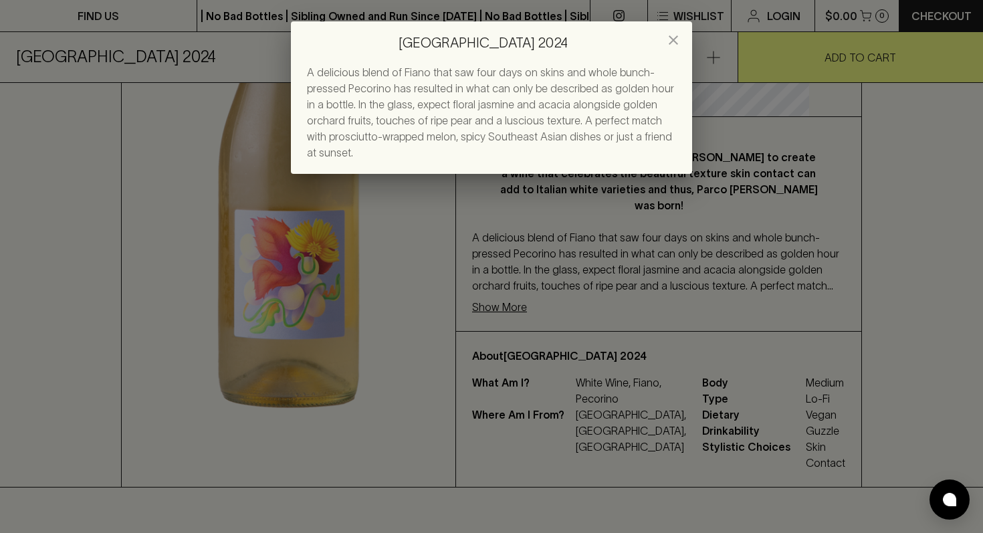
click at [469, 131] on span "A delicious blend of Fiano that saw four days on skins and whole bunch-pressed …" at bounding box center [490, 112] width 367 height 92
click at [670, 41] on icon "close" at bounding box center [672, 39] width 9 height 9
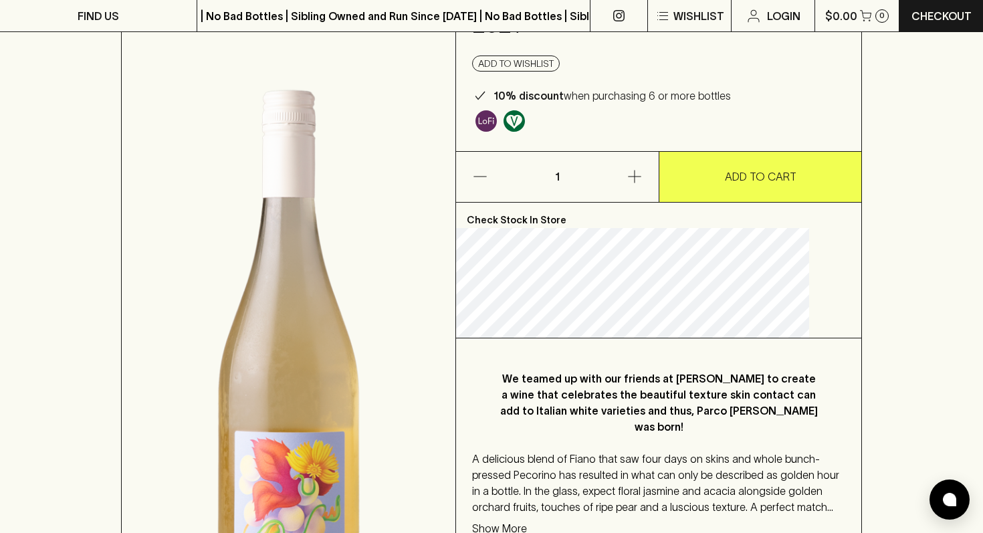
scroll to position [128, 0]
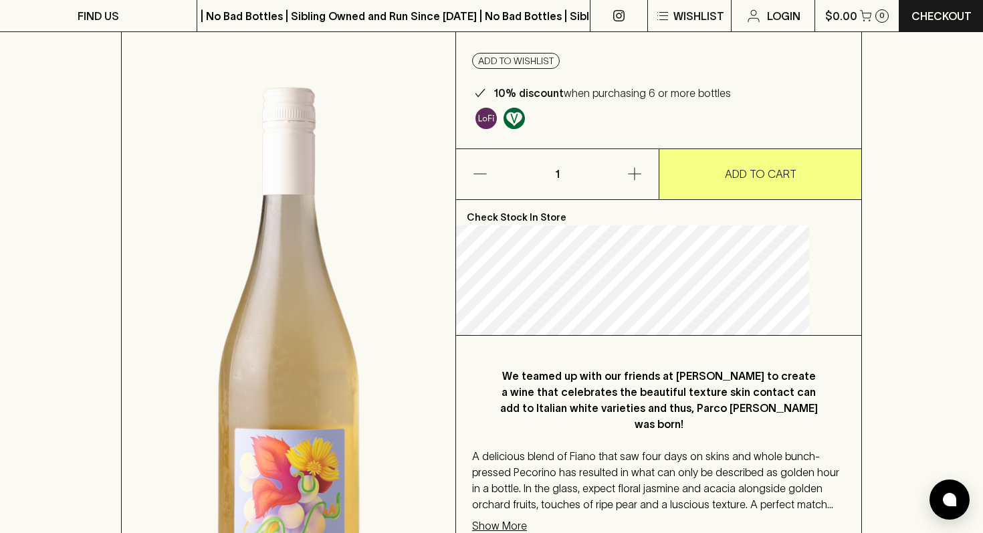
click at [649, 450] on div "A delicious blend of Fiano that saw four days on skins and whole bunch-pressed …" at bounding box center [658, 480] width 373 height 64
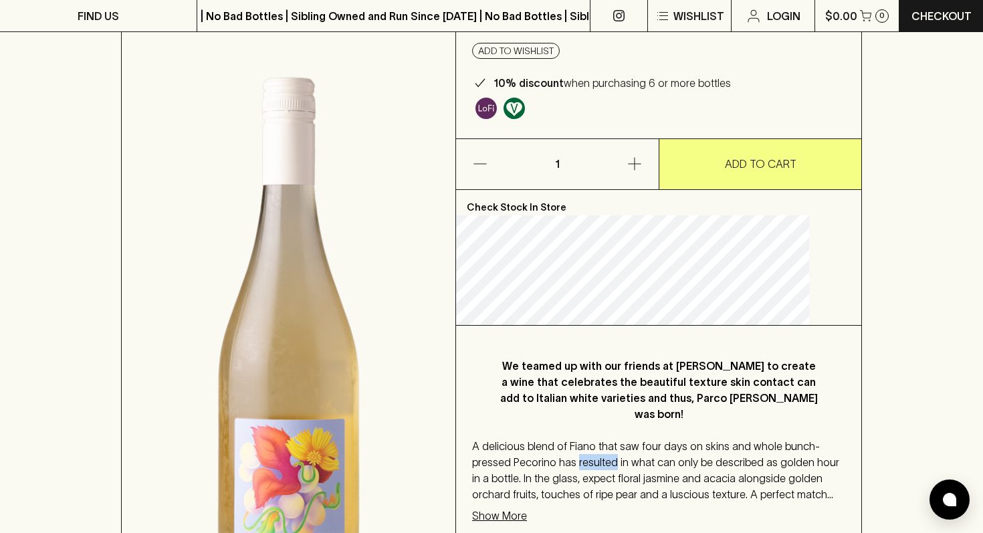
scroll to position [136, 0]
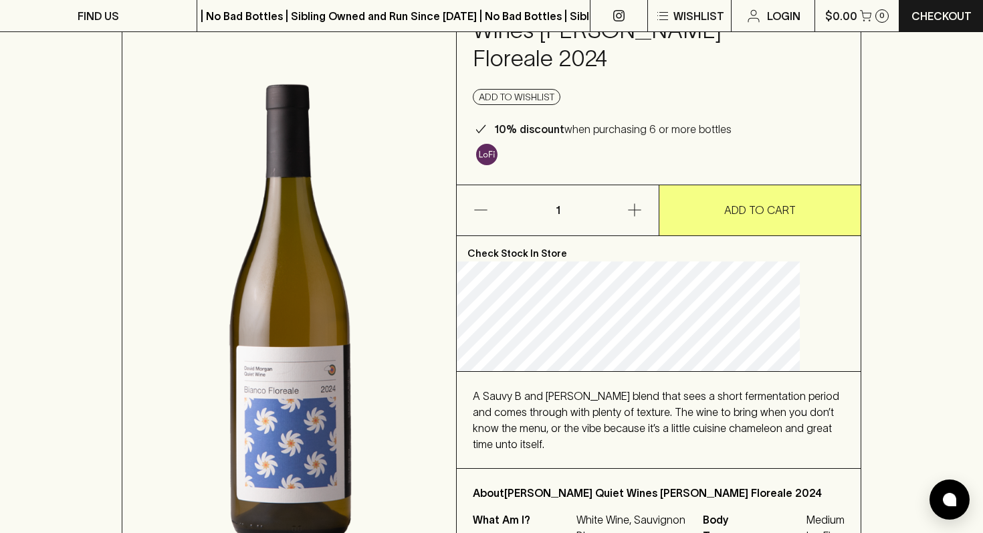
scroll to position [335, 0]
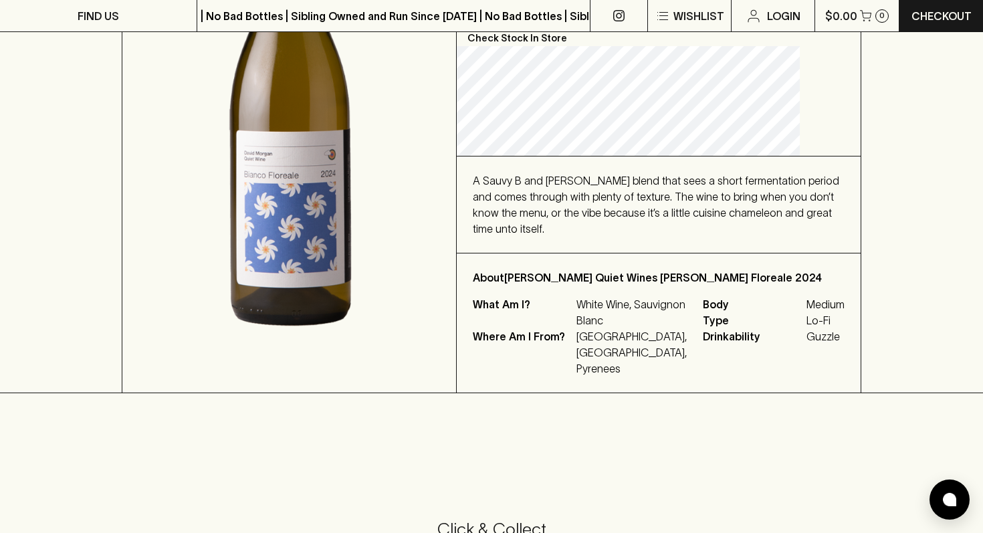
click at [579, 195] on span "A Sauvy B and Chardy blend that sees a short fermentation period and comes thro…" at bounding box center [656, 204] width 366 height 60
click at [605, 220] on div "A Sauvy B and Chardy blend that sees a short fermentation period and comes thro…" at bounding box center [659, 204] width 372 height 64
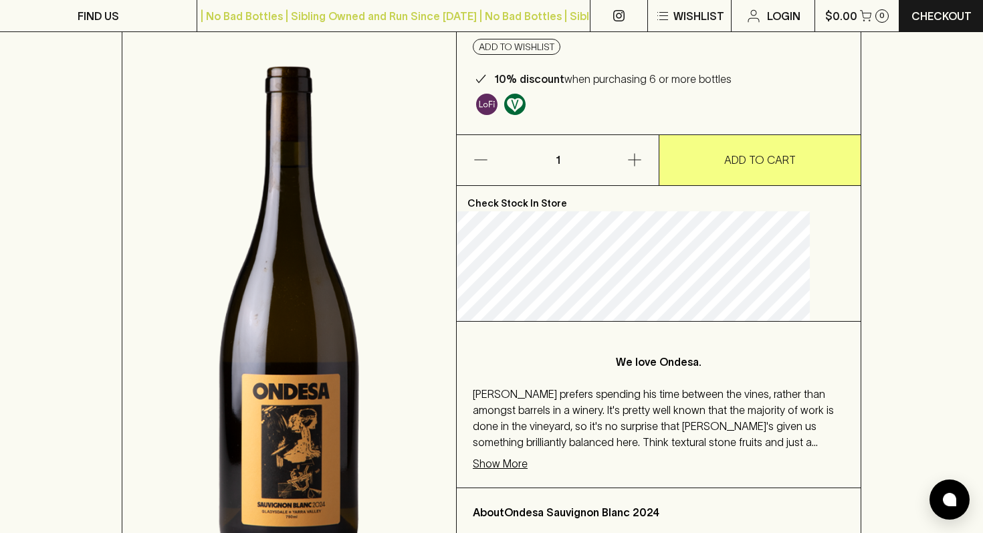
scroll to position [209, 0]
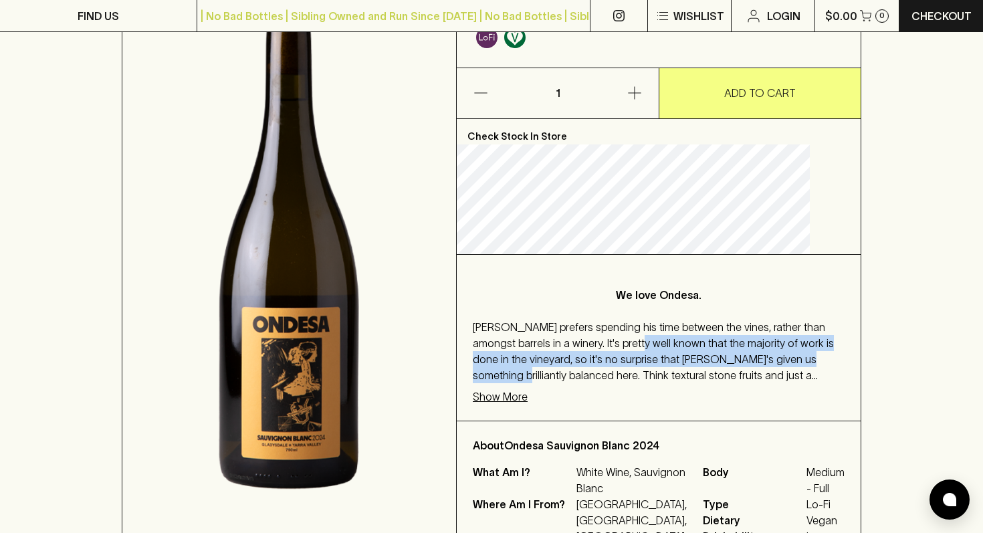
drag, startPoint x: 677, startPoint y: 337, endPoint x: 597, endPoint y: 382, distance: 92.2
click at [597, 382] on div "We love Ondesa. [PERSON_NAME] prefers spending his time between the vines, rath…" at bounding box center [659, 338] width 404 height 166
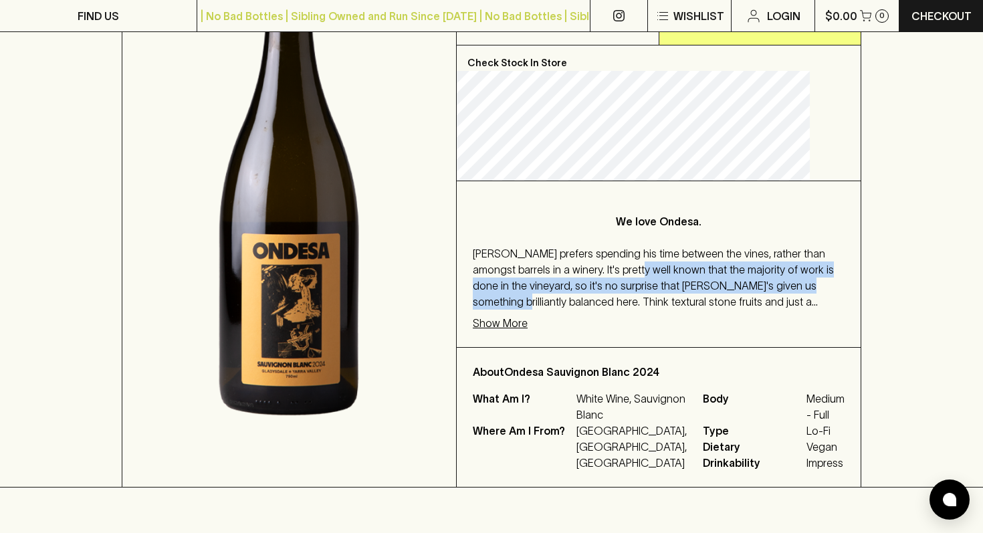
scroll to position [284, 0]
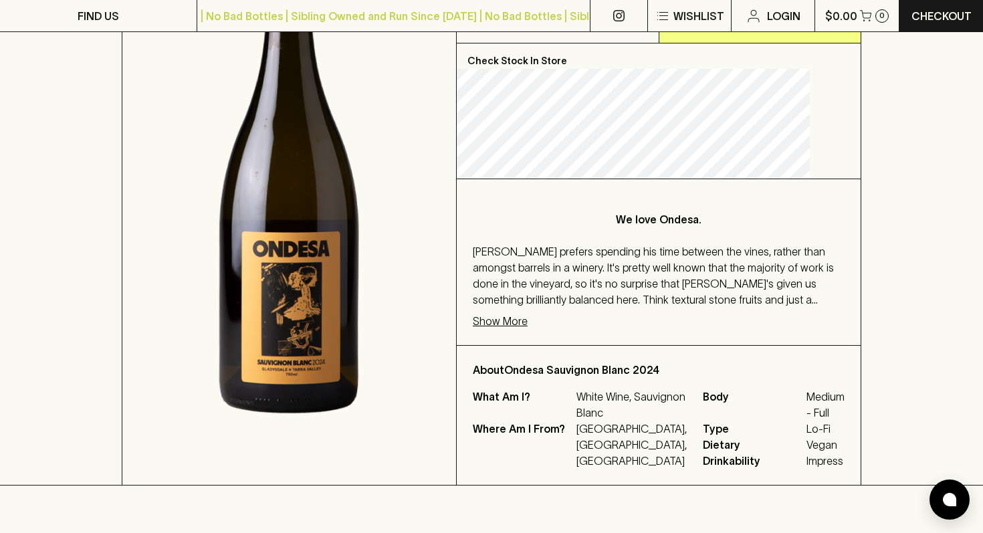
click at [527, 321] on p "Show More" at bounding box center [500, 321] width 55 height 16
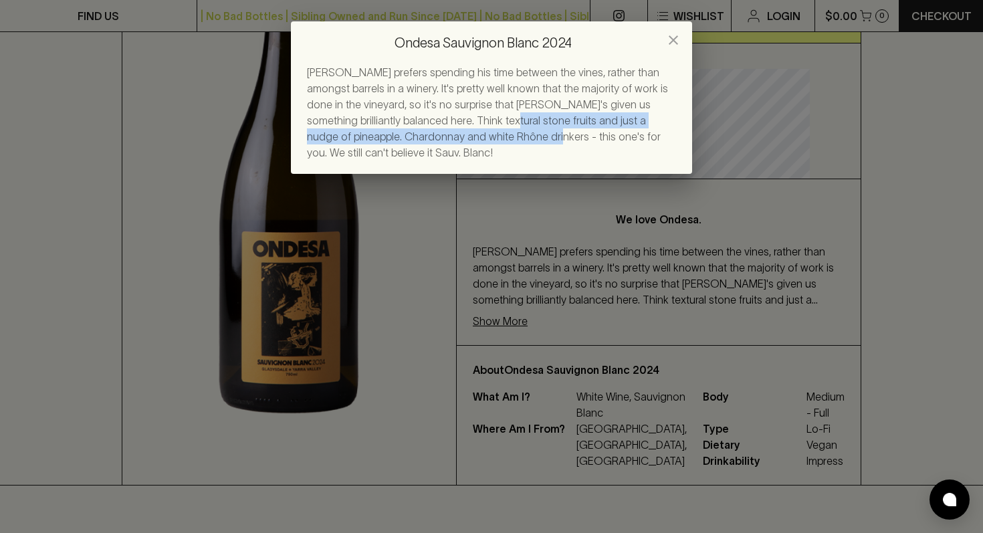
drag, startPoint x: 423, startPoint y: 114, endPoint x: 429, endPoint y: 134, distance: 20.9
click at [429, 132] on span "[PERSON_NAME] prefers spending his time between the vines, rather than amongst …" at bounding box center [487, 112] width 361 height 92
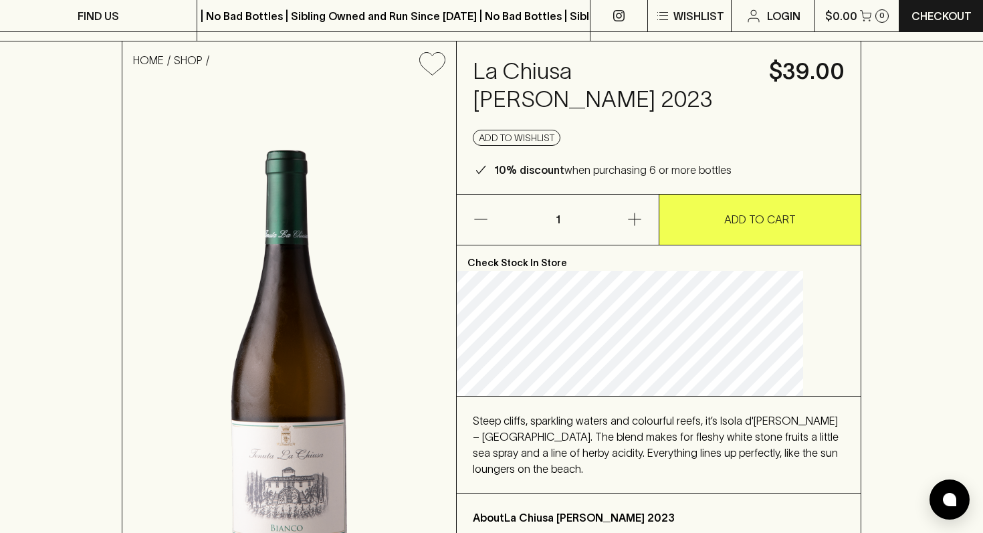
scroll to position [161, 0]
